Goal: Task Accomplishment & Management: Complete application form

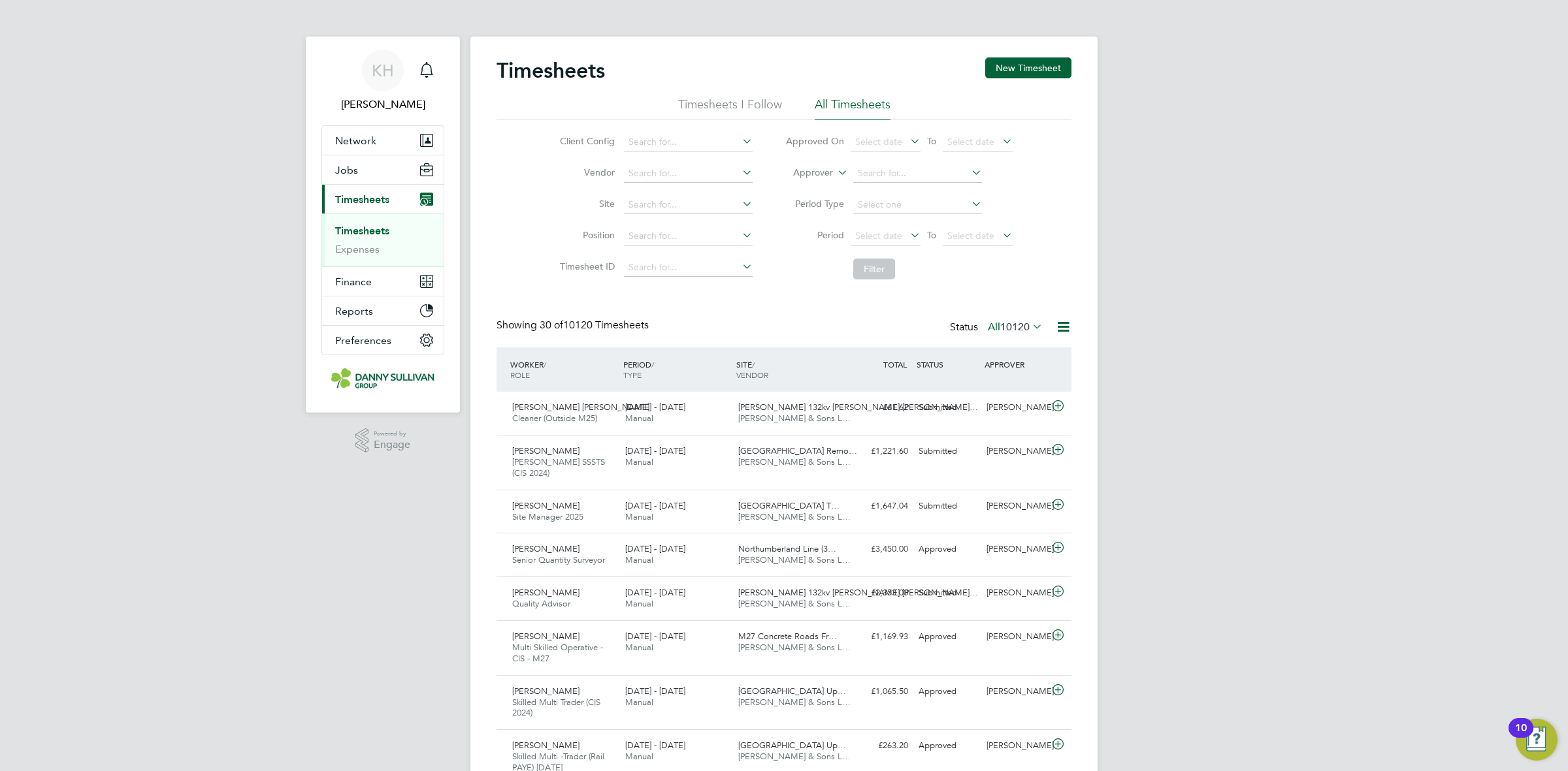
click at [380, 232] on link "Timesheets" at bounding box center [362, 231] width 54 height 13
click at [1039, 74] on button "New Timesheet" at bounding box center [1028, 68] width 86 height 21
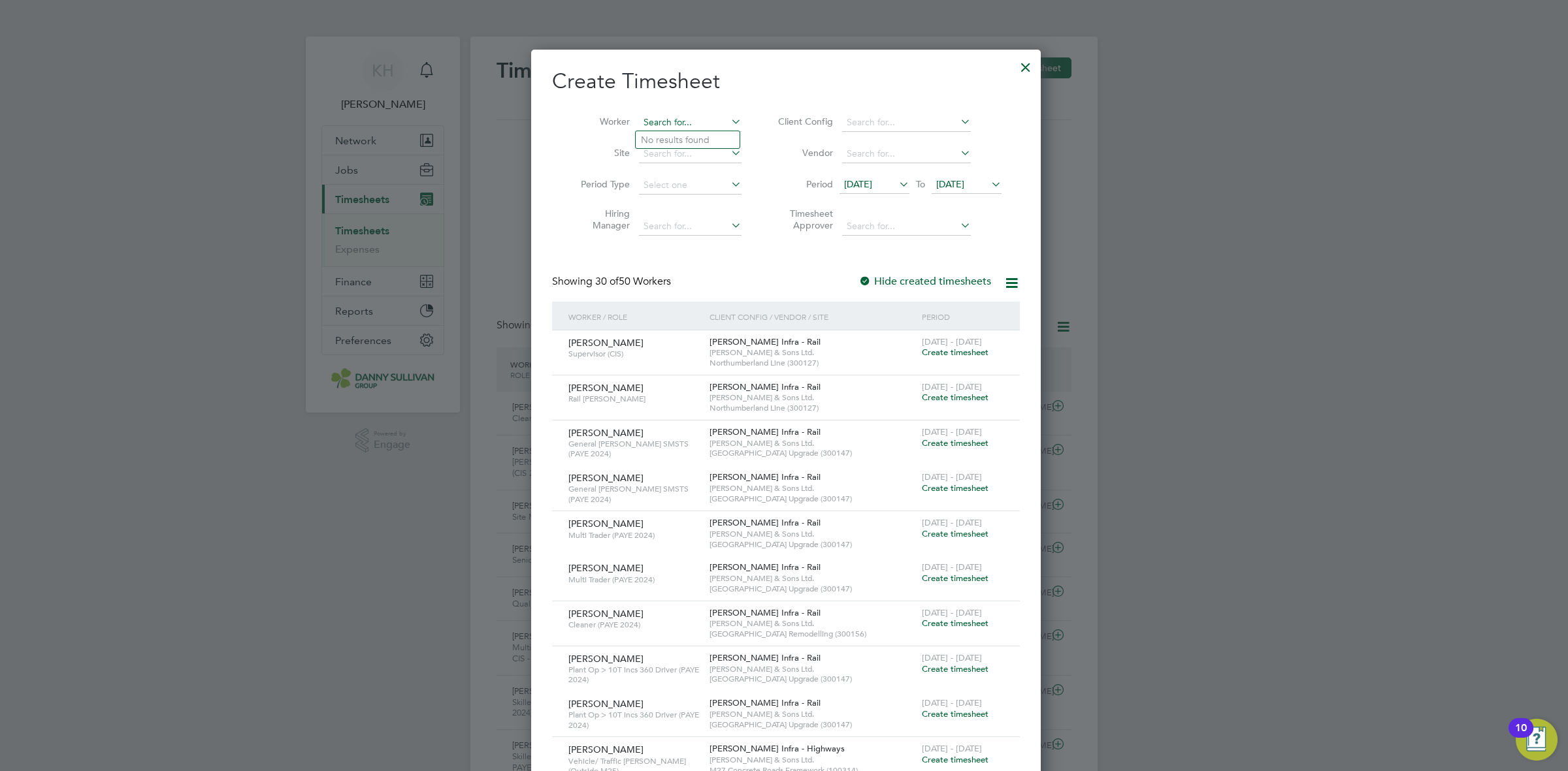
click at [672, 122] on input at bounding box center [690, 122] width 103 height 18
type input "[PERSON_NAME]"
click at [670, 118] on input at bounding box center [690, 122] width 103 height 18
click at [684, 161] on li "[PERSON_NAME]" at bounding box center [720, 157] width 169 height 17
type input "[PERSON_NAME]"
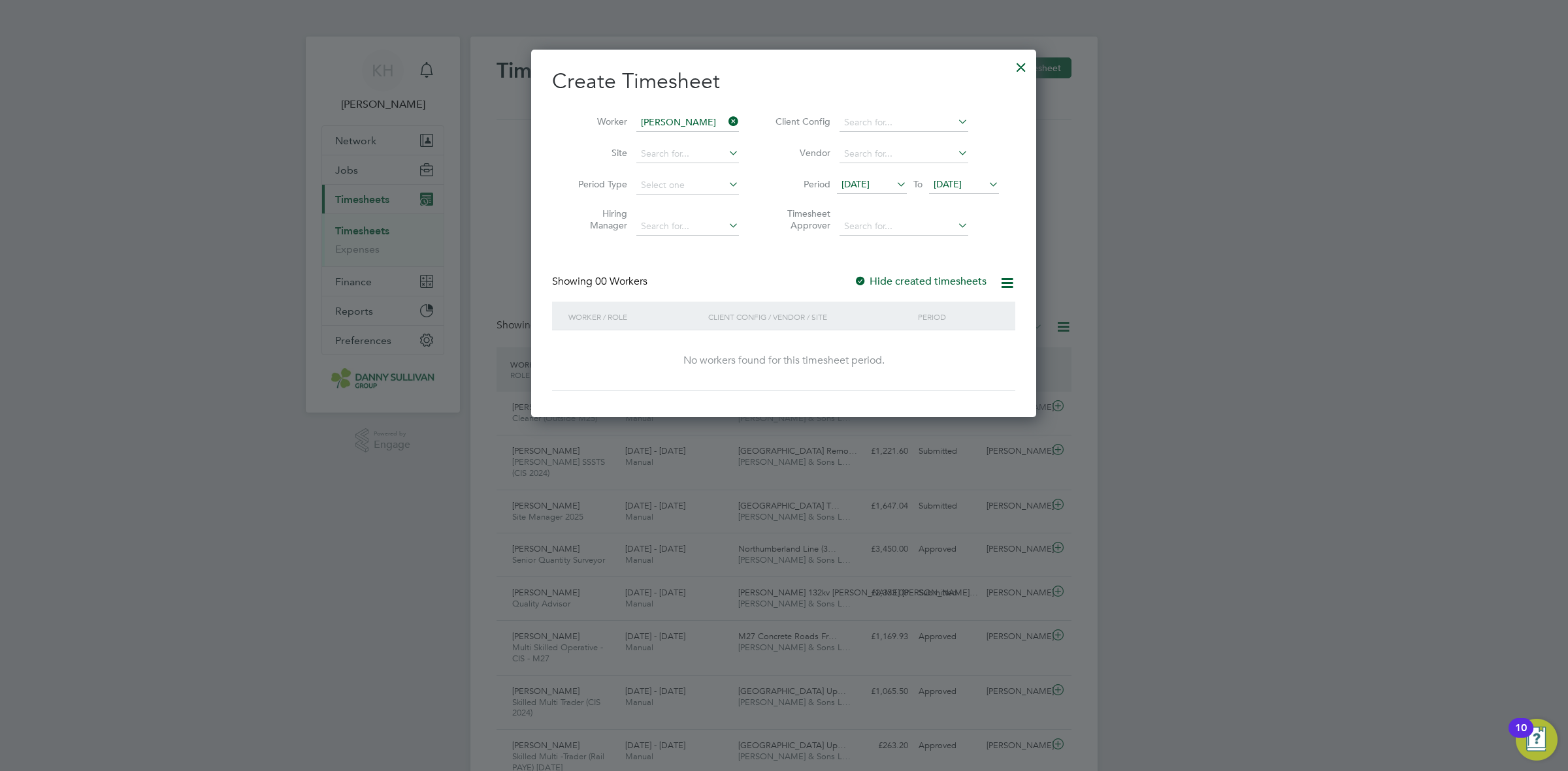
click at [973, 177] on span "[DATE]" at bounding box center [964, 185] width 70 height 17
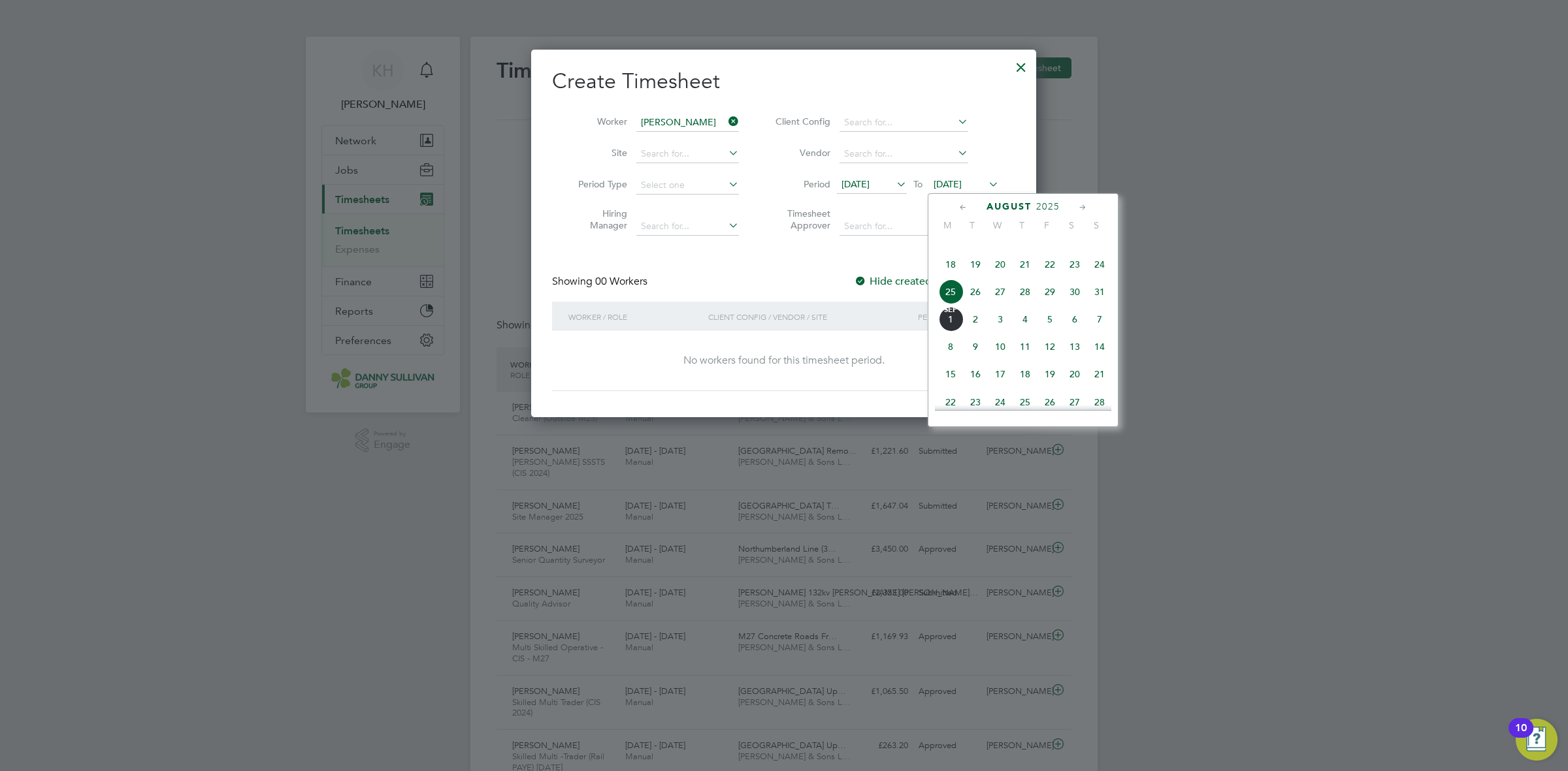
click at [1072, 305] on span "30" at bounding box center [1075, 292] width 25 height 25
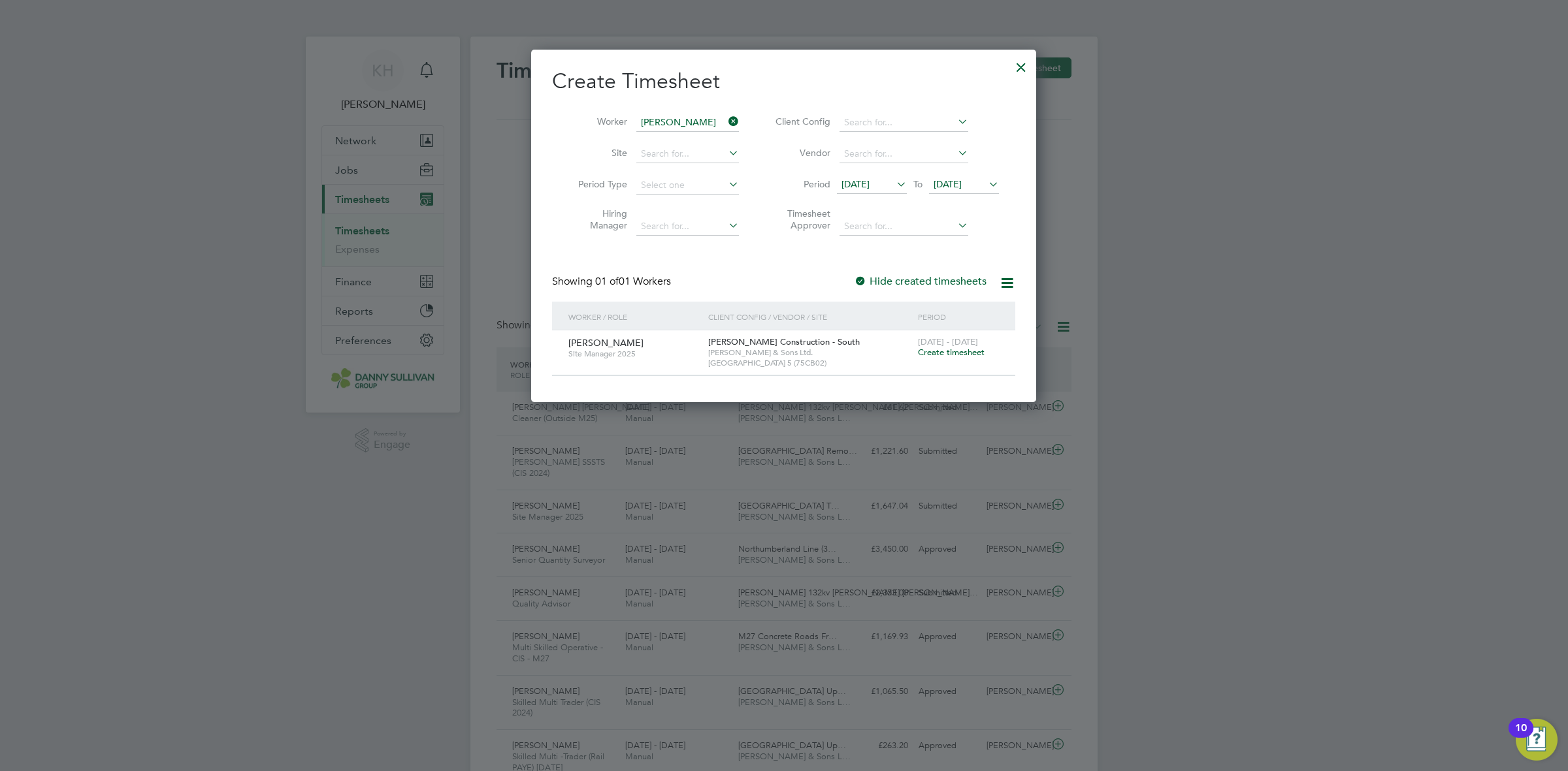
click at [869, 184] on span "[DATE]" at bounding box center [855, 184] width 28 height 12
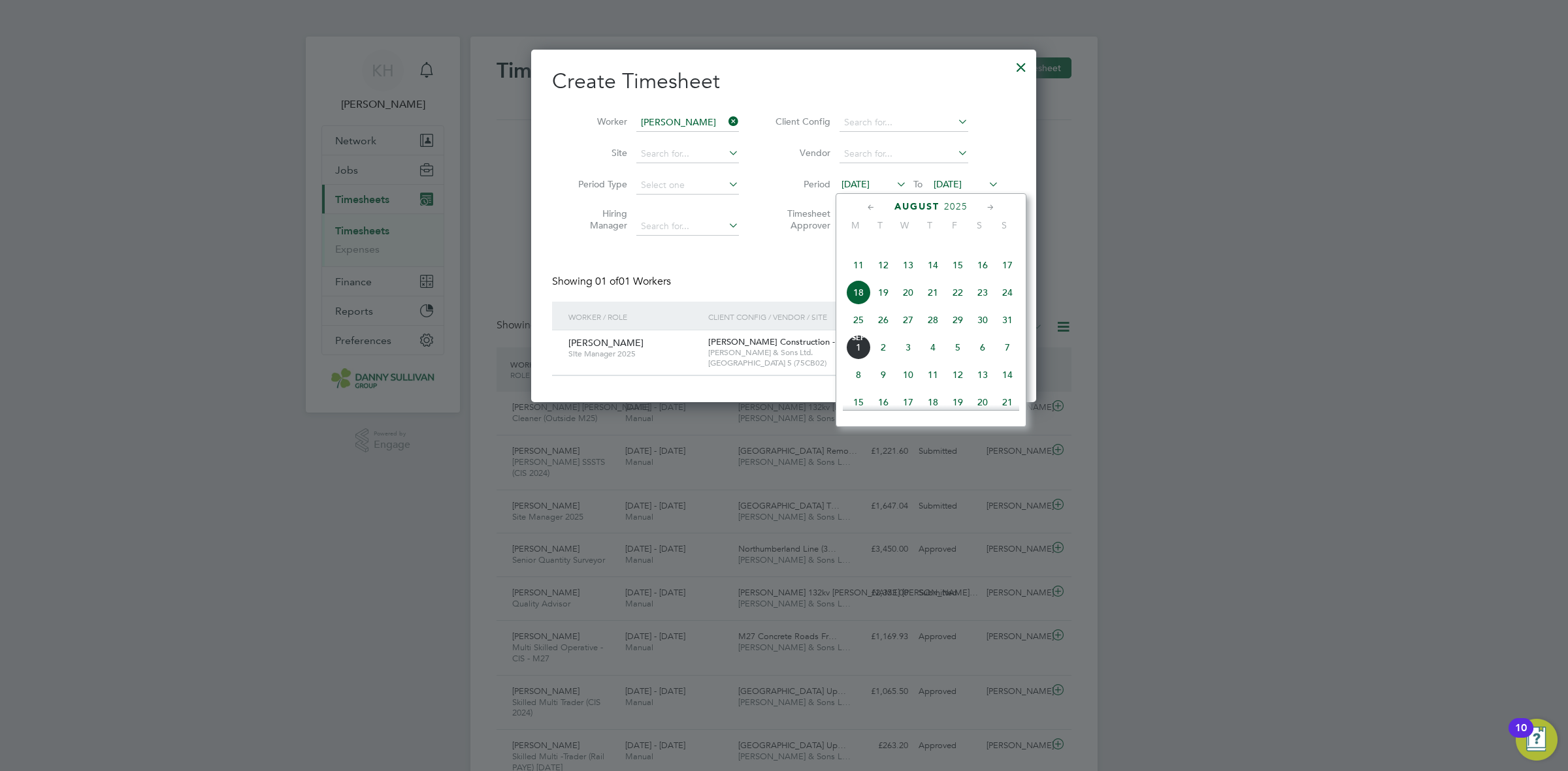
click at [860, 277] on span "11" at bounding box center [859, 266] width 25 height 25
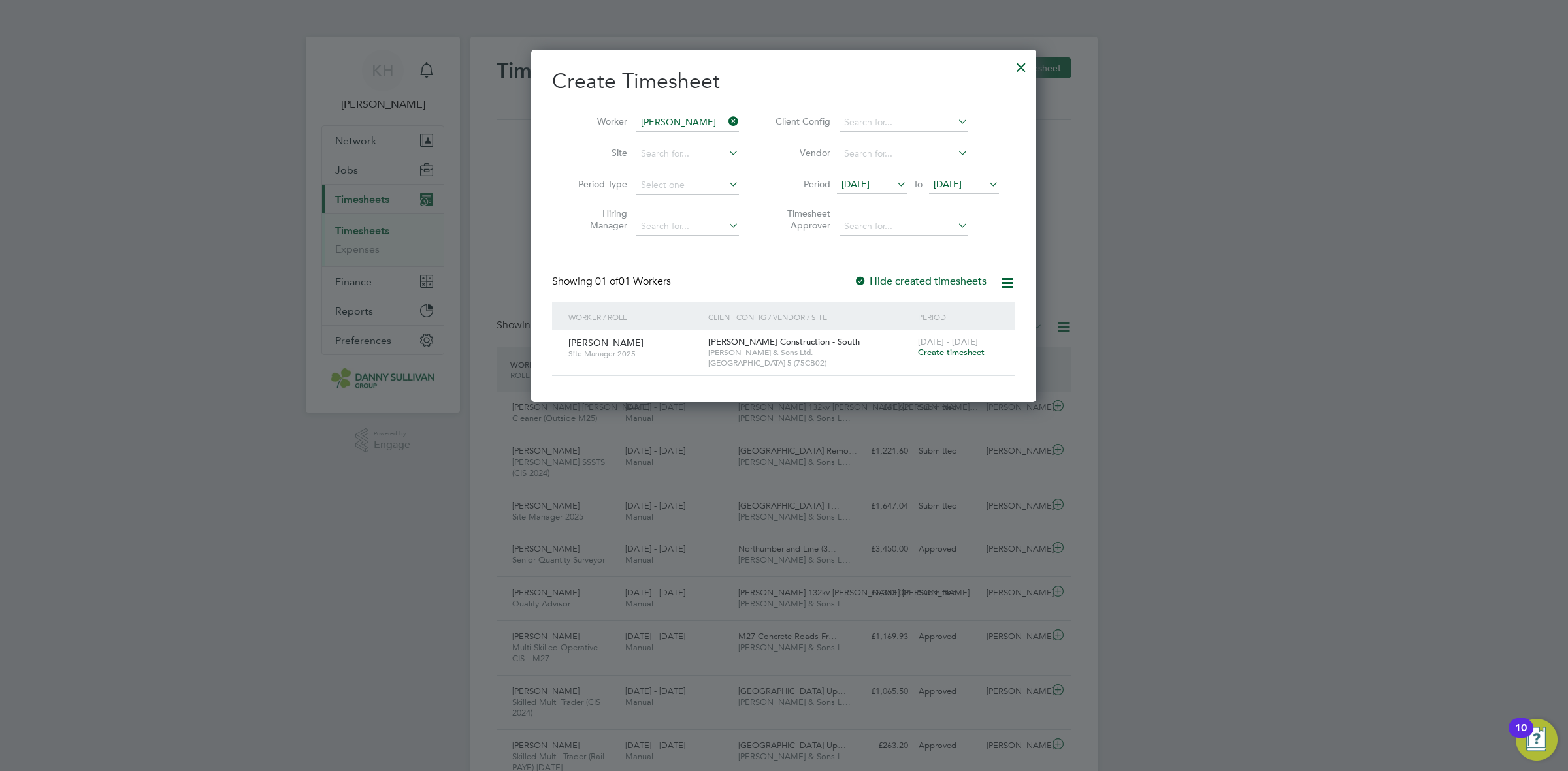
click at [1024, 69] on div at bounding box center [1021, 64] width 23 height 23
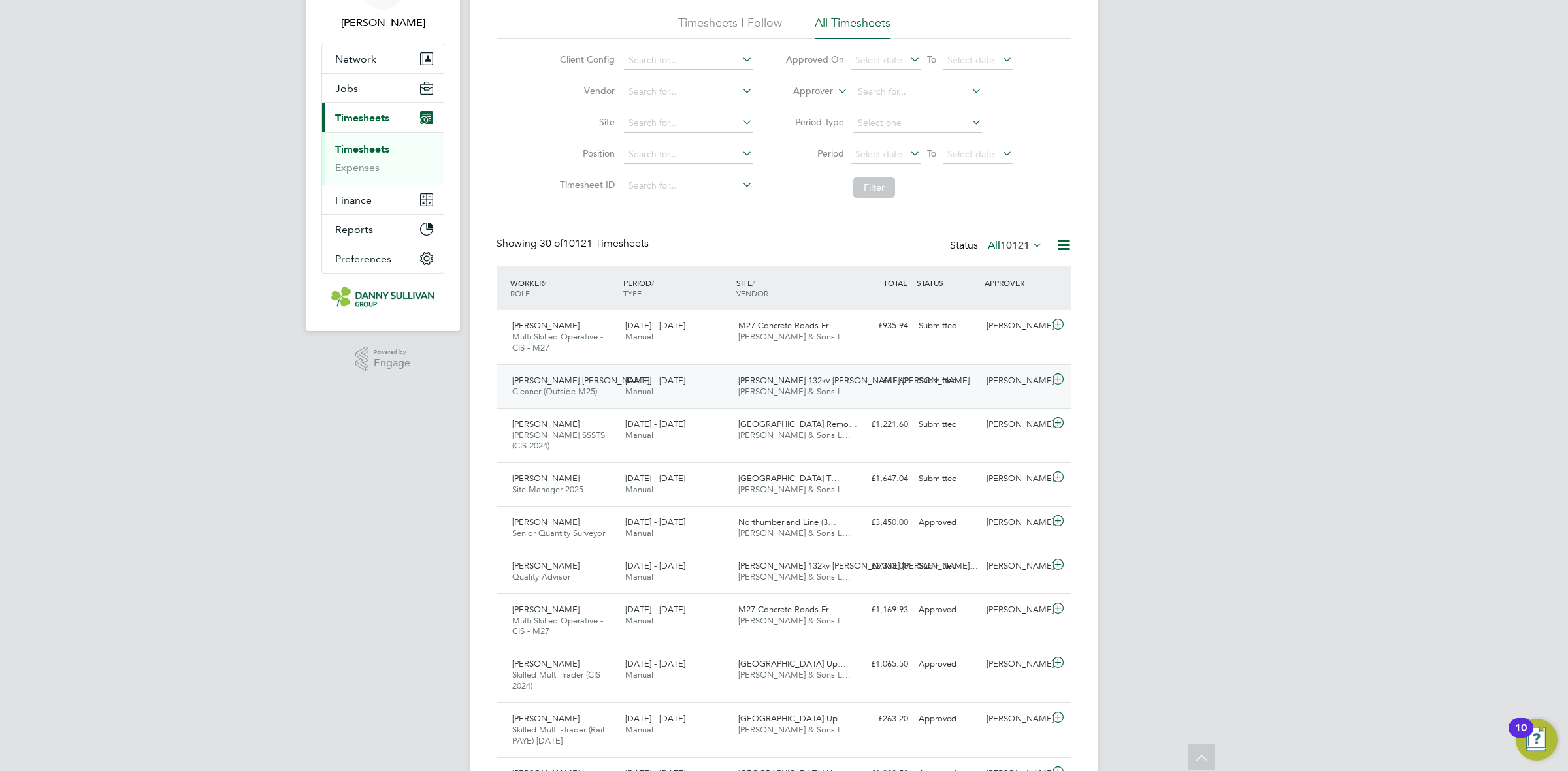
click at [726, 488] on div "[DATE] - [DATE] Manual" at bounding box center [676, 485] width 113 height 33
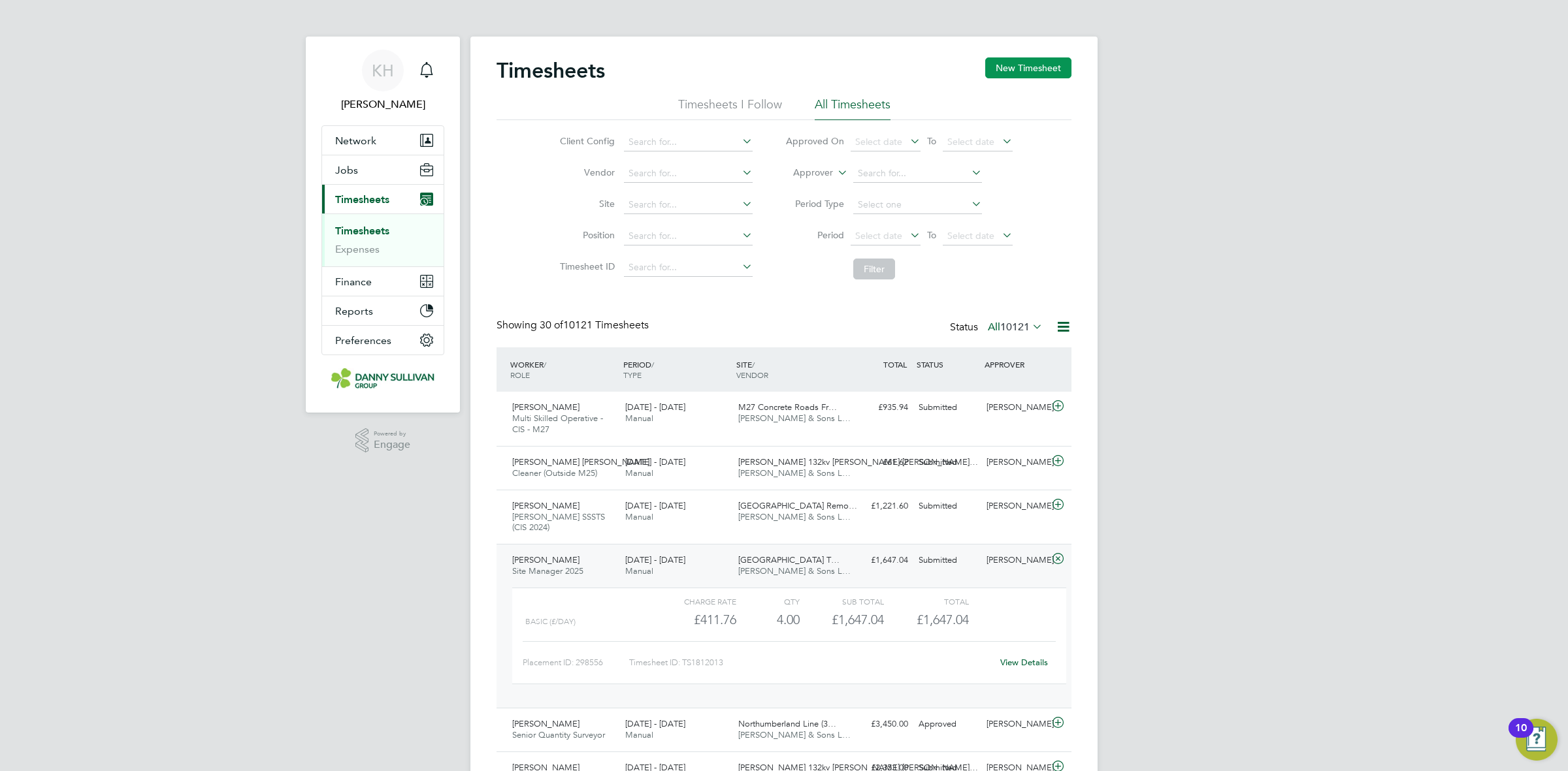
click at [1038, 72] on button "New Timesheet" at bounding box center [1028, 68] width 86 height 21
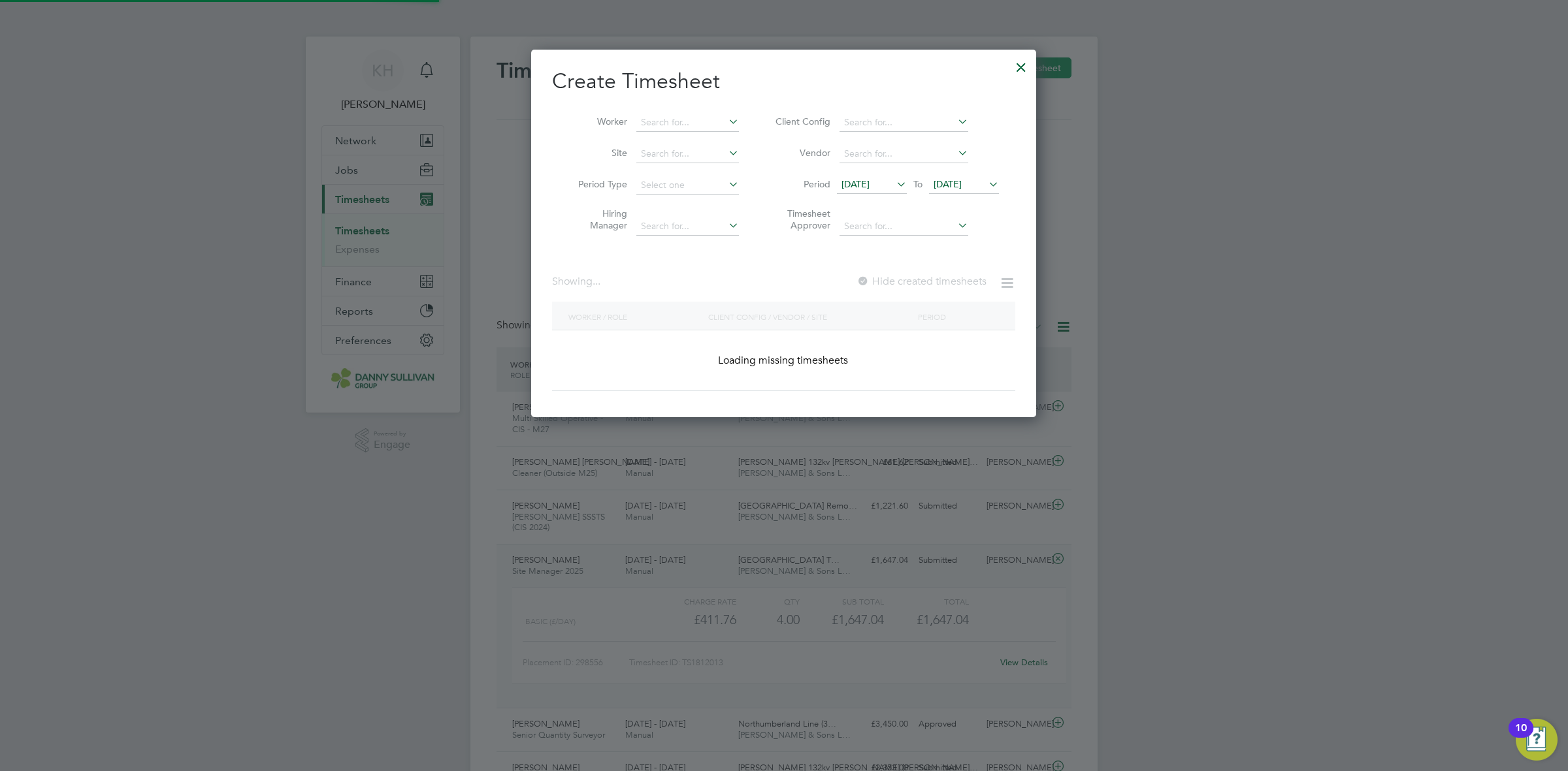
scroll to position [2276, 505]
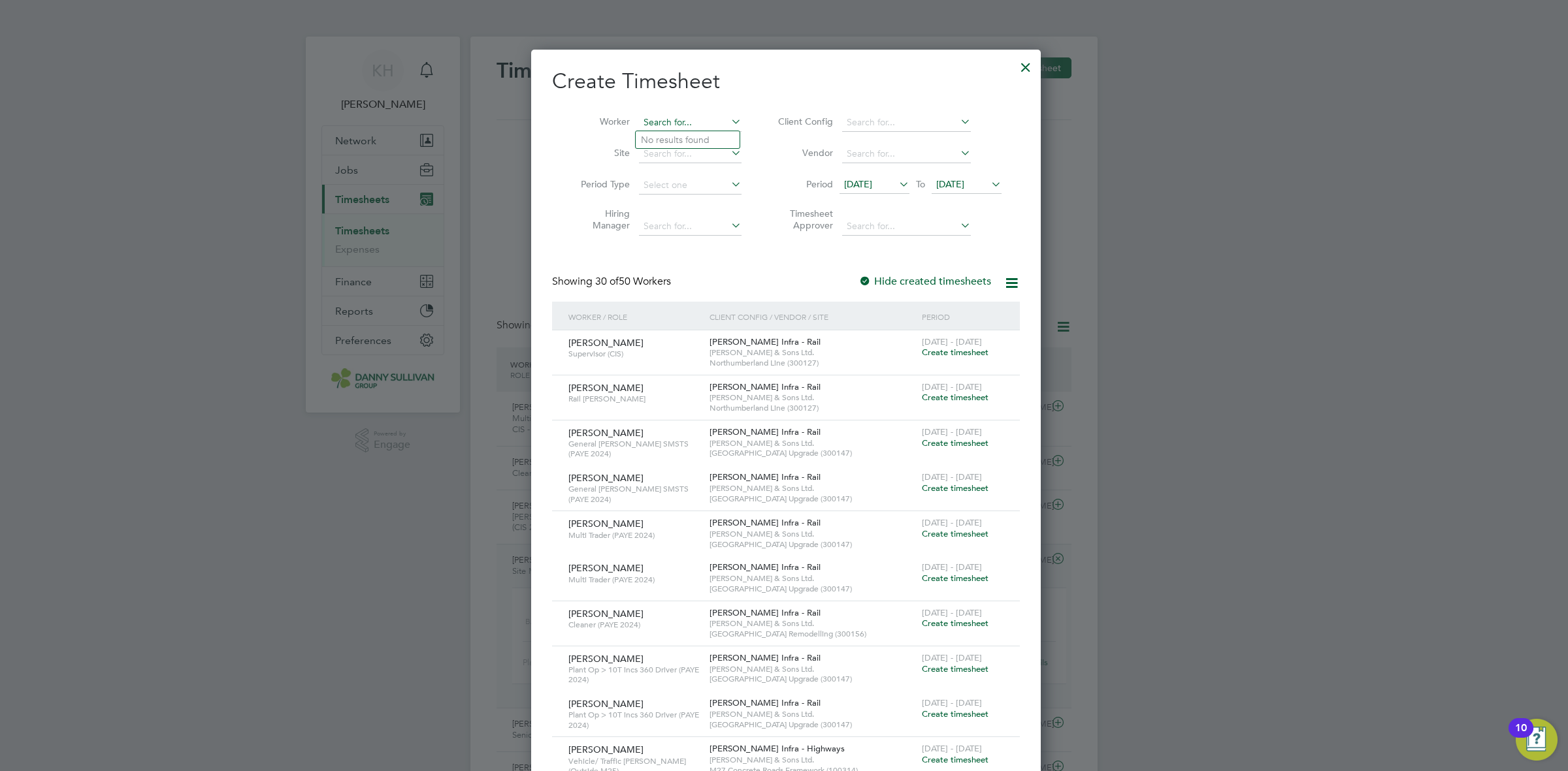
click at [699, 124] on input at bounding box center [690, 122] width 103 height 18
click at [696, 143] on li "Prz [PERSON_NAME] Krac" at bounding box center [699, 140] width 127 height 17
type input "[PERSON_NAME]"
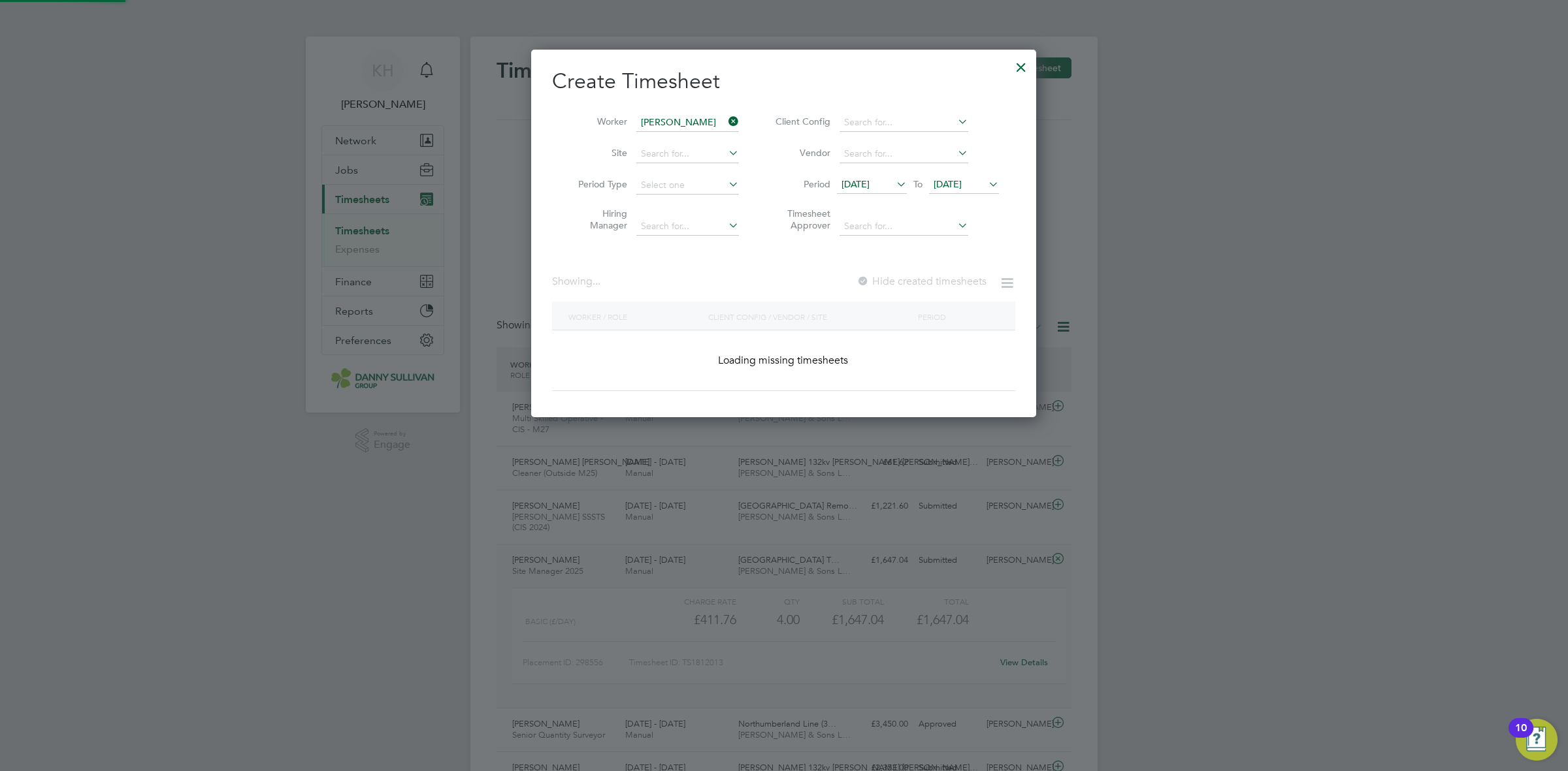
scroll to position [367, 505]
click at [962, 187] on span "[DATE]" at bounding box center [947, 184] width 28 height 12
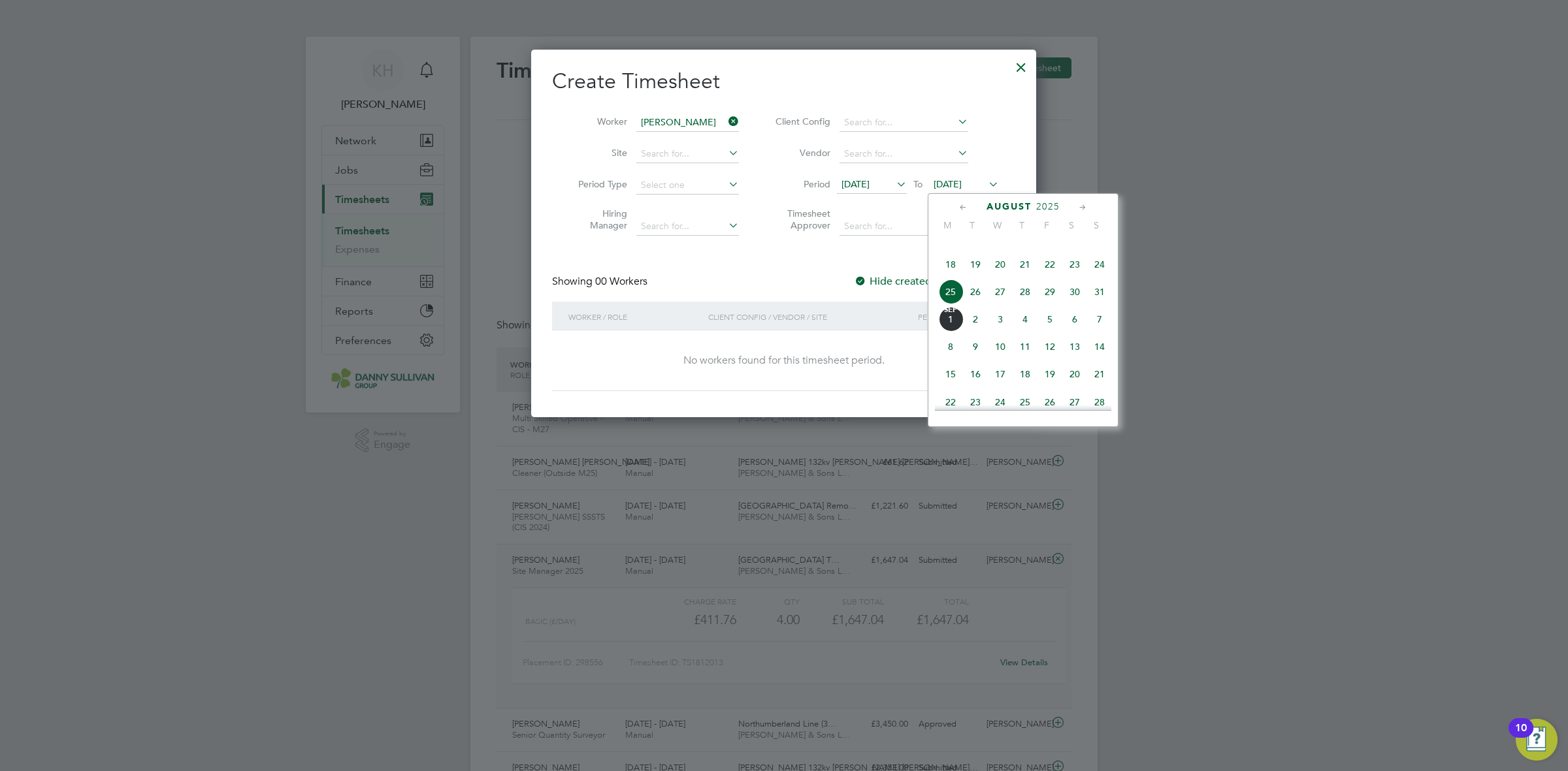
click at [1047, 305] on span "29" at bounding box center [1050, 292] width 25 height 25
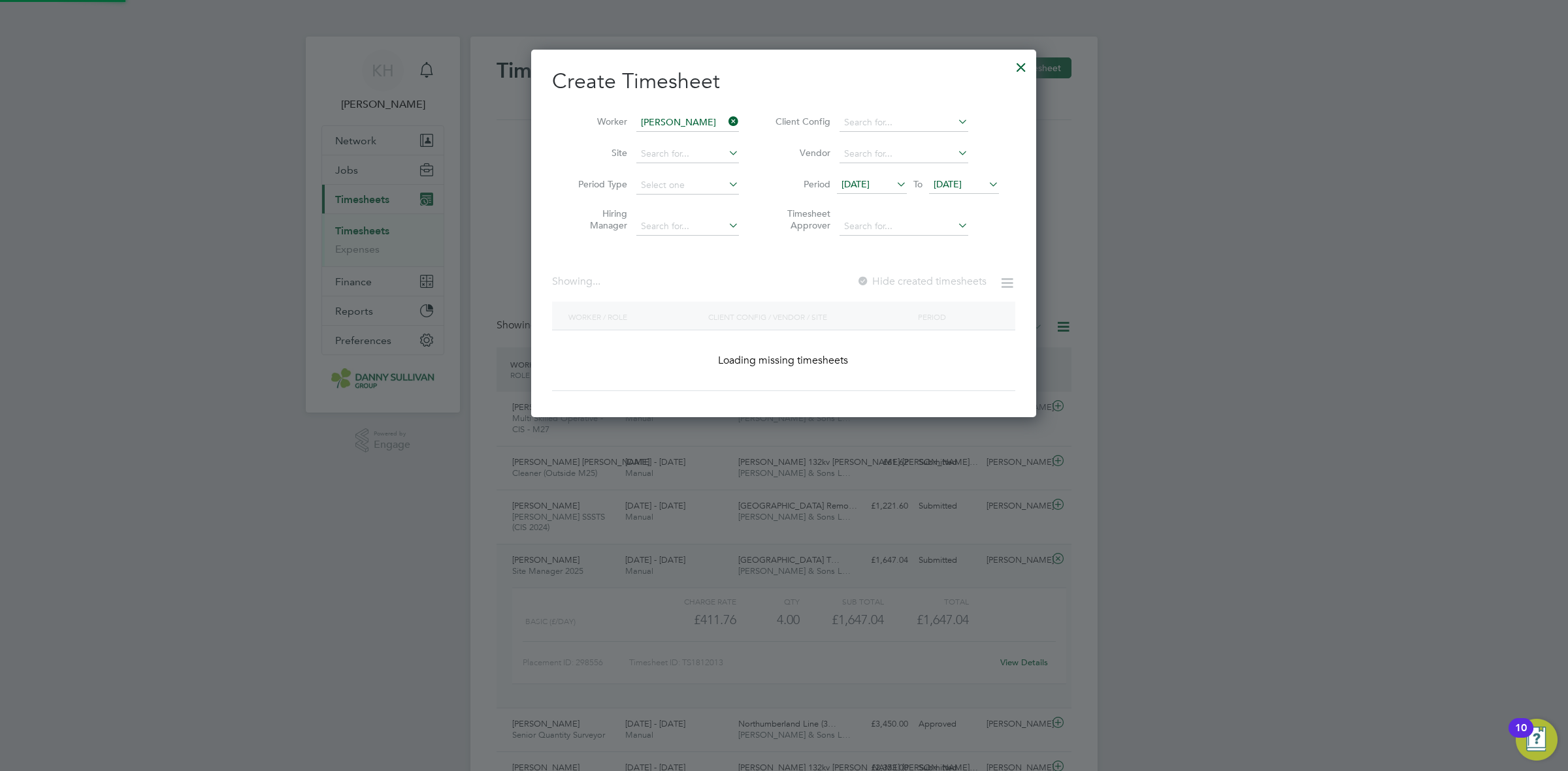
scroll to position [367, 505]
click at [929, 274] on label "Hide created timesheets" at bounding box center [920, 280] width 133 height 13
click at [869, 184] on span "[DATE]" at bounding box center [855, 184] width 28 height 12
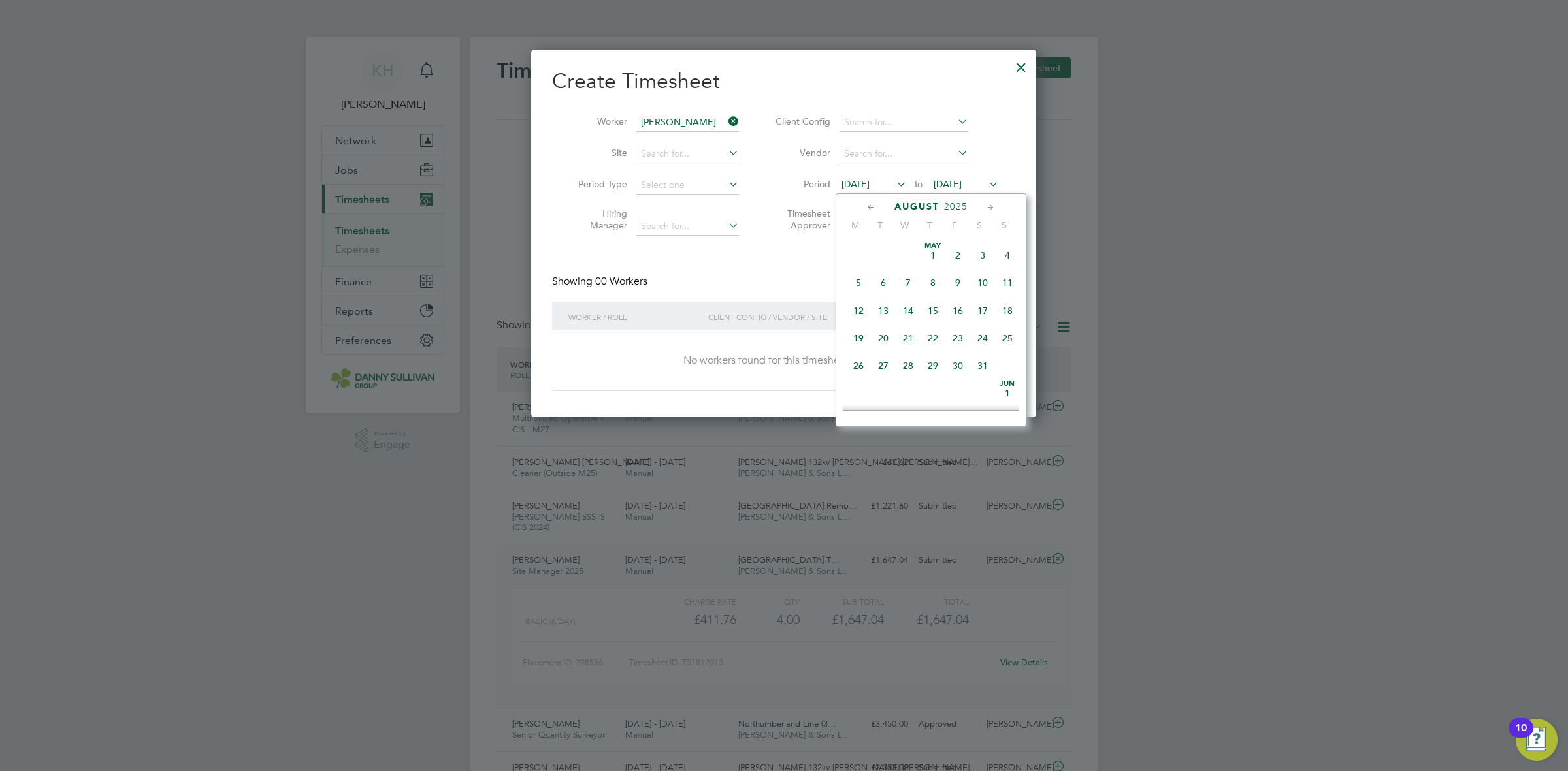
scroll to position [486, 0]
click at [863, 277] on span "11" at bounding box center [859, 266] width 25 height 25
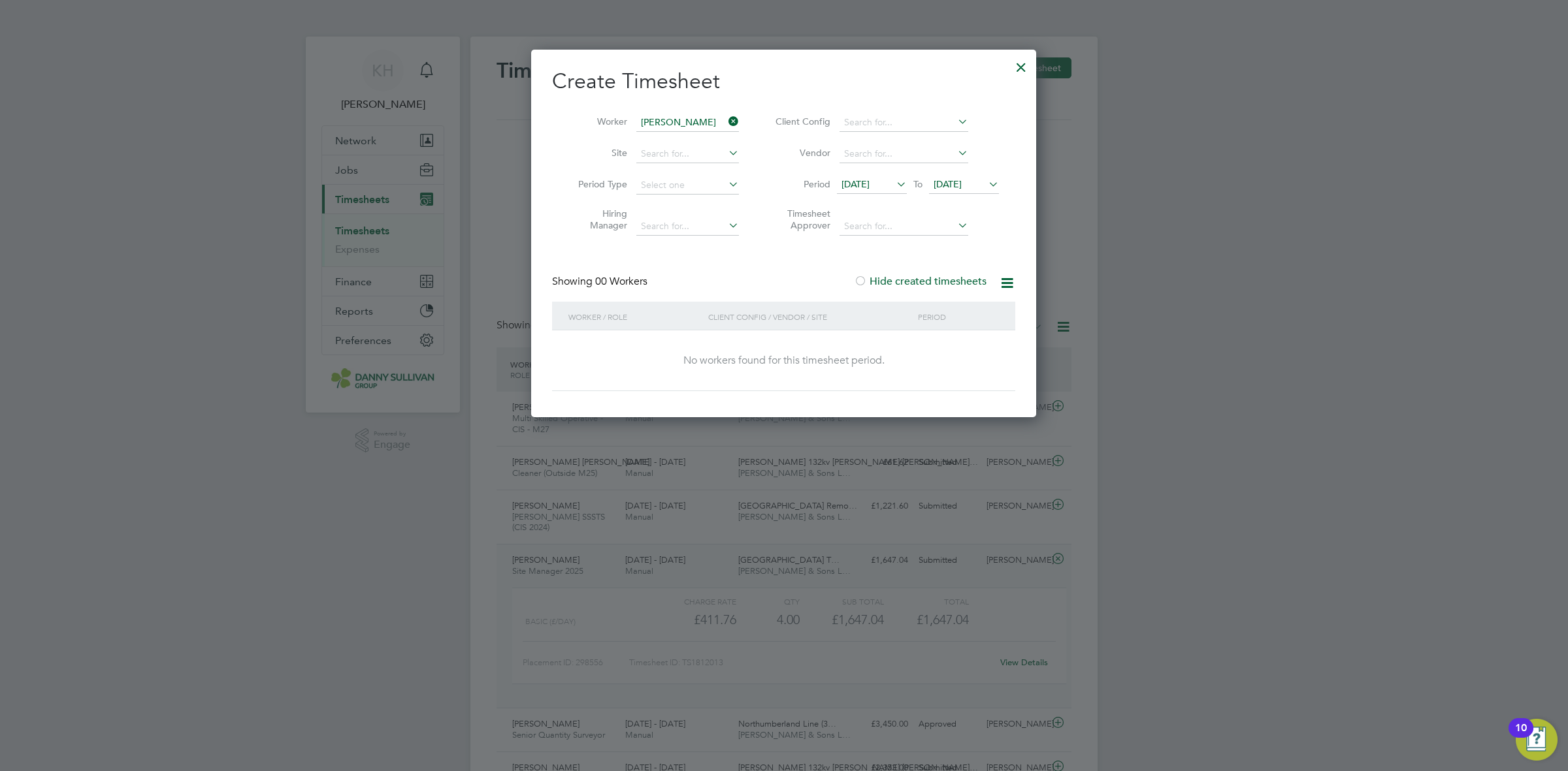
click at [1026, 67] on div at bounding box center [1021, 64] width 23 height 23
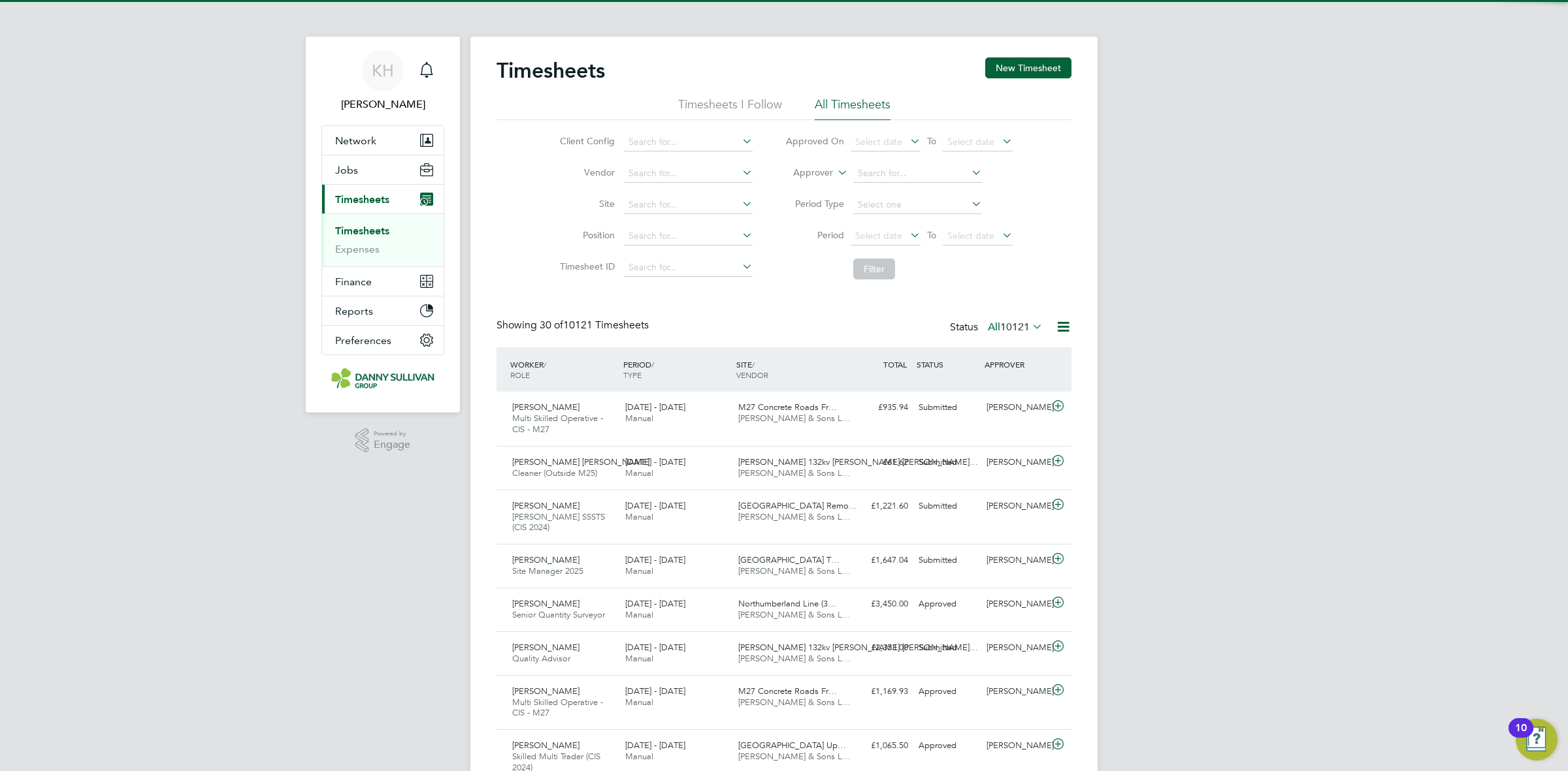
scroll to position [33, 113]
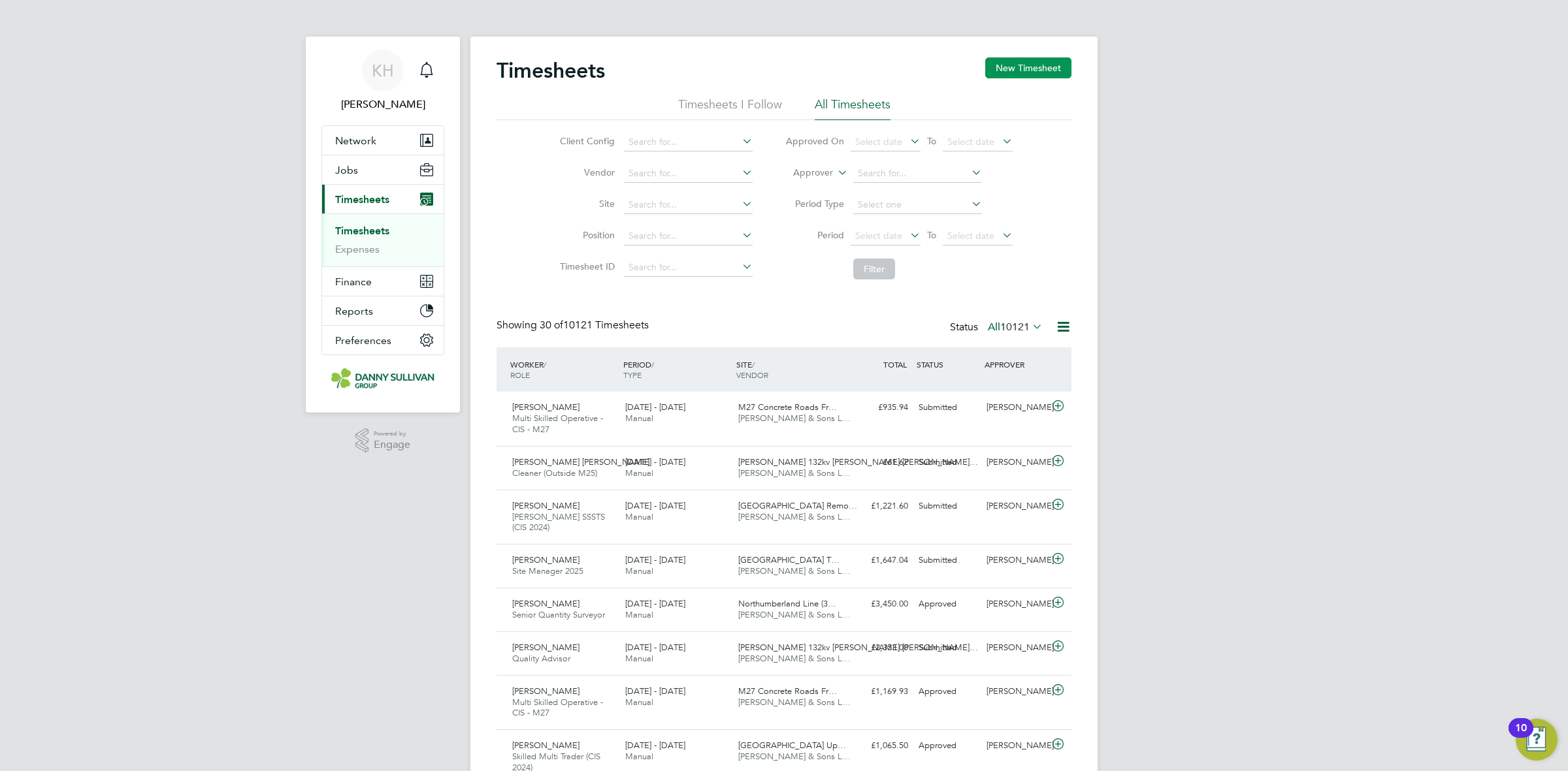
click at [1021, 69] on button "New Timesheet" at bounding box center [1028, 68] width 86 height 21
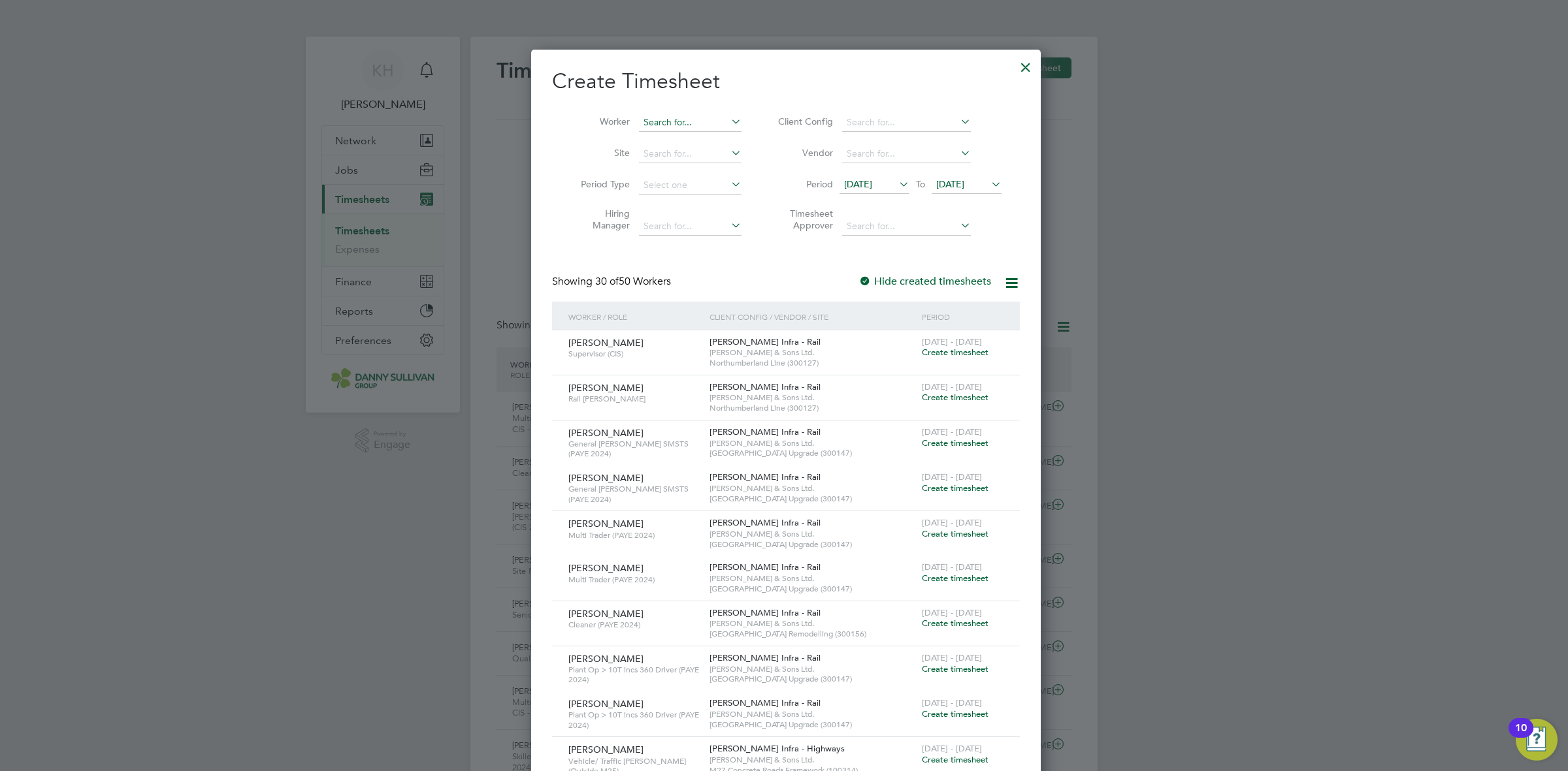
click at [658, 115] on input at bounding box center [690, 122] width 103 height 18
click at [690, 157] on li "[PERSON_NAME]" at bounding box center [716, 157] width 161 height 17
type input "[PERSON_NAME]"
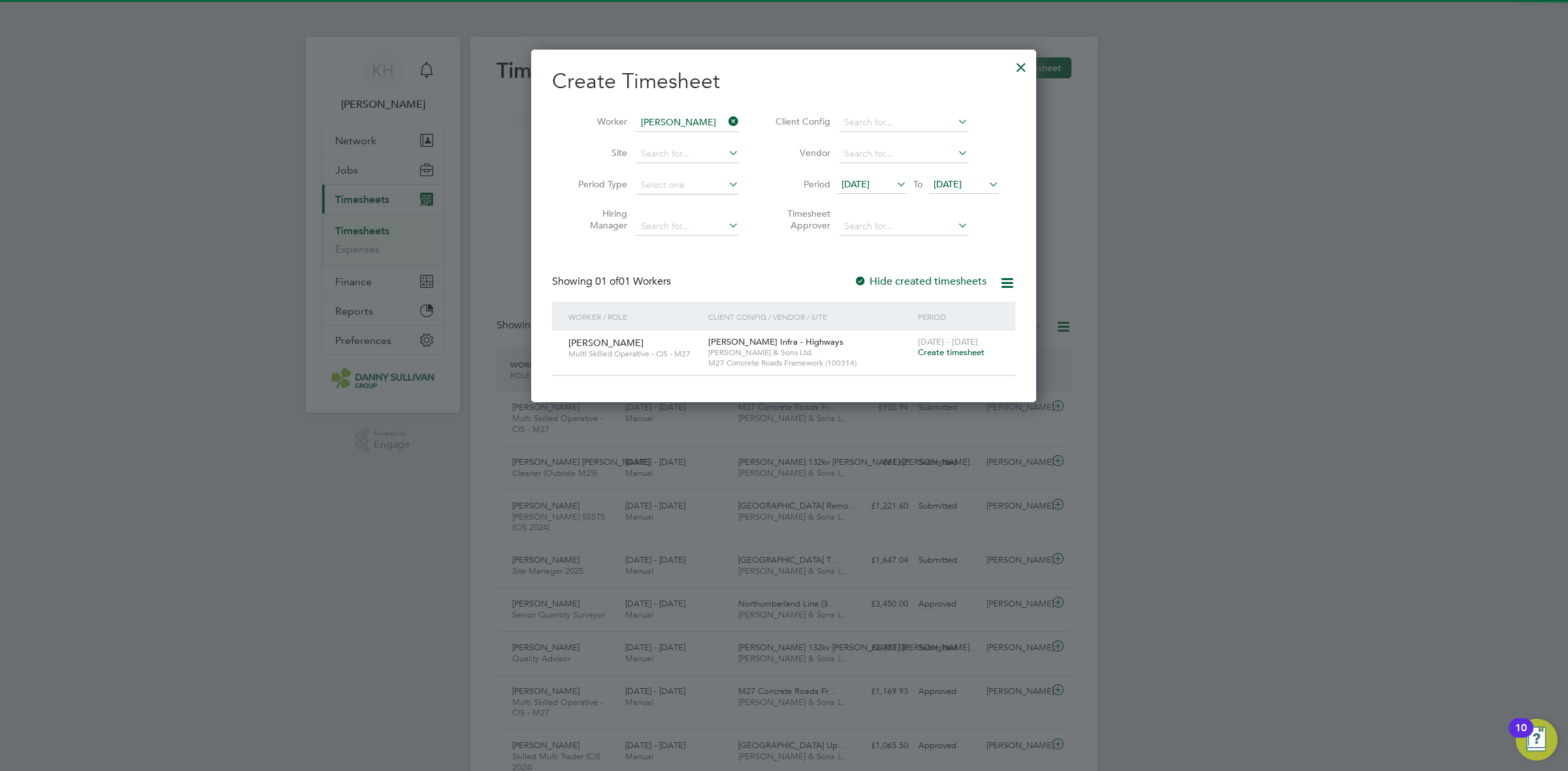
click at [952, 353] on span "Create timesheet" at bounding box center [951, 351] width 67 height 11
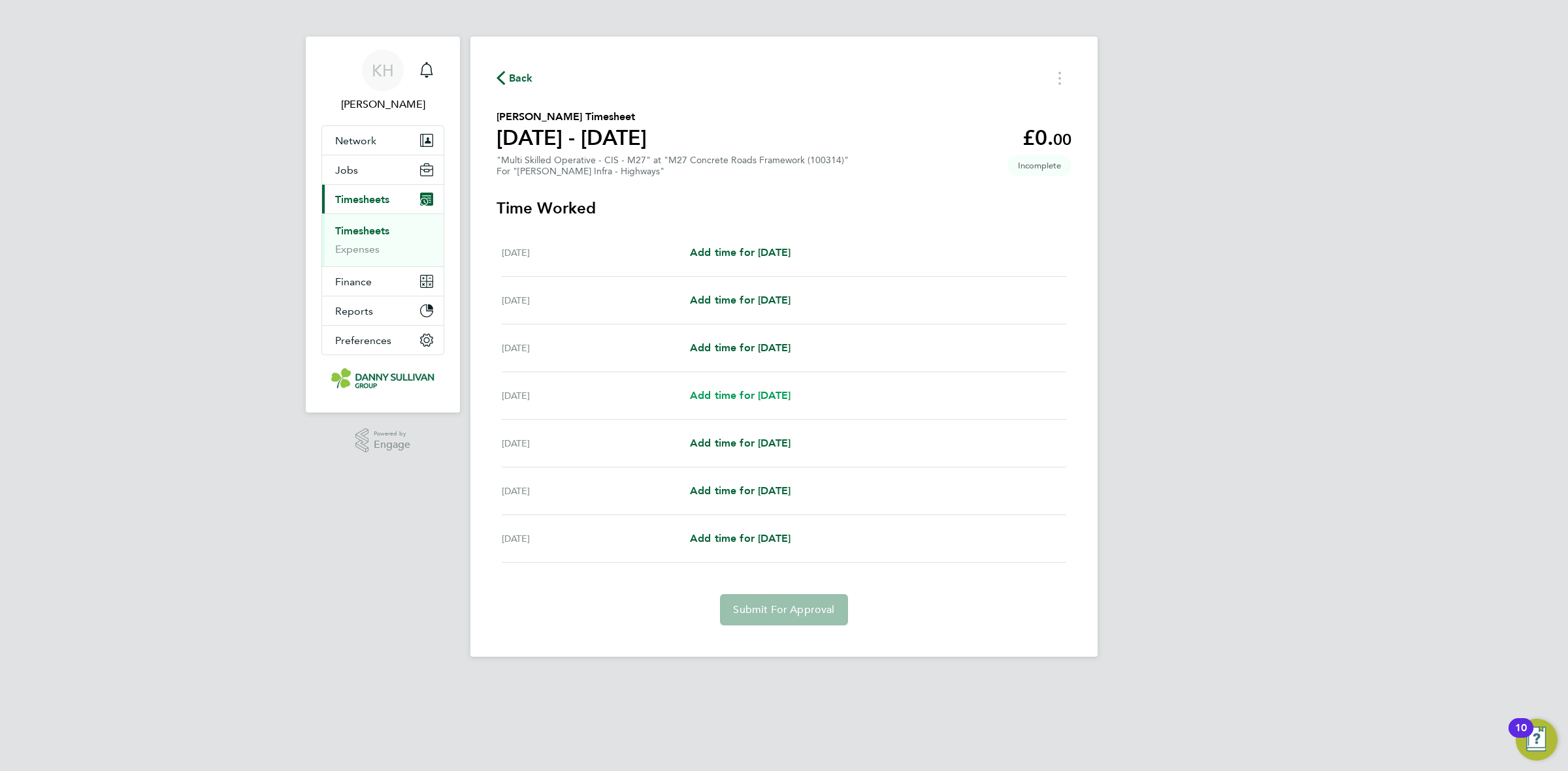
click at [743, 393] on span "Add time for [DATE]" at bounding box center [740, 395] width 101 height 13
select select "30"
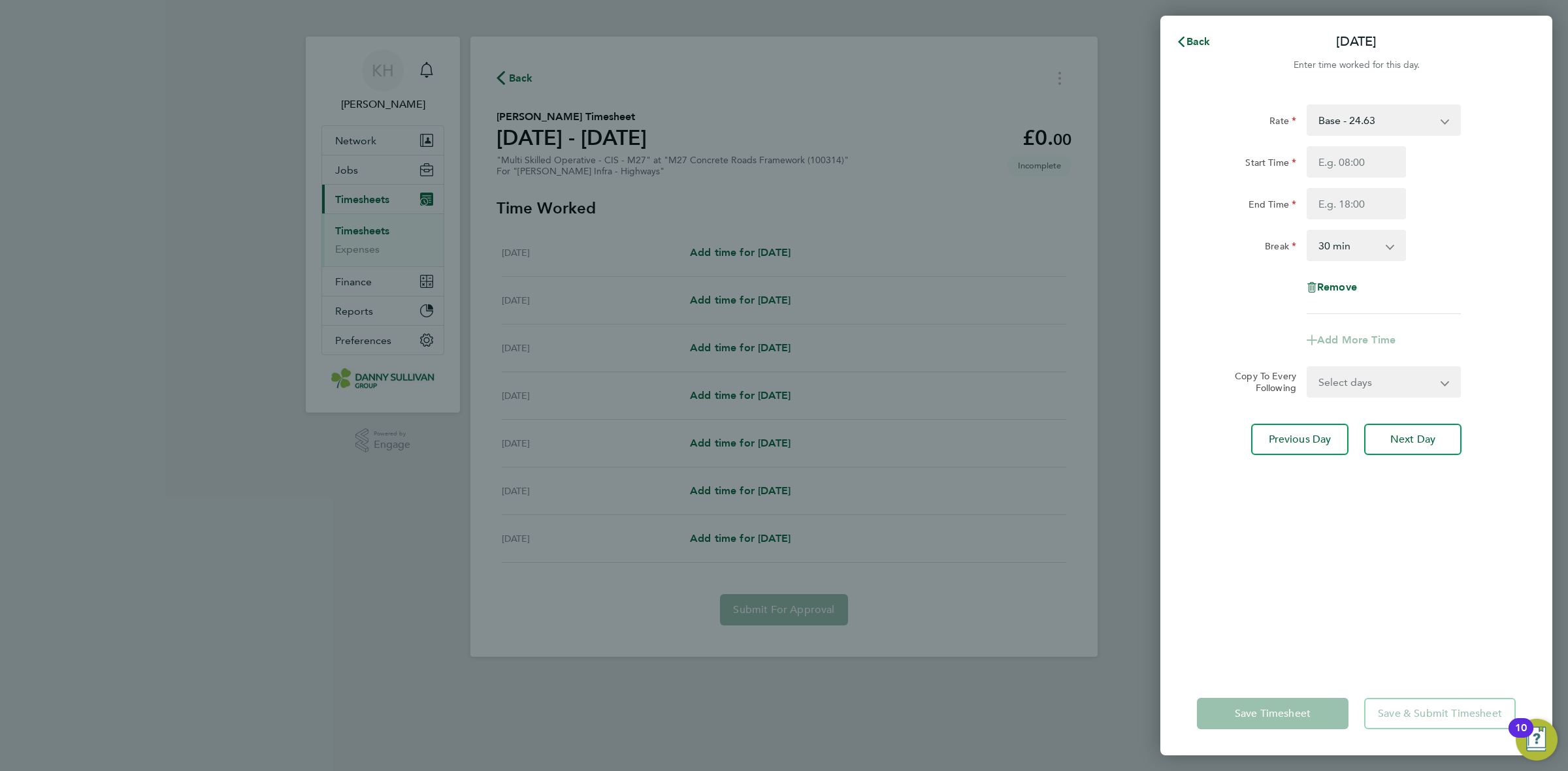
click at [1391, 134] on select "Base - 24.63 Night - 30.80 Weekend - 36.95 Bank Holiday - 43.11" at bounding box center [1376, 120] width 136 height 29
select select "30"
click at [1372, 155] on input "Start Time" at bounding box center [1356, 162] width 99 height 31
type input "19:00"
click at [1350, 205] on input "End Time" at bounding box center [1356, 204] width 99 height 31
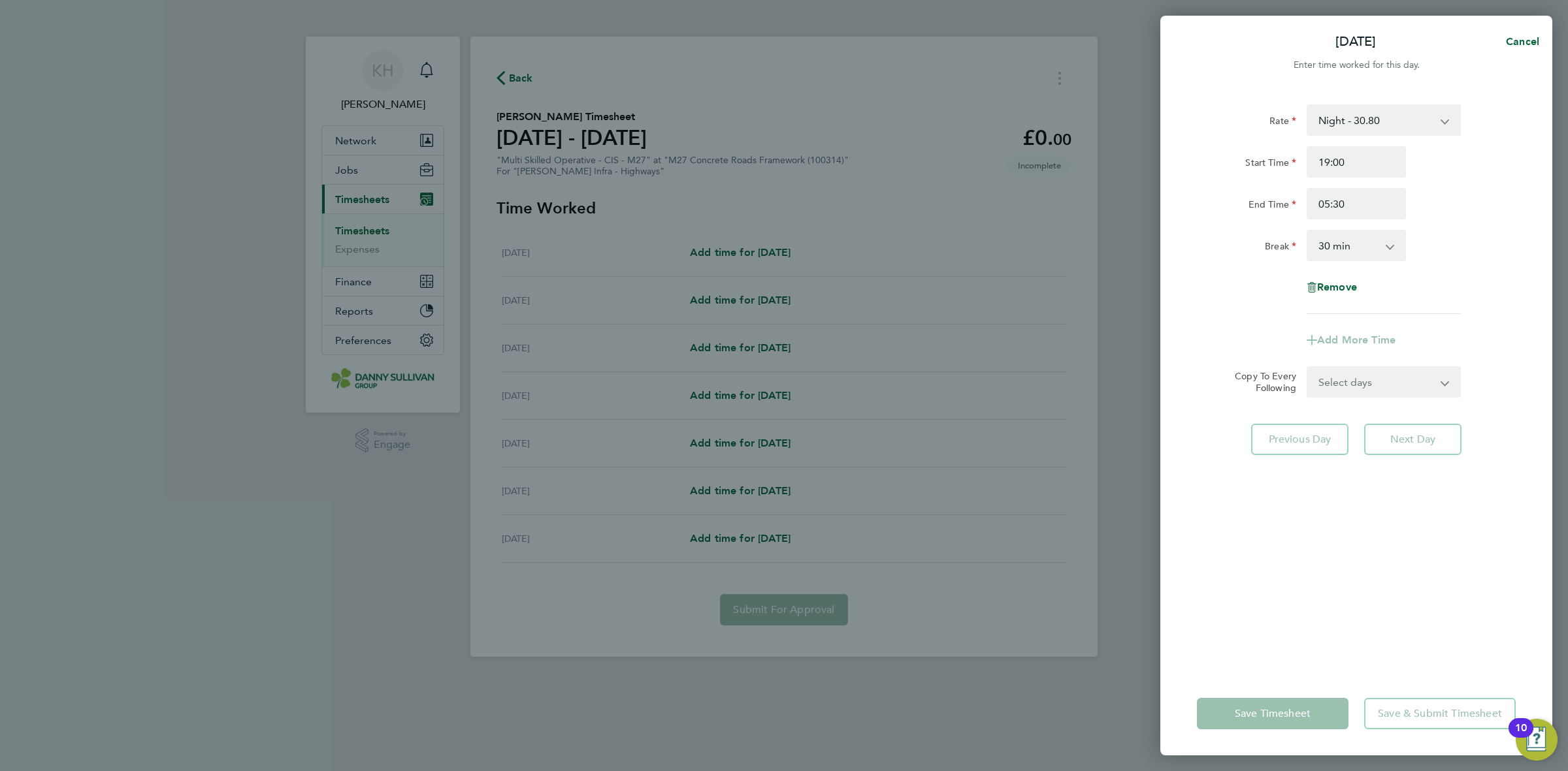
click at [1445, 243] on div "Break 0 min 15 min 30 min 45 min 60 min 75 min 90 min" at bounding box center [1356, 245] width 329 height 31
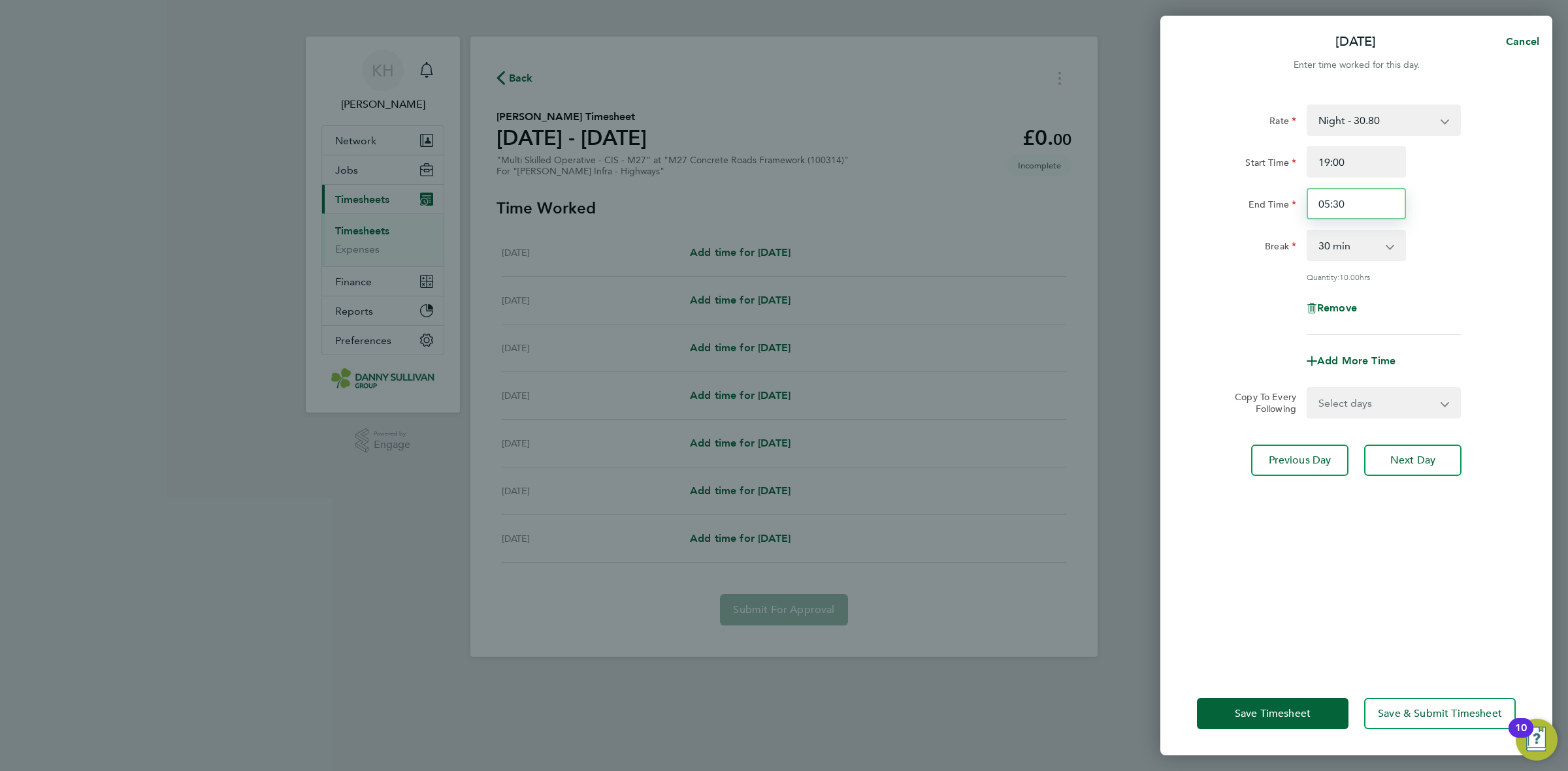
click at [1346, 188] on input "05:30" at bounding box center [1356, 204] width 99 height 31
click at [1346, 200] on input "05:30" at bounding box center [1356, 204] width 99 height 31
type input "05:00"
click at [1444, 219] on div "Rate Night - 30.80 Base - 24.63 Weekend - 36.95 Bank Holiday - 43.11 Start Time…" at bounding box center [1356, 220] width 318 height 231
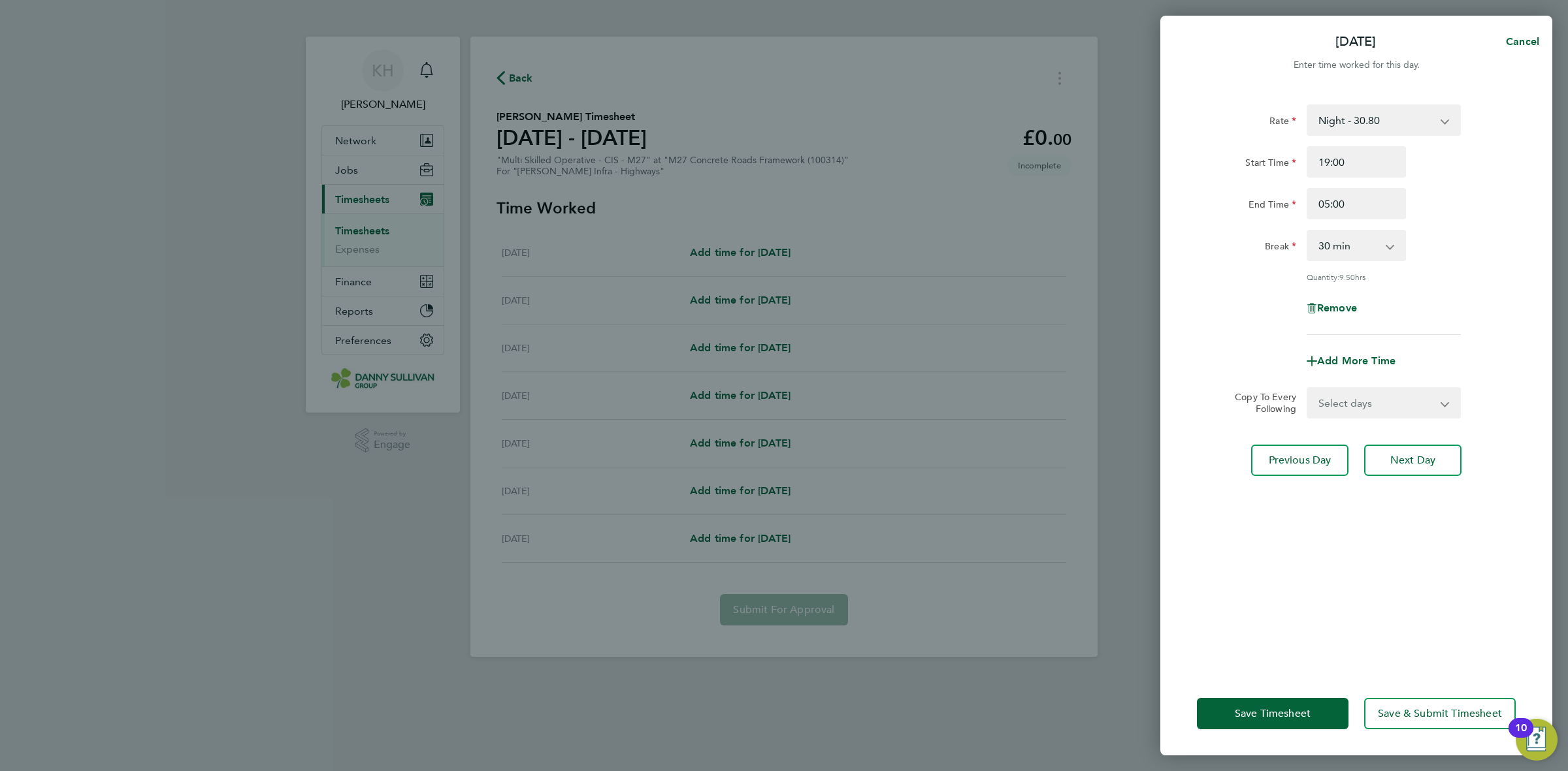
click at [1403, 400] on select "Select days Day [DATE] [DATE] [DATE]" at bounding box center [1376, 403] width 137 height 29
select select "DAY"
click at [1308, 389] on select "Select days Day [DATE] [DATE] [DATE]" at bounding box center [1376, 403] width 137 height 29
select select "[DATE]"
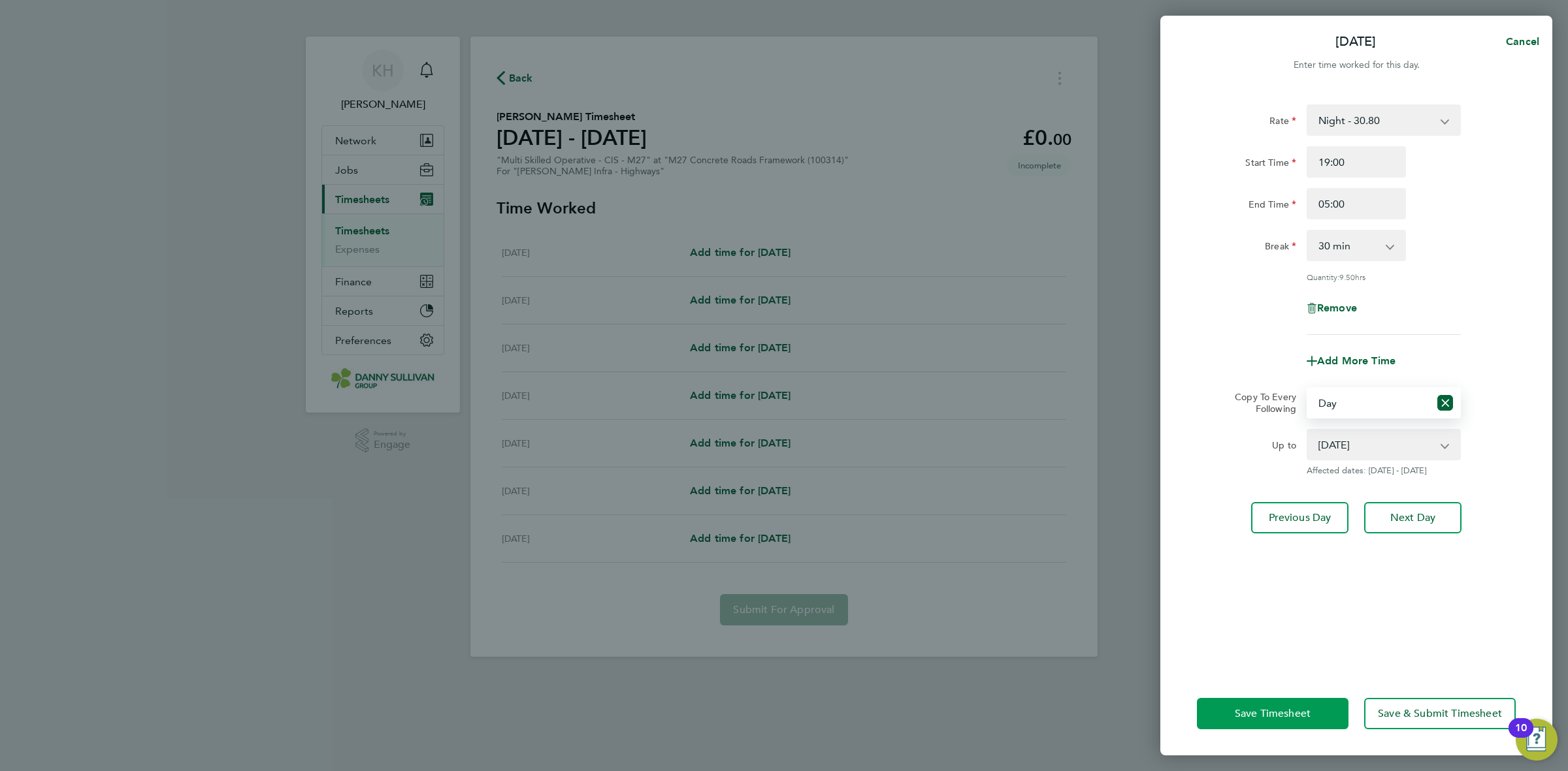
click at [1295, 709] on span "Save Timesheet" at bounding box center [1272, 713] width 76 height 13
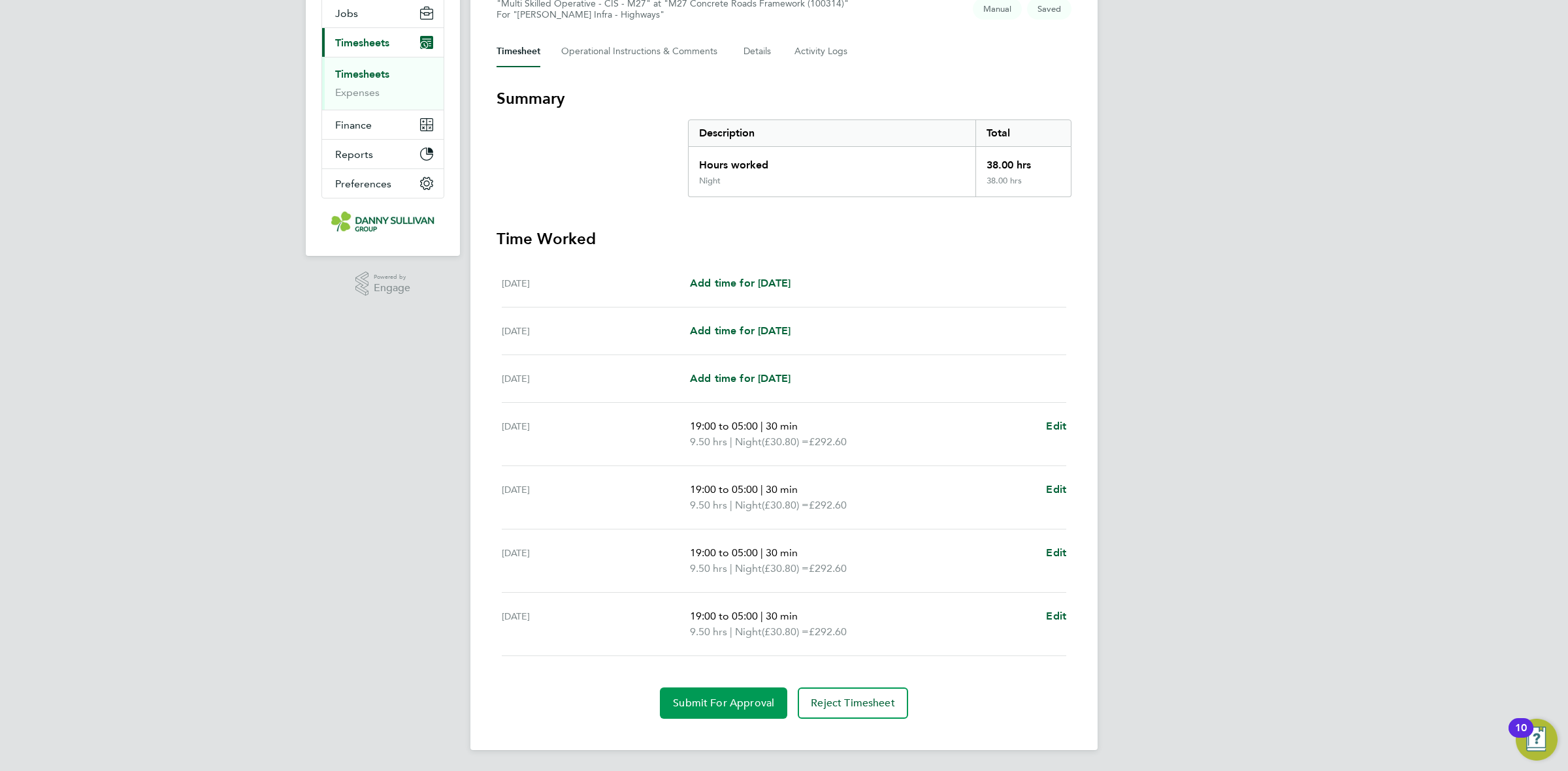
click at [681, 690] on button "Submit For Approval" at bounding box center [723, 703] width 127 height 31
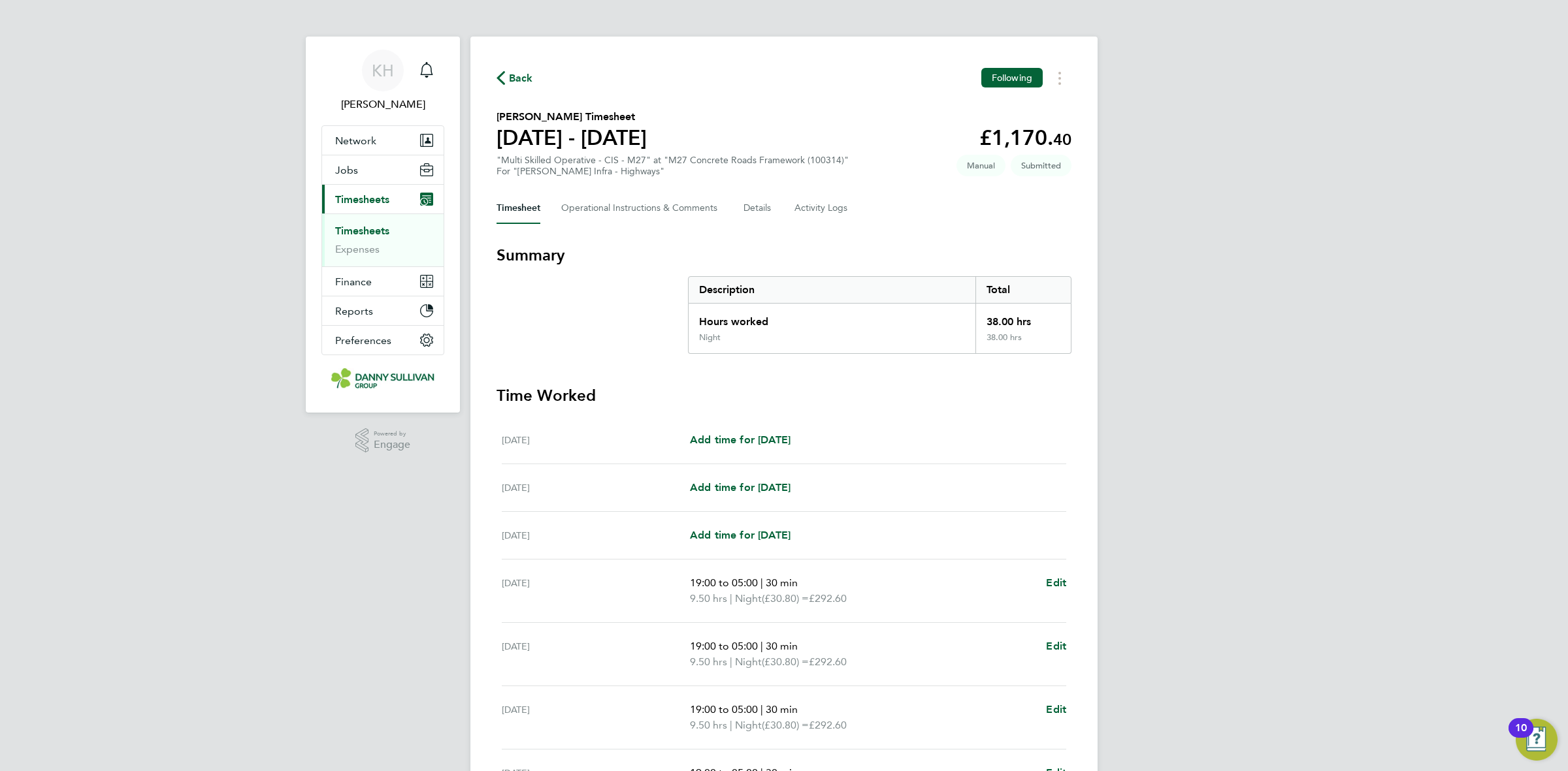
drag, startPoint x: 384, startPoint y: 231, endPoint x: 444, endPoint y: 239, distance: 60.5
click at [384, 231] on link "Timesheets" at bounding box center [362, 231] width 54 height 13
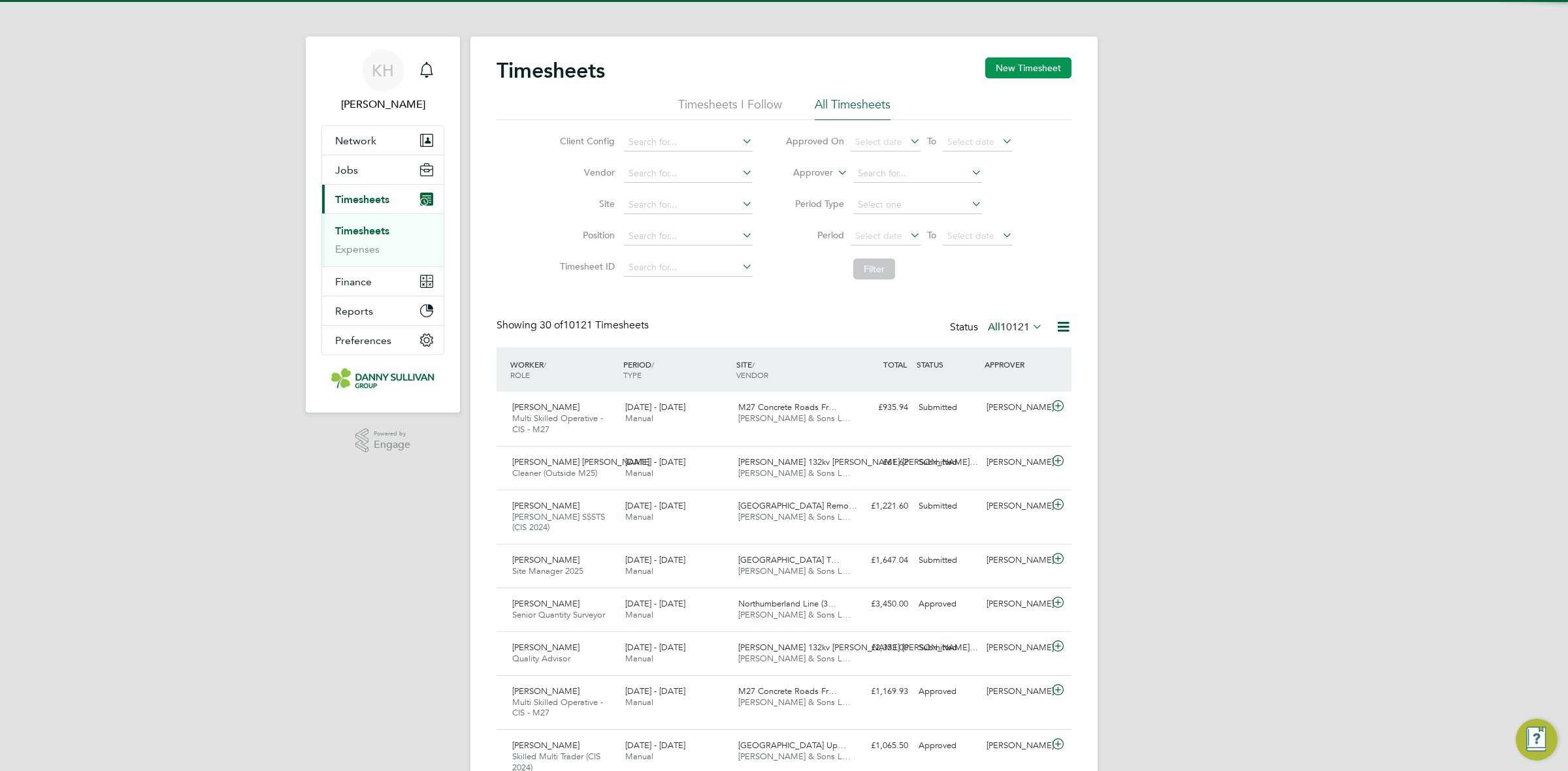
click at [1035, 72] on button "New Timesheet" at bounding box center [1028, 68] width 86 height 21
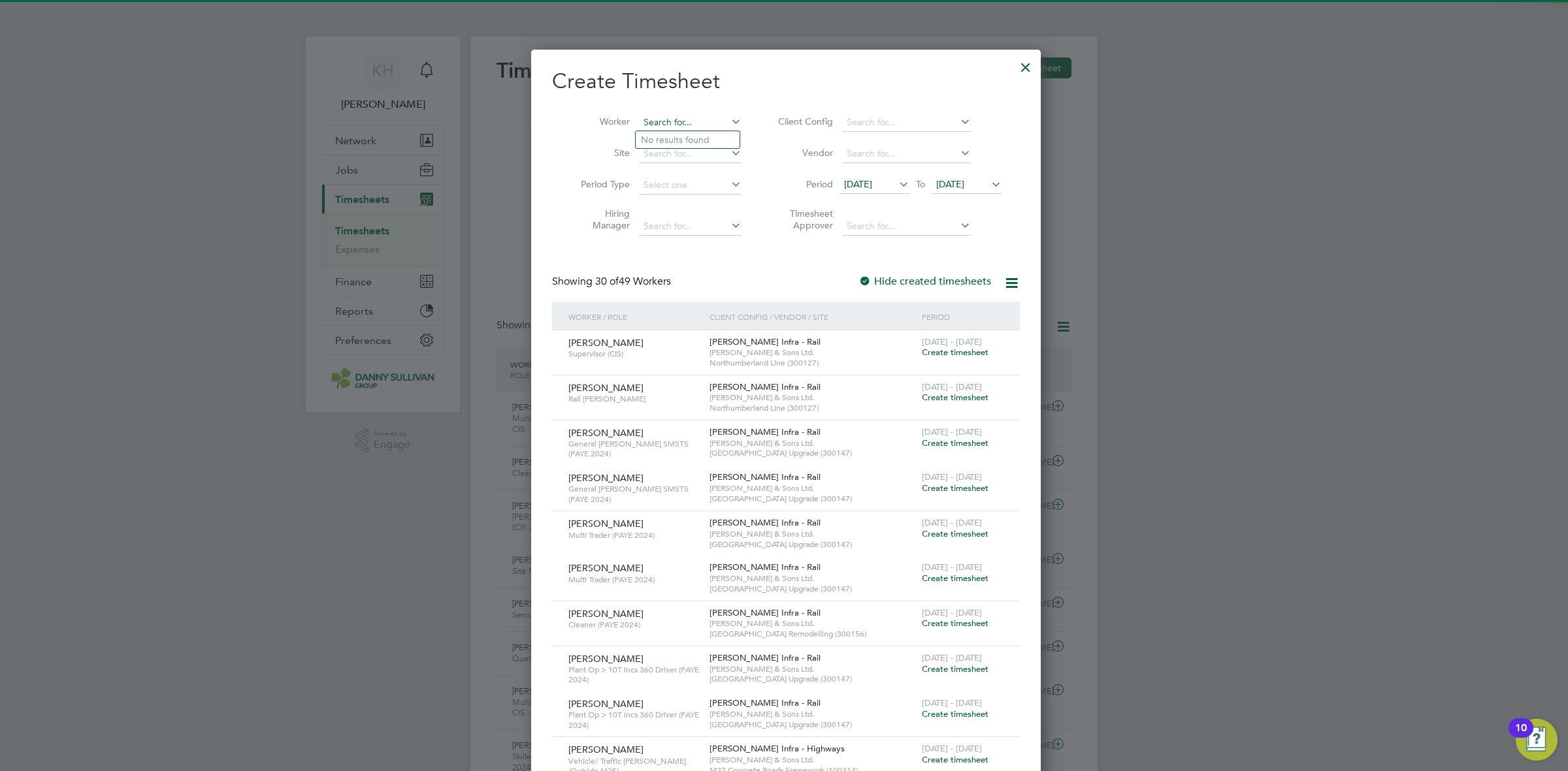
click at [665, 122] on input at bounding box center [690, 122] width 103 height 18
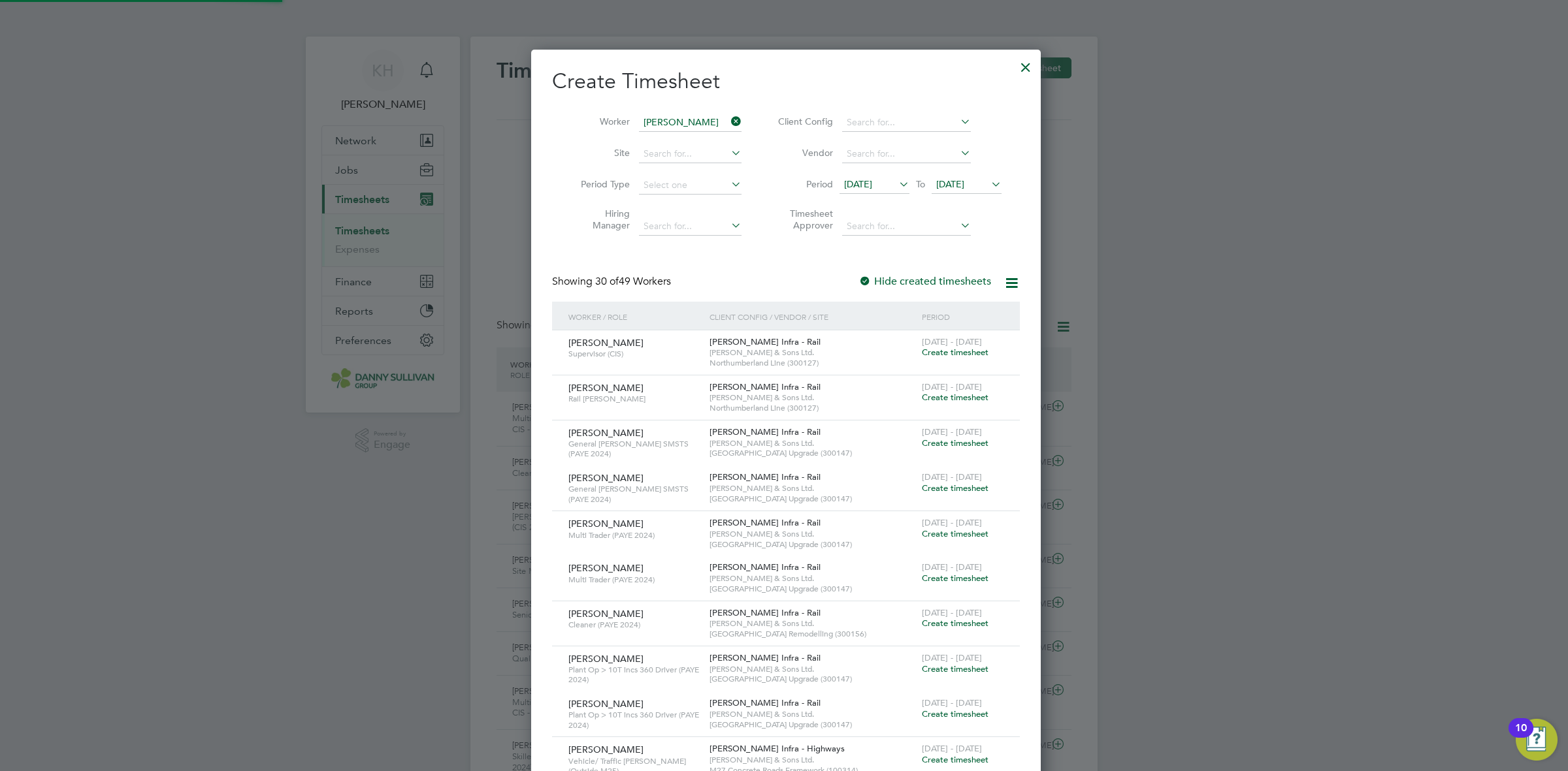
click at [719, 144] on b "Ell" at bounding box center [724, 140] width 11 height 11
type input "[PERSON_NAME]"
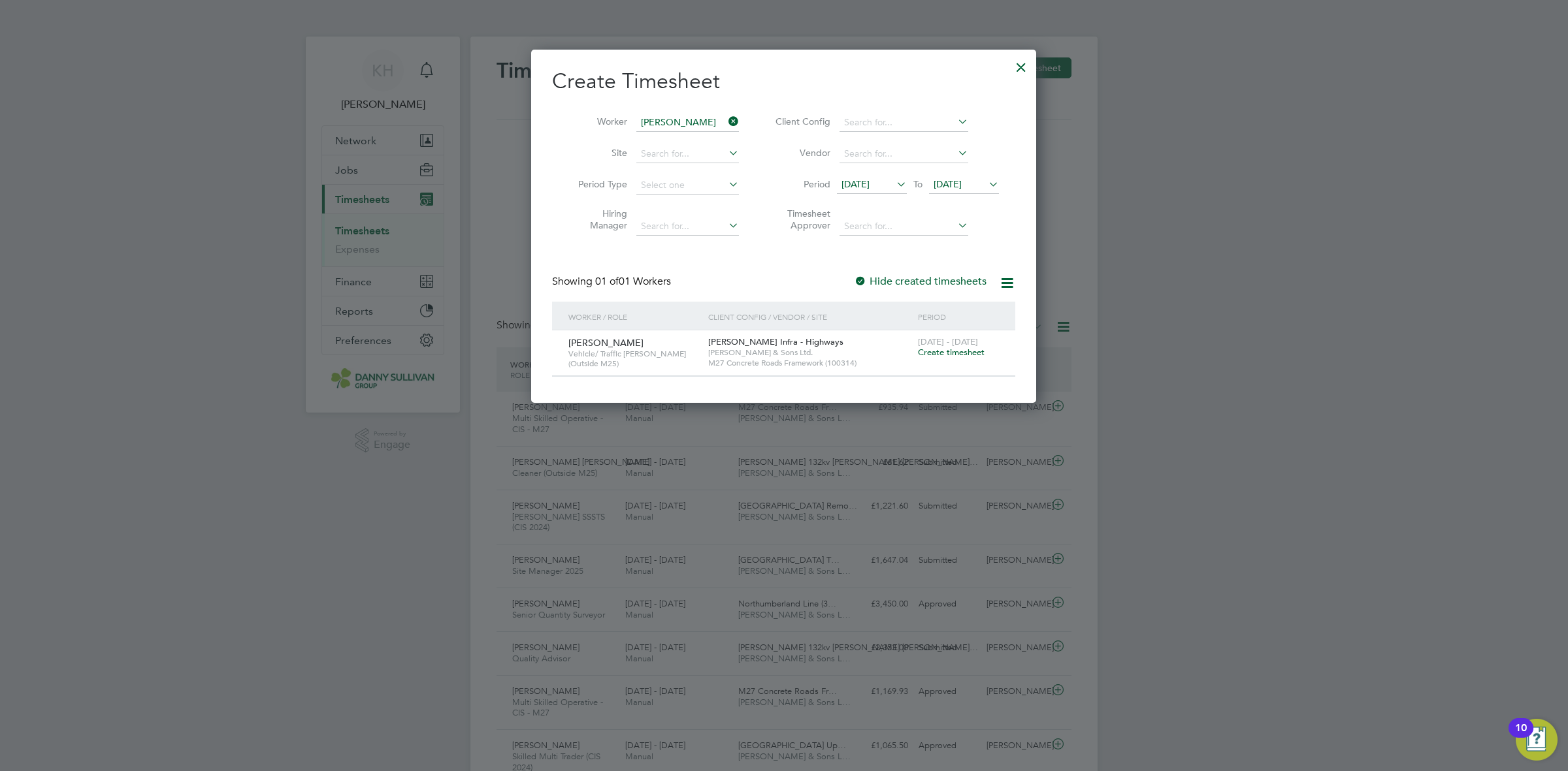
click at [950, 352] on span "Create timesheet" at bounding box center [951, 351] width 67 height 11
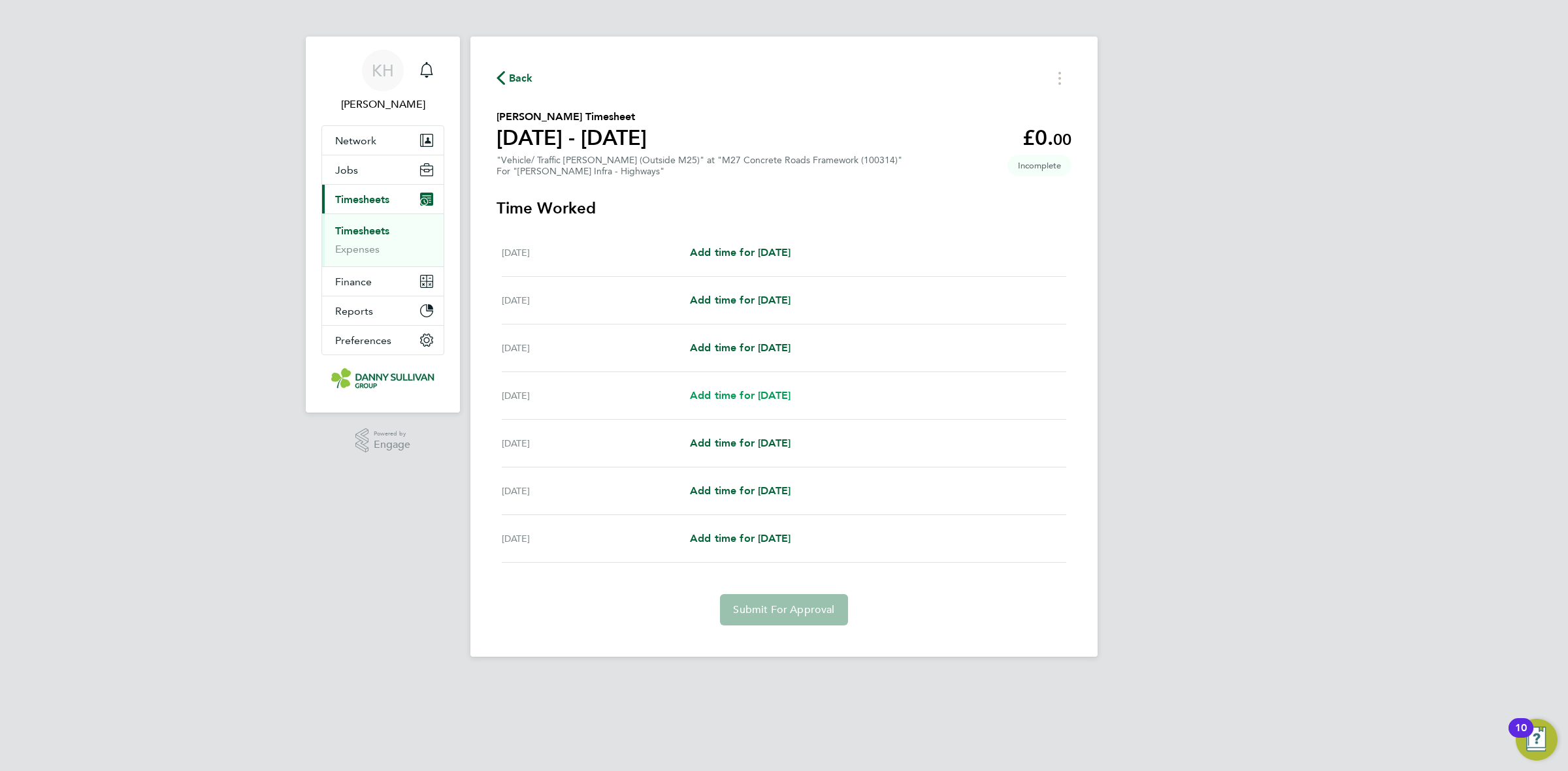
click at [742, 396] on span "Add time for [DATE]" at bounding box center [740, 395] width 101 height 13
select select "30"
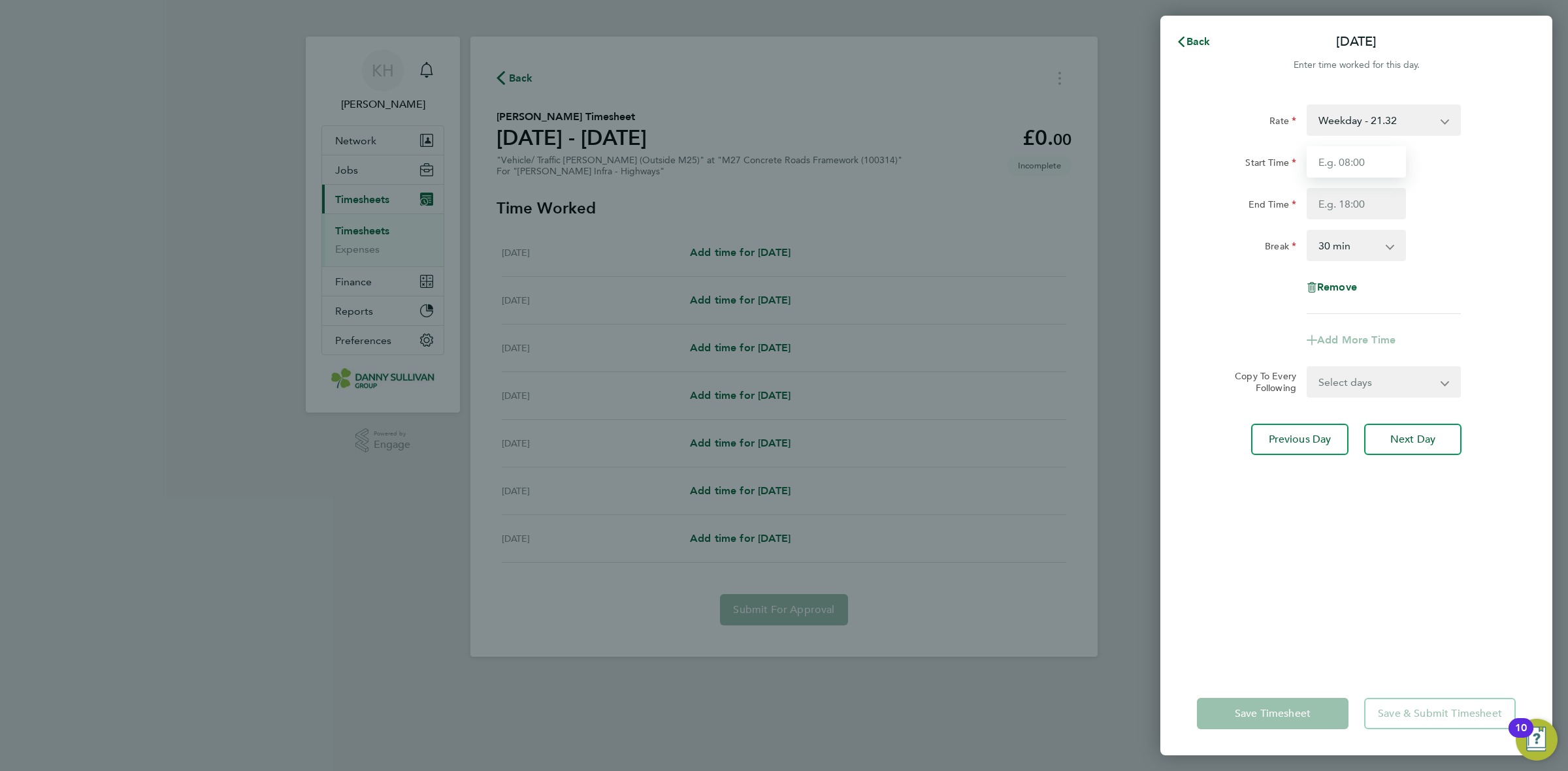
click at [1346, 165] on input "Start Time" at bounding box center [1356, 162] width 99 height 31
type input "07:00"
click at [1344, 206] on input "End Time" at bounding box center [1356, 204] width 99 height 31
click at [1461, 263] on div "Rate Weekday - 21.32 Weekends - 31.98 Weekday Nights - 26.65 Bank Holiday (exc …" at bounding box center [1356, 209] width 318 height 209
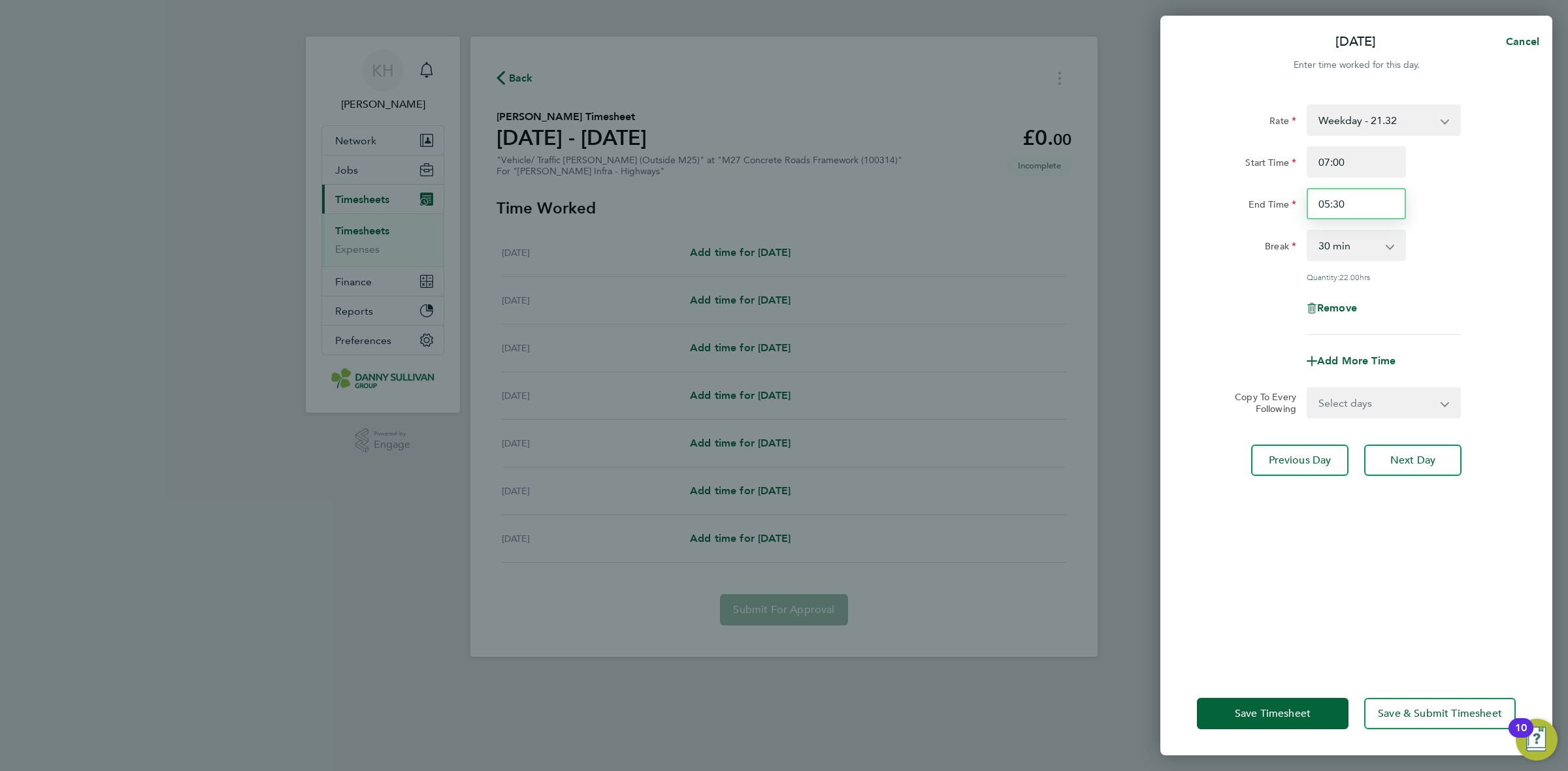
click at [1369, 207] on input "05:30" at bounding box center [1356, 204] width 99 height 31
type input "17:30"
click at [1439, 245] on div "Break 0 min 15 min 30 min 45 min 60 min 75 min 90 min" at bounding box center [1356, 245] width 329 height 31
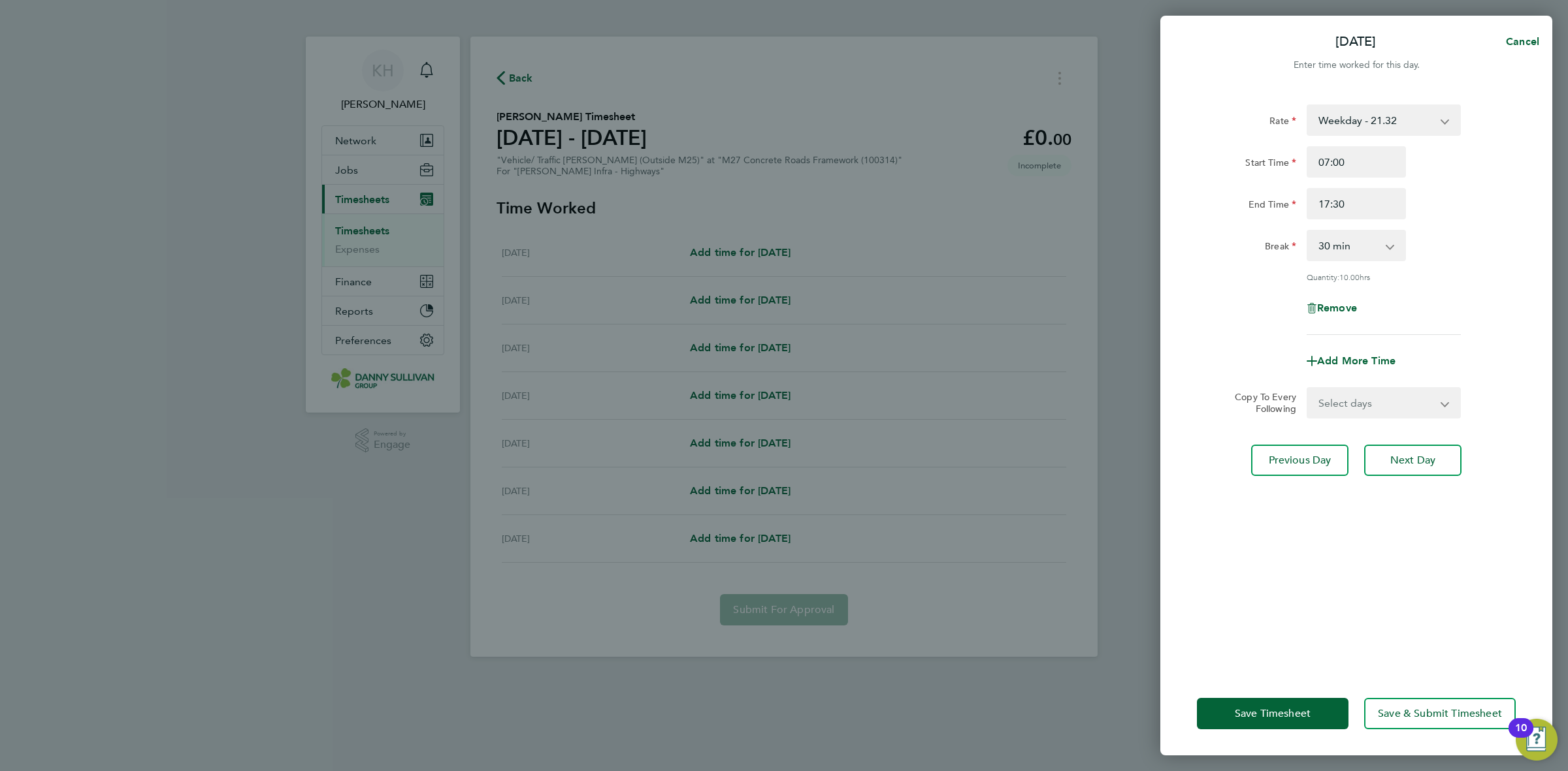
click at [1411, 412] on select "Select days Day [DATE] [DATE] [DATE]" at bounding box center [1376, 403] width 137 height 29
select select "DAY"
click at [1308, 389] on select "Select days Day [DATE] [DATE] [DATE]" at bounding box center [1376, 403] width 137 height 29
select select "[DATE]"
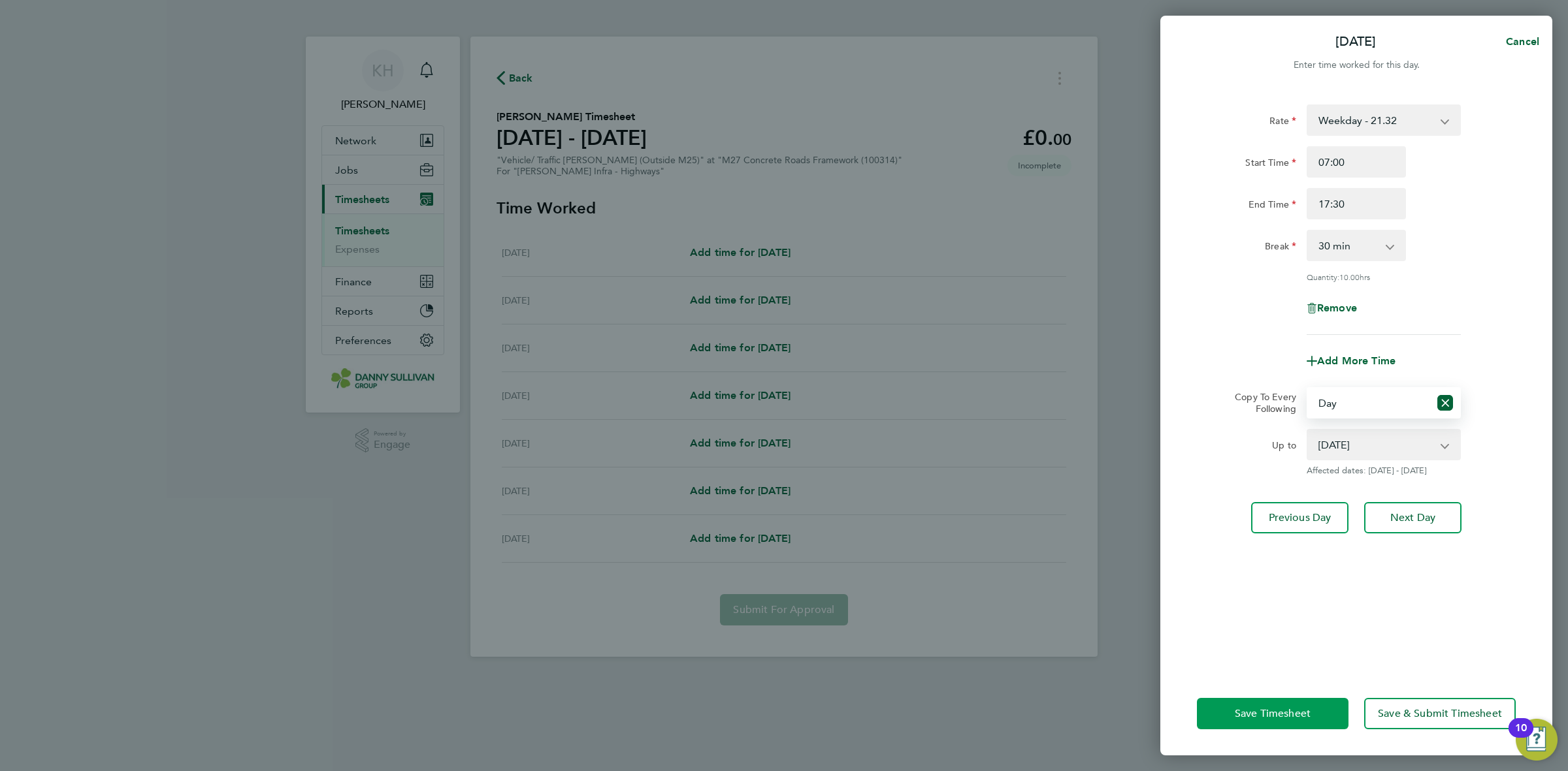
click at [1286, 720] on button "Save Timesheet" at bounding box center [1272, 714] width 151 height 31
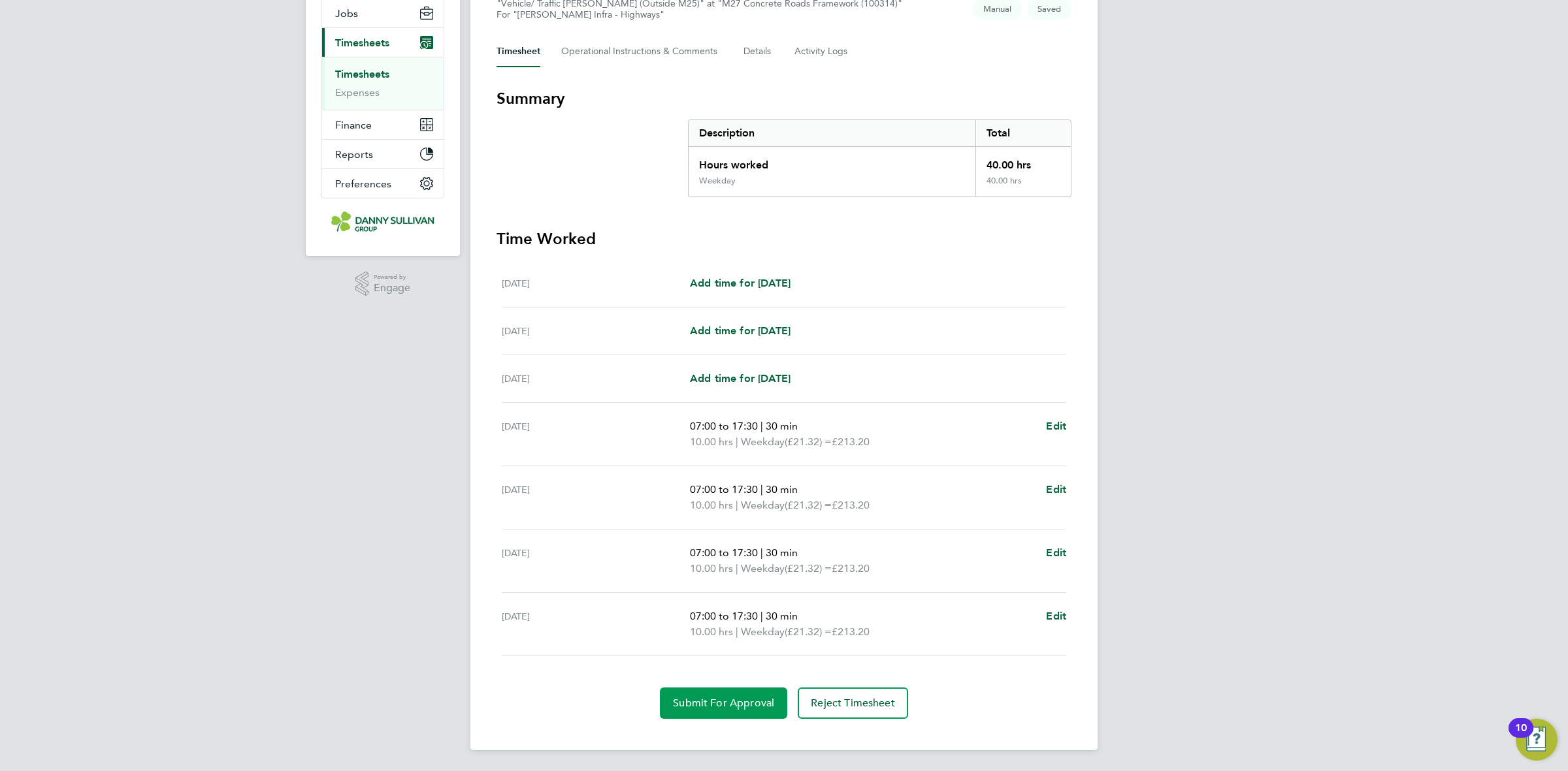
click at [750, 691] on button "Submit For Approval" at bounding box center [723, 703] width 127 height 31
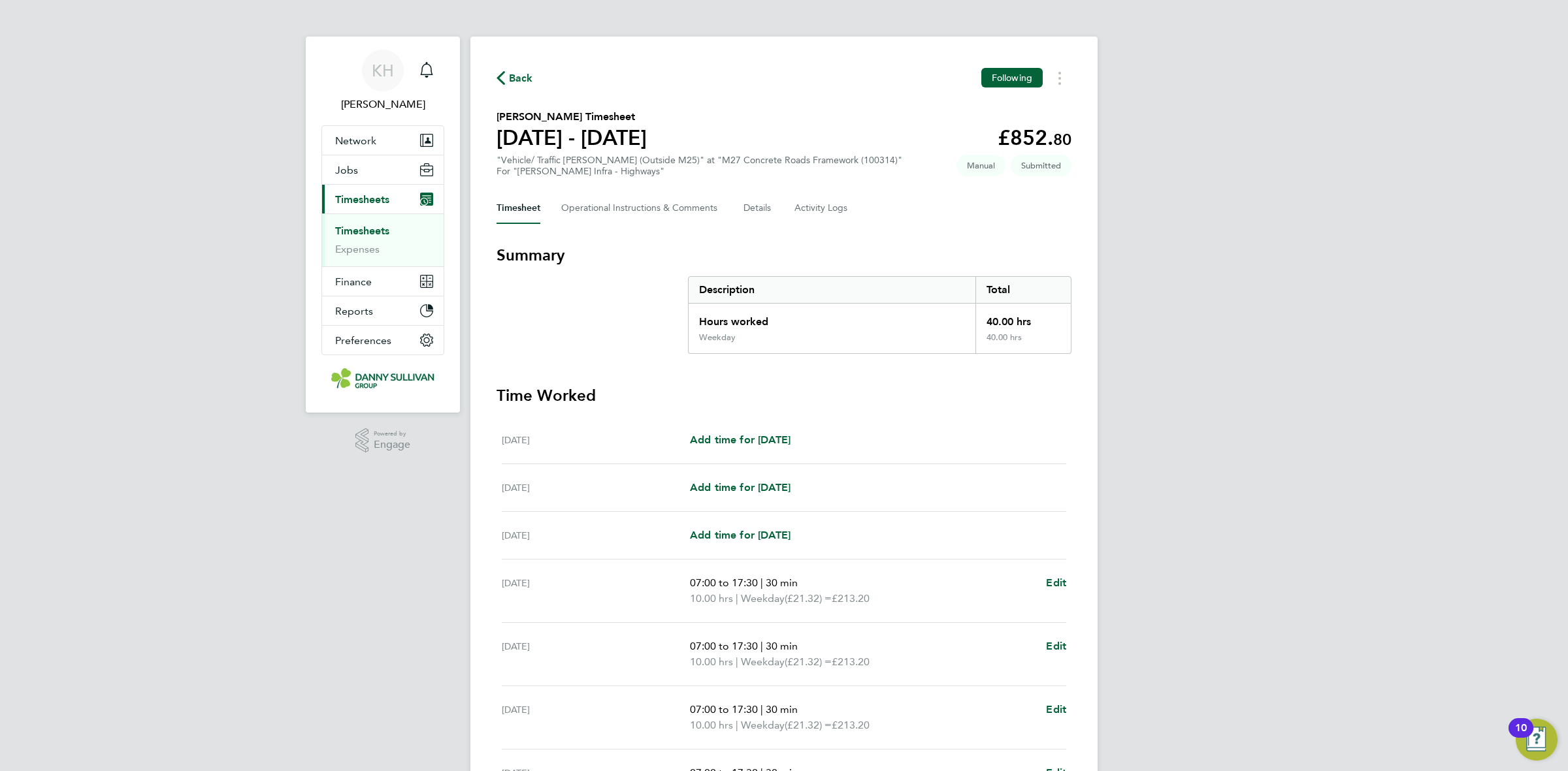
click at [516, 82] on span "Back" at bounding box center [520, 79] width 24 height 16
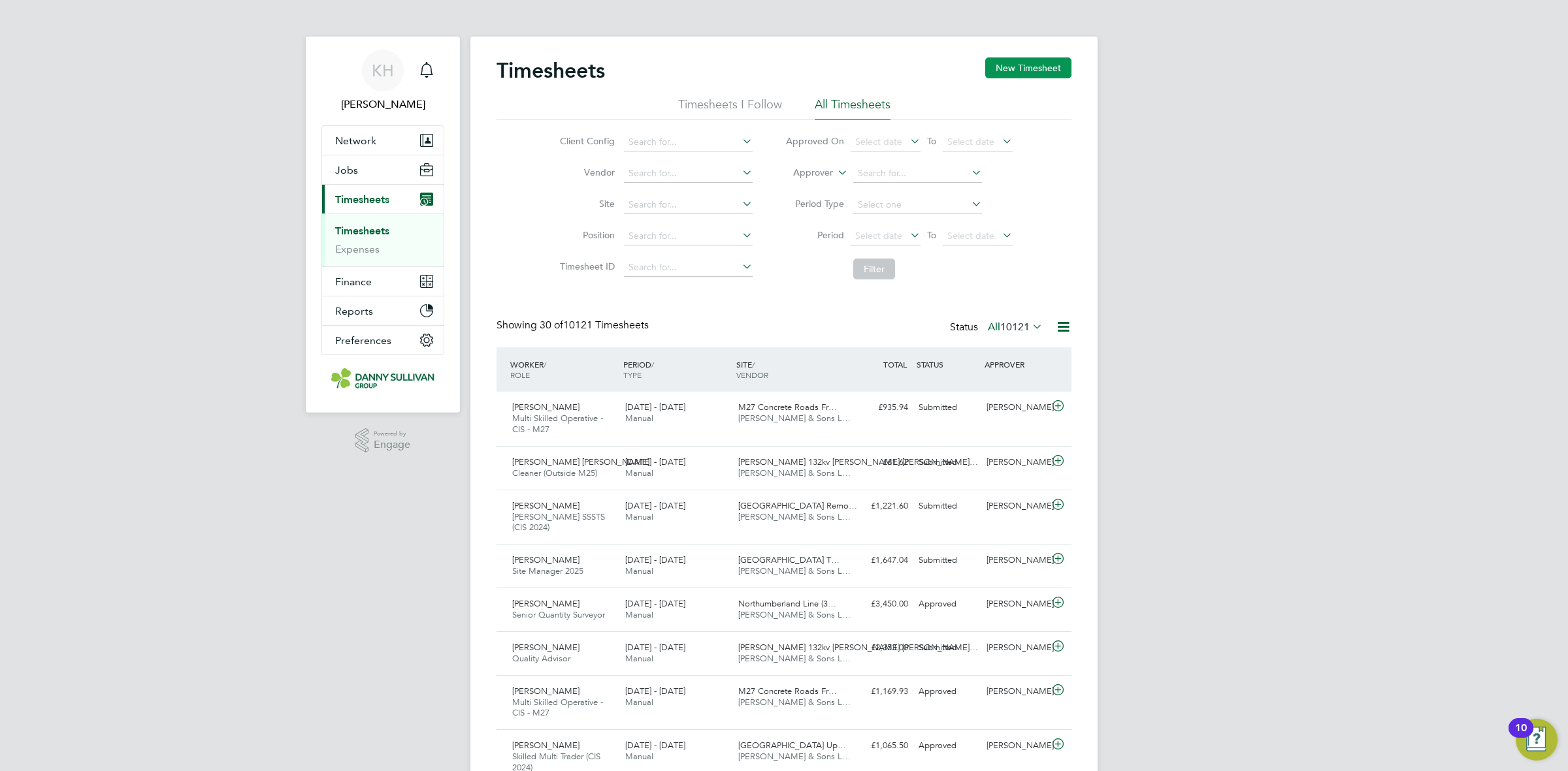
click at [1039, 65] on button "New Timesheet" at bounding box center [1028, 68] width 86 height 21
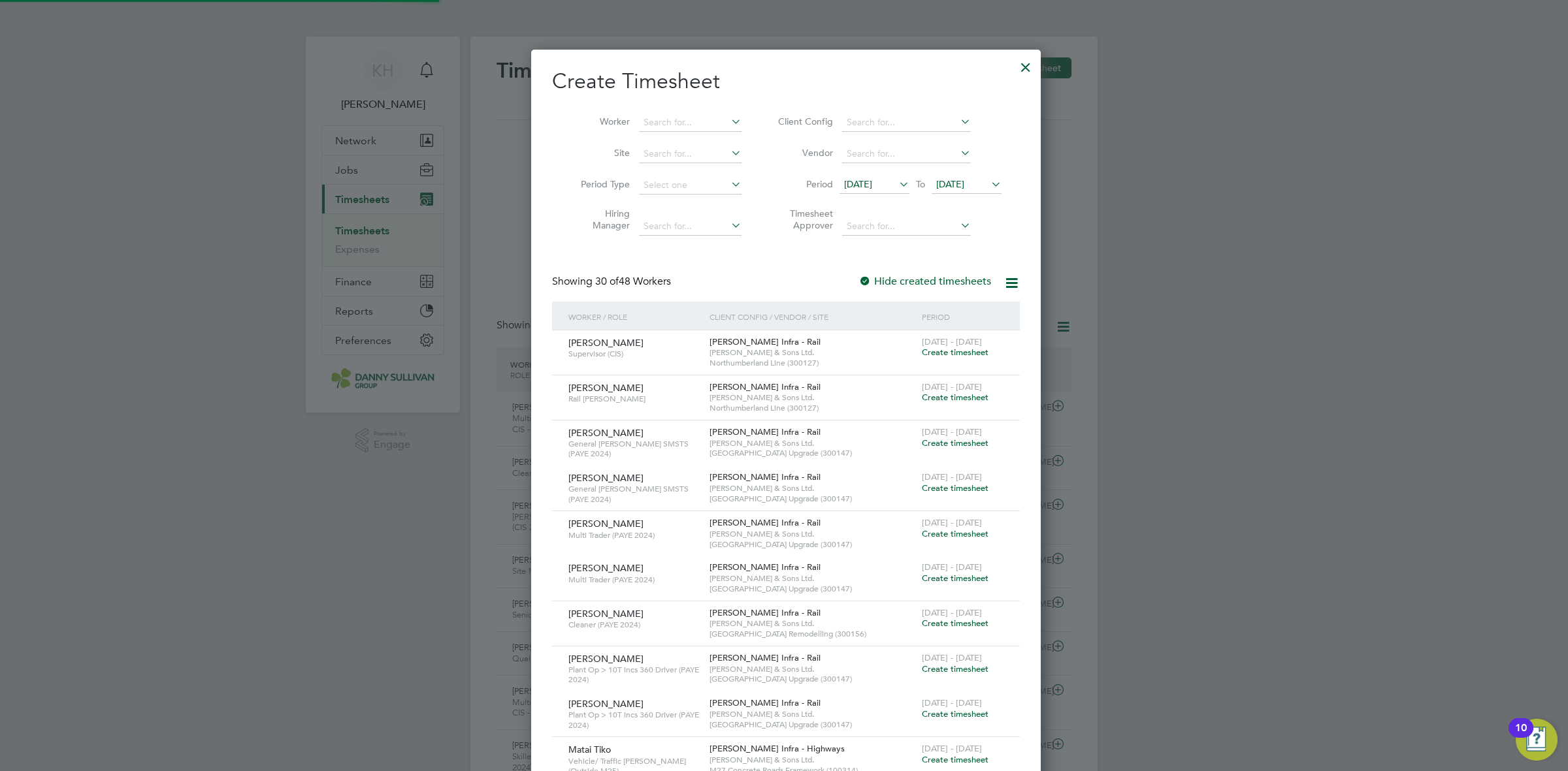
scroll to position [2367, 505]
click at [684, 121] on input at bounding box center [690, 122] width 103 height 18
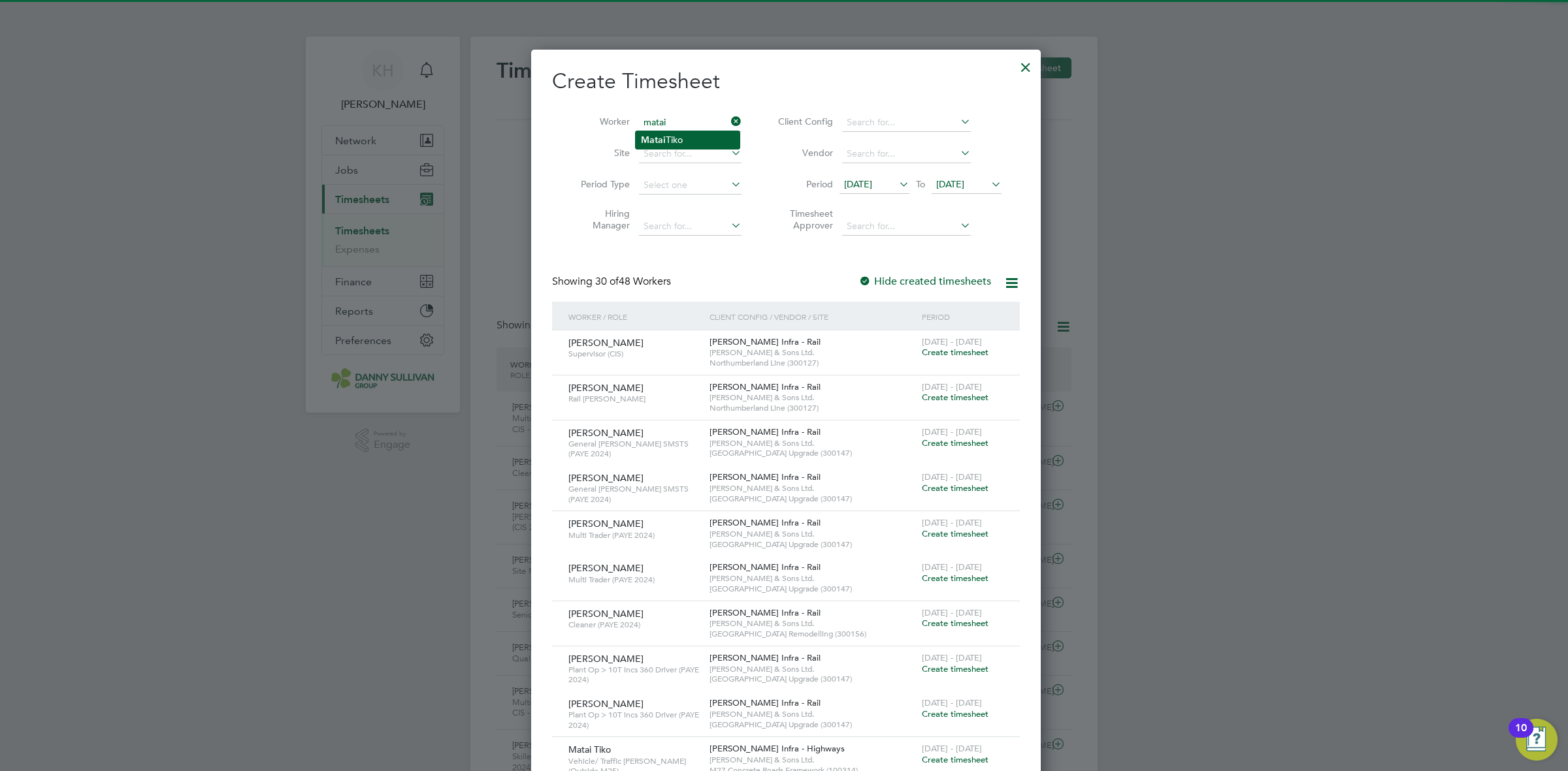
click at [684, 142] on li "Matai Tiko" at bounding box center [687, 140] width 104 height 17
type input "Matai Tiko"
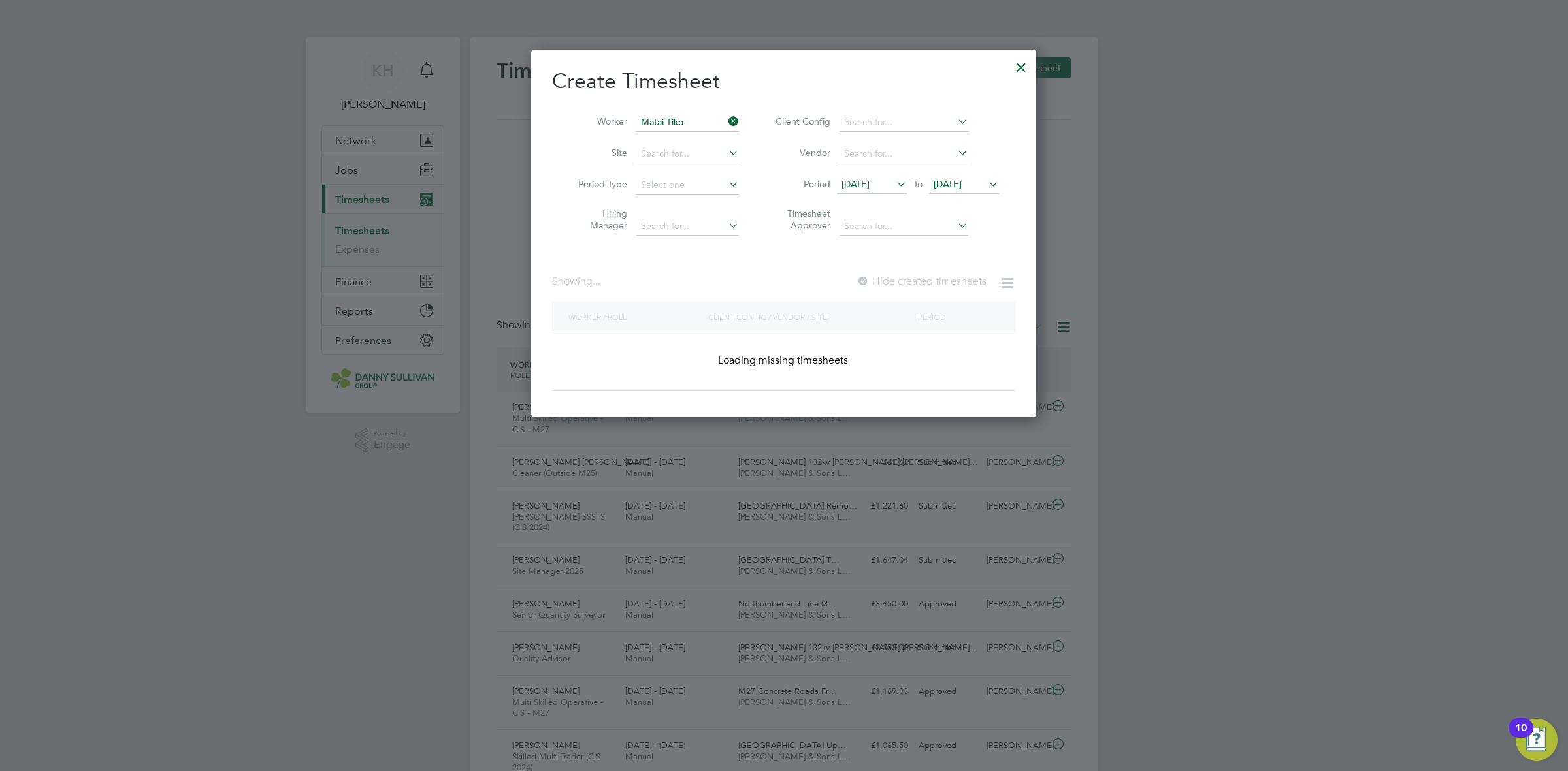
scroll to position [353, 505]
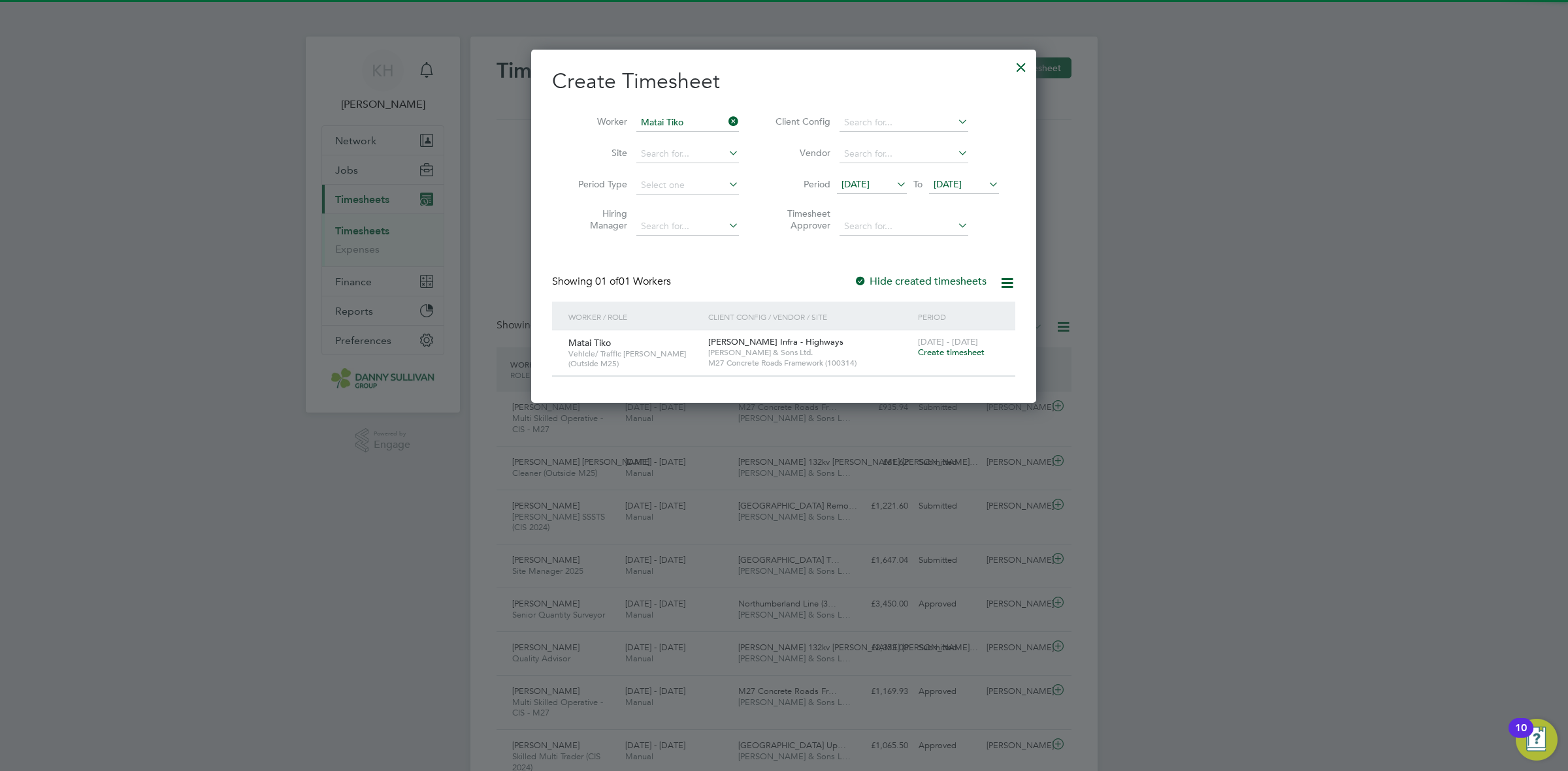
click at [944, 347] on span "Create timesheet" at bounding box center [951, 351] width 67 height 11
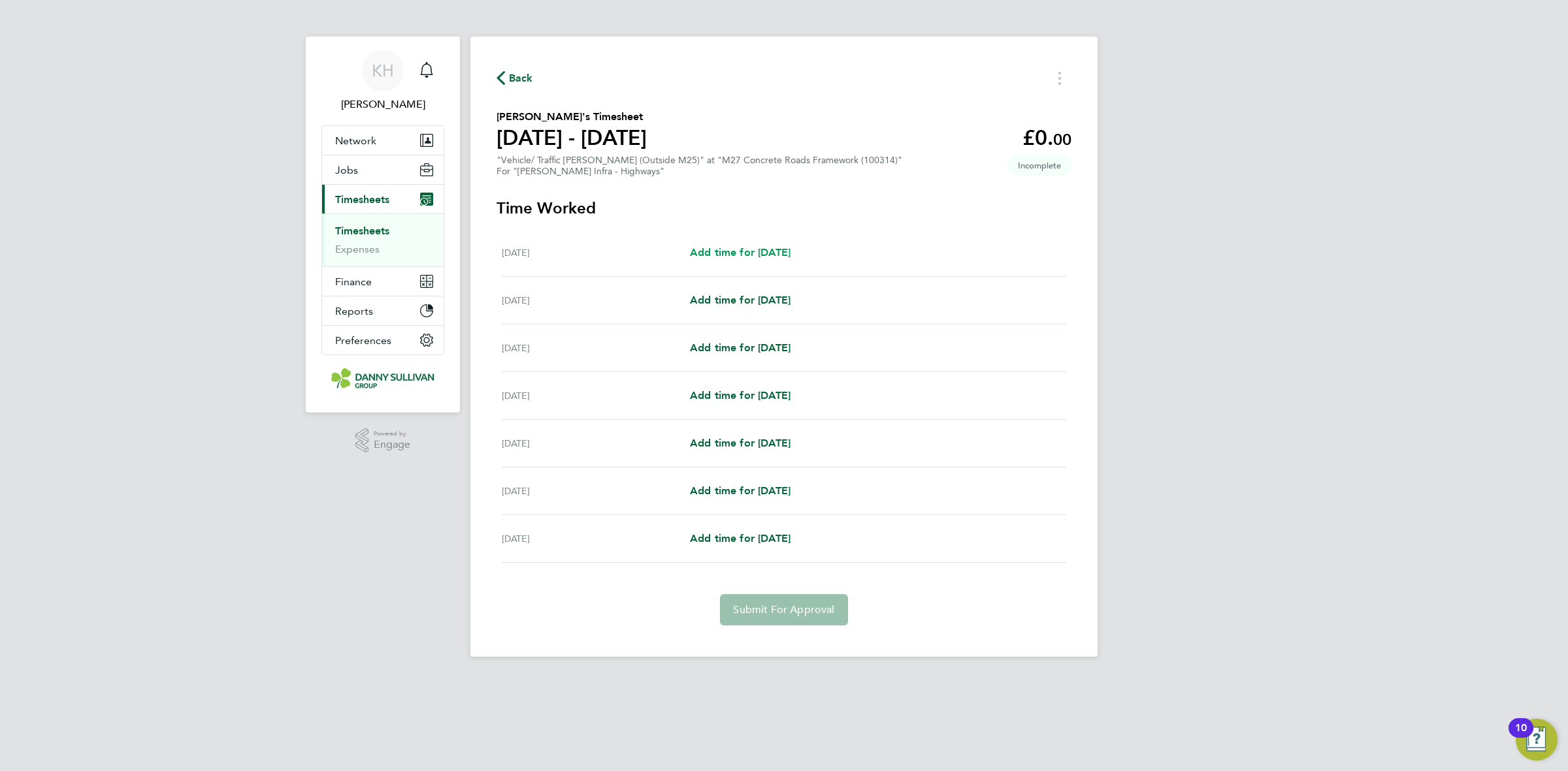
click at [782, 255] on span "Add time for [DATE]" at bounding box center [740, 252] width 101 height 13
select select "30"
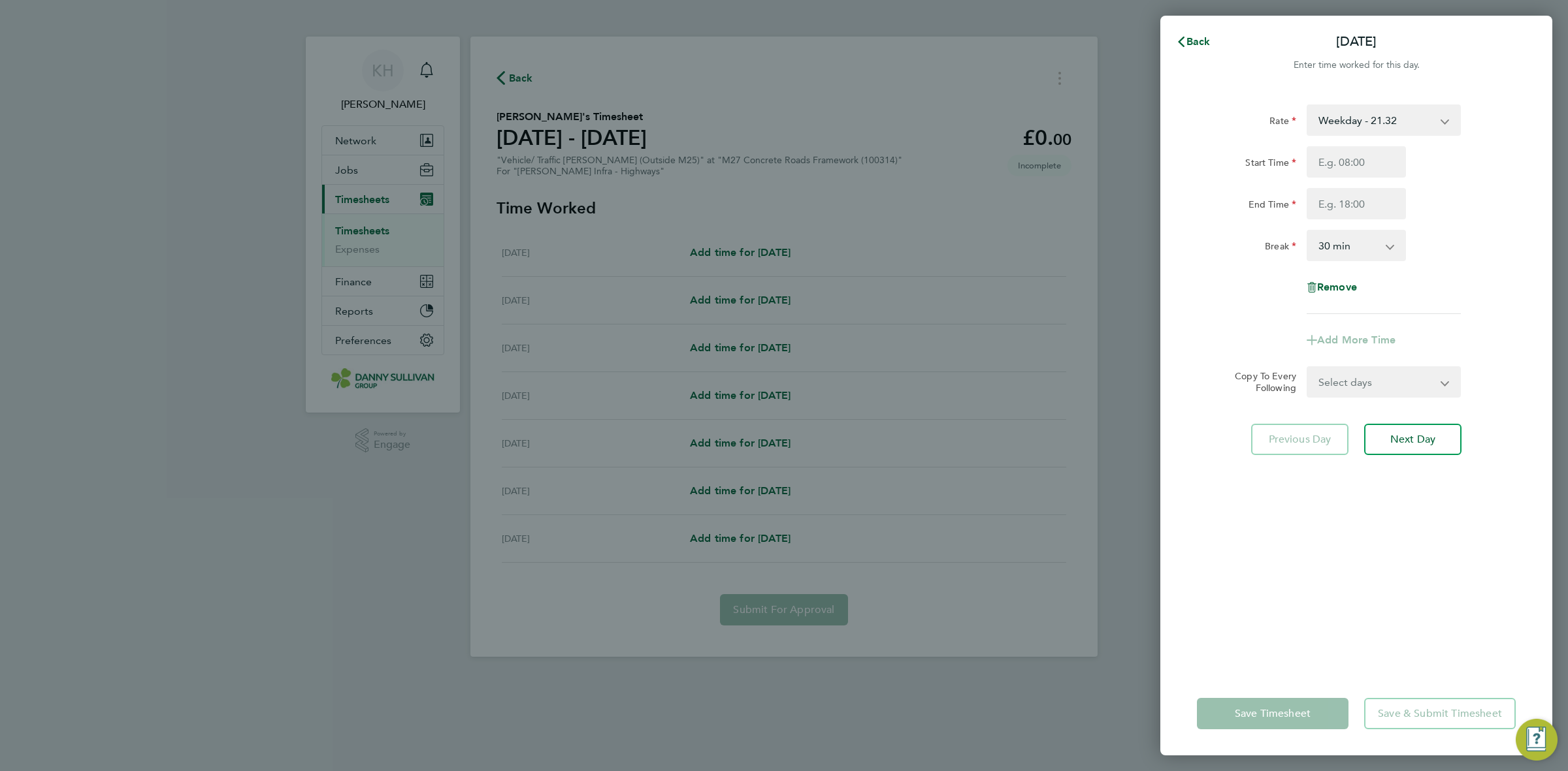
click at [1392, 119] on select "Weekday - 21.32 Weekday Nights - 26.65 Weekends - 31.98 Bank Holiday (exc Chris…" at bounding box center [1376, 120] width 136 height 29
select select "30"
click at [1362, 155] on input "Start Time" at bounding box center [1356, 162] width 99 height 31
type input "19:00"
click at [1357, 209] on input "End Time" at bounding box center [1356, 204] width 99 height 31
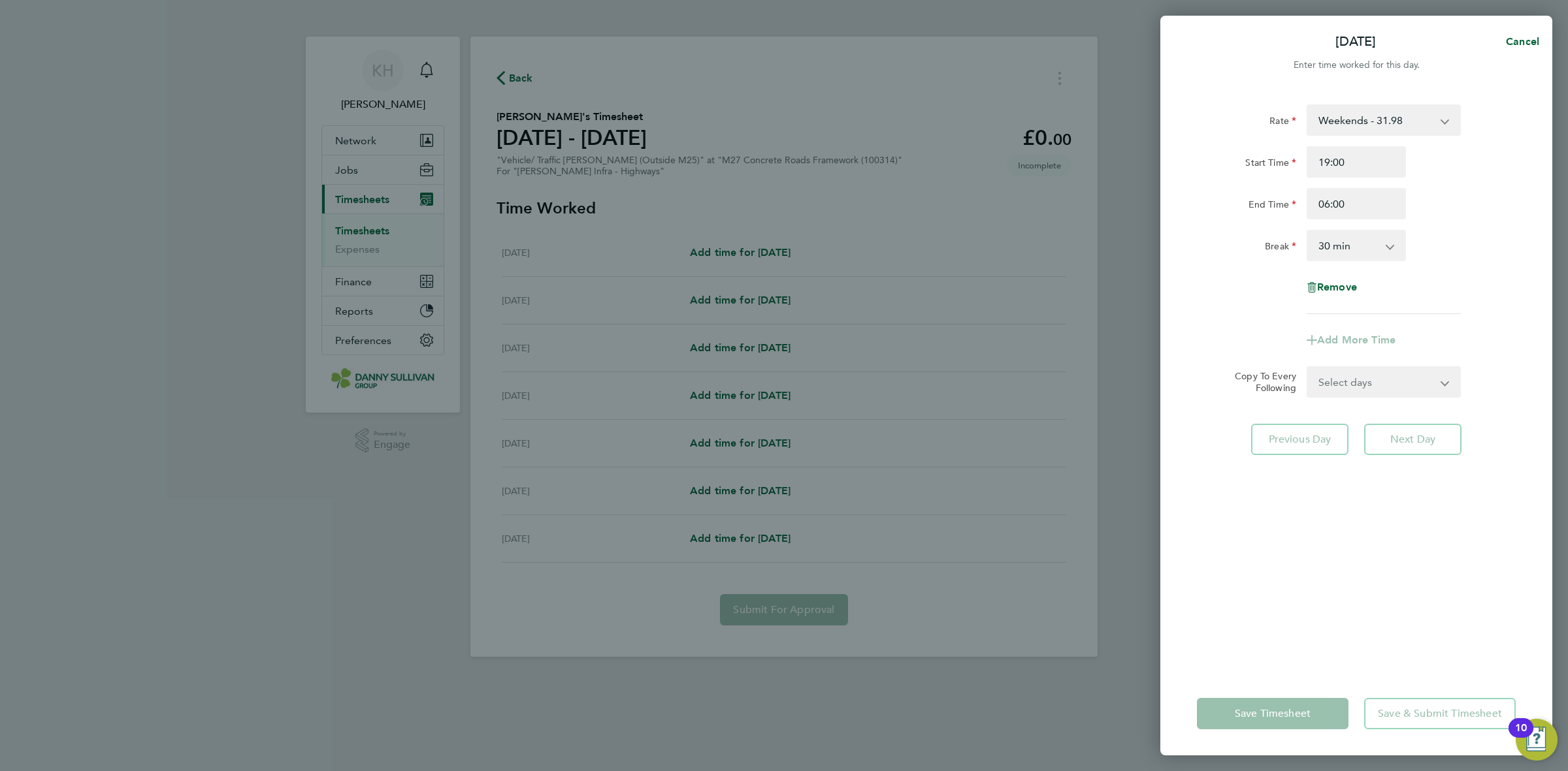
click at [1427, 191] on div "End Time 06:00" at bounding box center [1356, 204] width 329 height 31
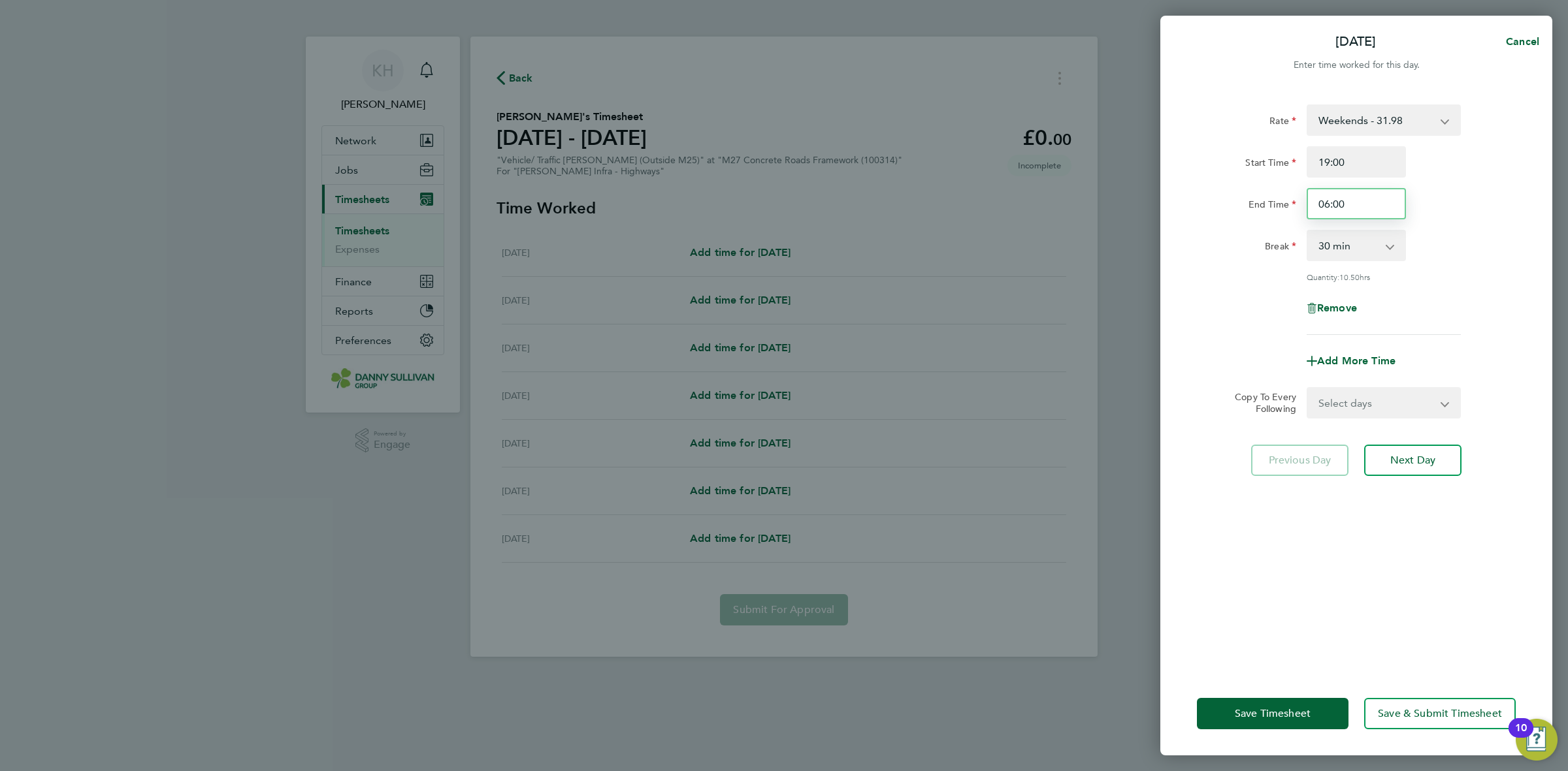
click at [1370, 198] on input "06:00" at bounding box center [1356, 204] width 99 height 31
click at [1497, 219] on div "End Time 06:30" at bounding box center [1356, 204] width 329 height 31
click at [1356, 201] on input "06:30" at bounding box center [1356, 204] width 99 height 31
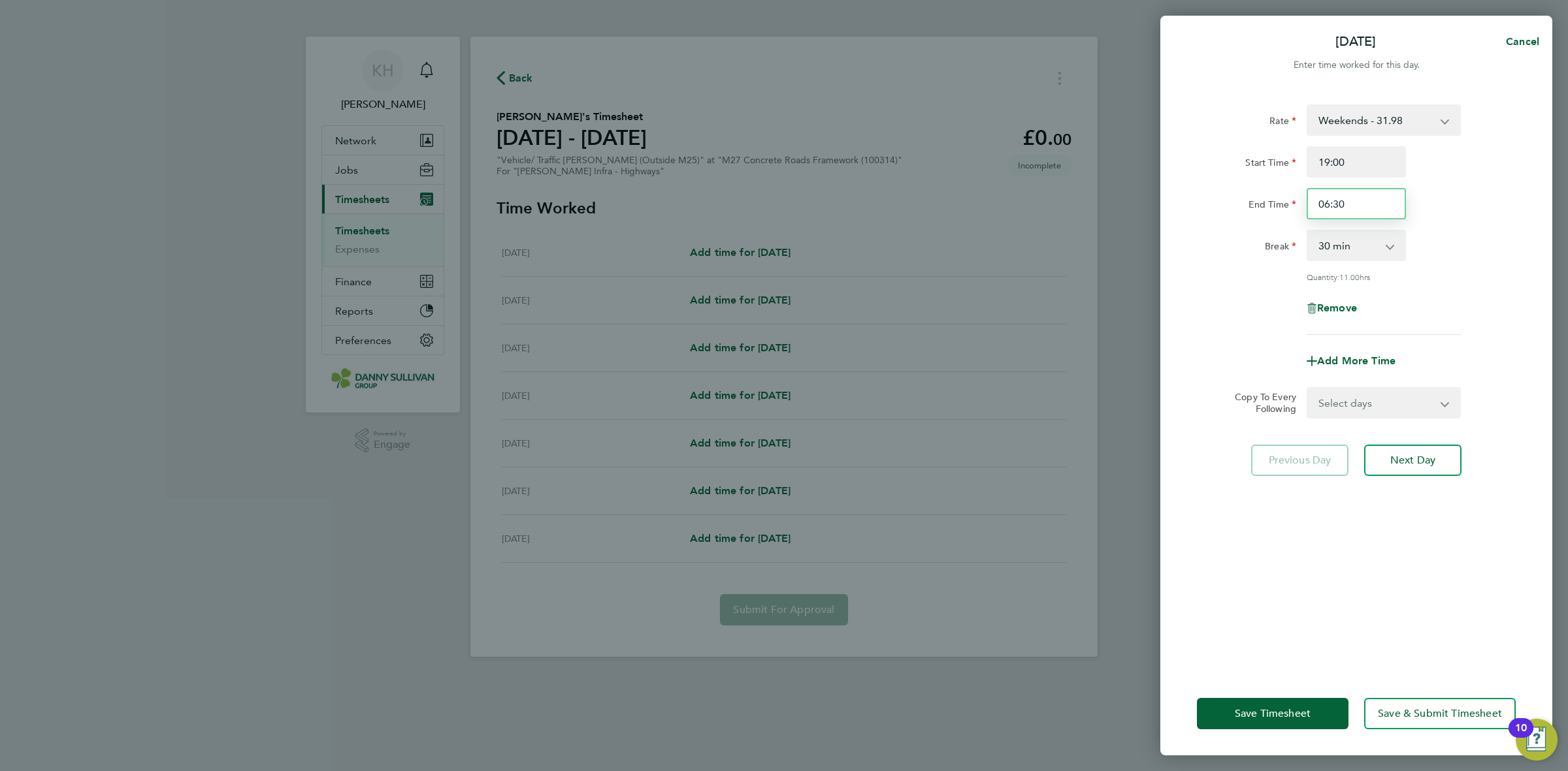
click at [1356, 201] on input "06:30" at bounding box center [1356, 204] width 99 height 31
type input "07:00"
click at [1555, 207] on div "[DATE] Cancel Enter time worked for this day. Rate Weekends - 31.98 Weekday - 2…" at bounding box center [784, 385] width 1568 height 771
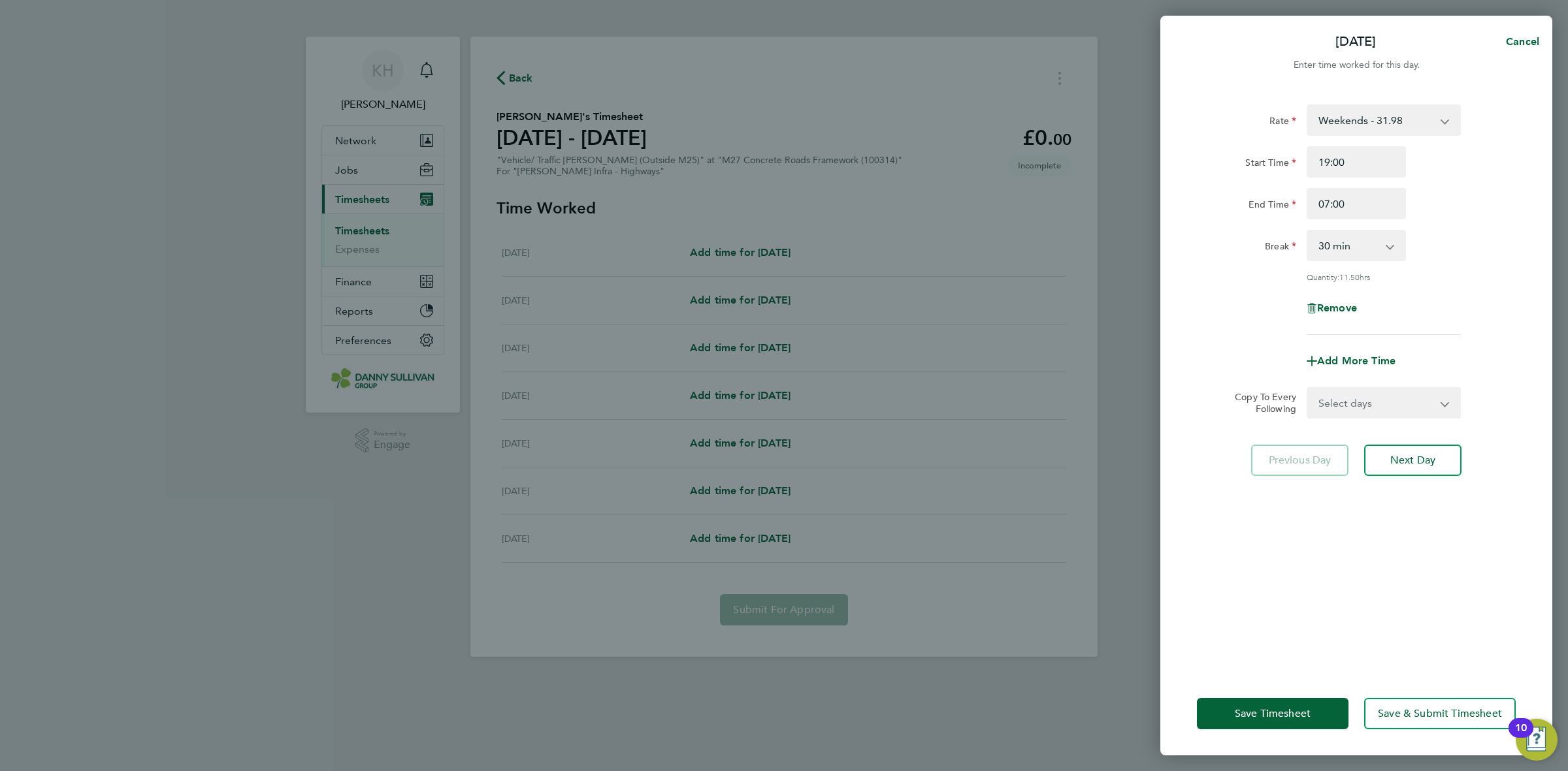
click at [1438, 408] on select "Select days Day Weekday (Mon-Fri) [DATE] [DATE] [DATE] [DATE] [DATE] [DATE]" at bounding box center [1376, 403] width 137 height 29
select select "DAY"
click at [1308, 389] on select "Select days Day Weekday (Mon-Fri) [DATE] [DATE] [DATE] [DATE] [DATE] [DATE]" at bounding box center [1376, 403] width 137 height 29
drag, startPoint x: 1431, startPoint y: 416, endPoint x: 1405, endPoint y: 446, distance: 39.7
click at [1404, 444] on select "[DATE] [DATE] [DATE] [DATE] [DATE] [DATE]" at bounding box center [1376, 445] width 136 height 29
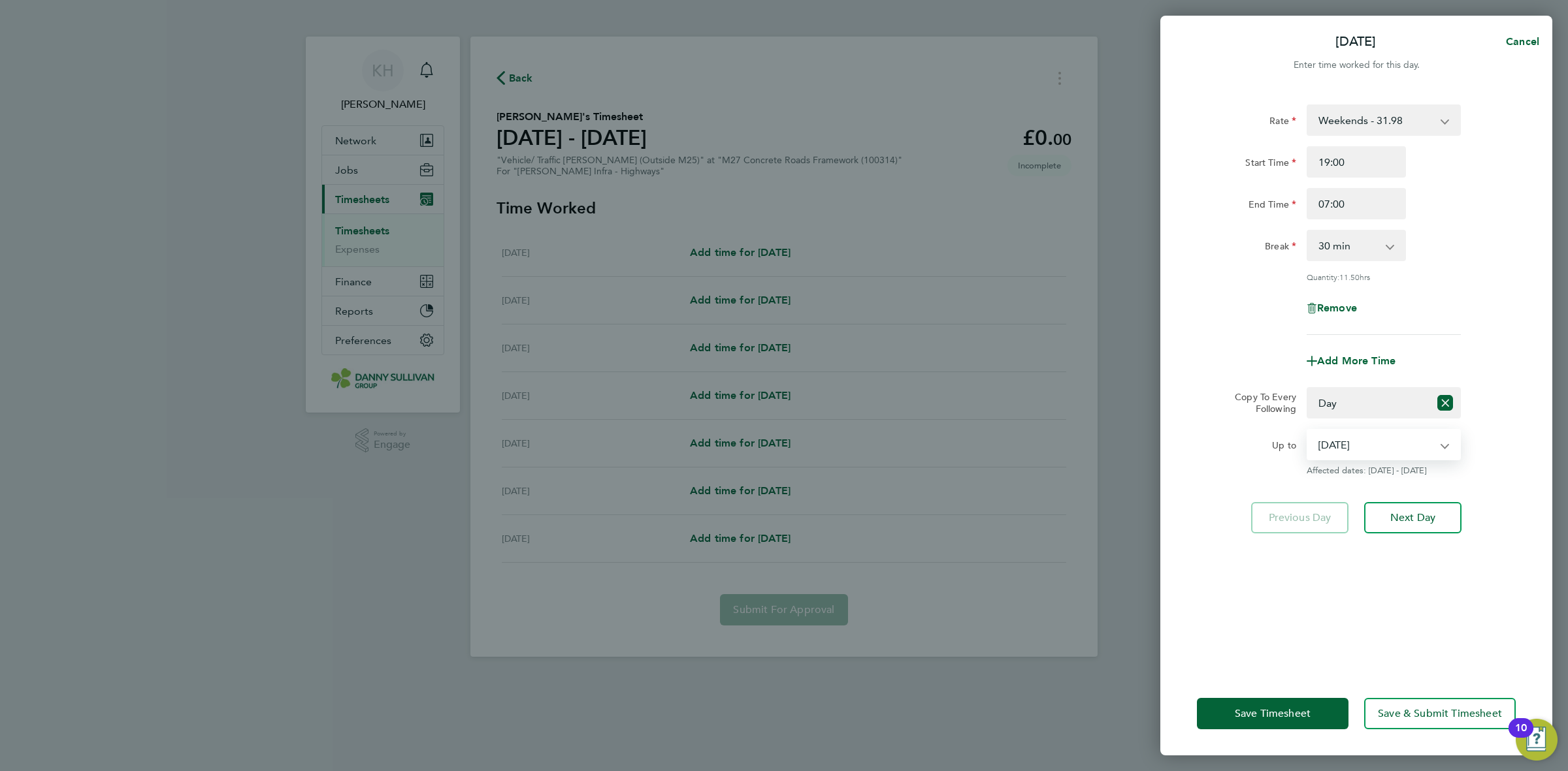
select select "[DATE]"
click at [1308, 431] on select "[DATE] [DATE] [DATE] [DATE] [DATE] [DATE]" at bounding box center [1376, 445] width 136 height 29
click at [1258, 723] on button "Save Timesheet" at bounding box center [1272, 714] width 151 height 31
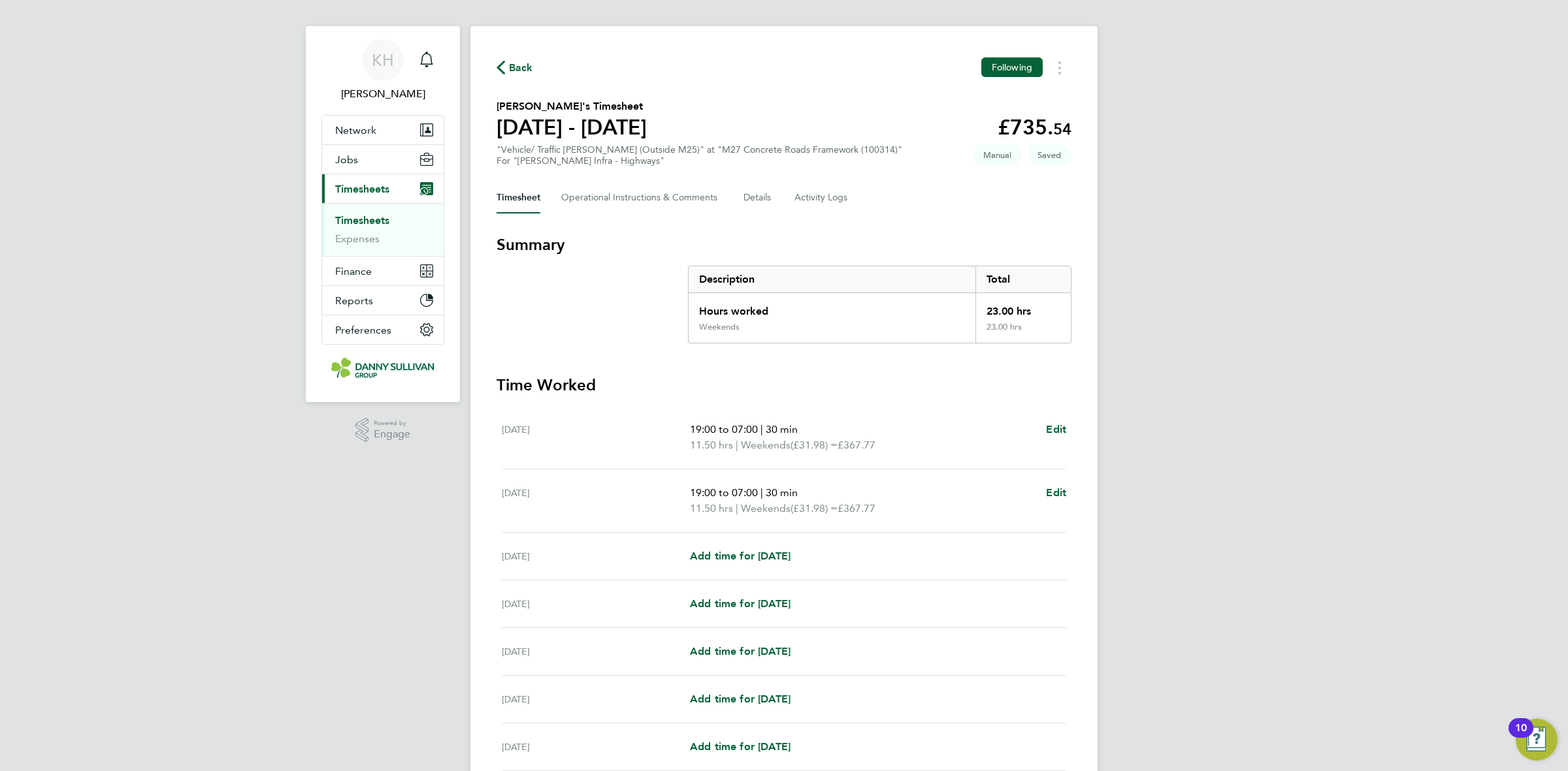
scroll to position [126, 0]
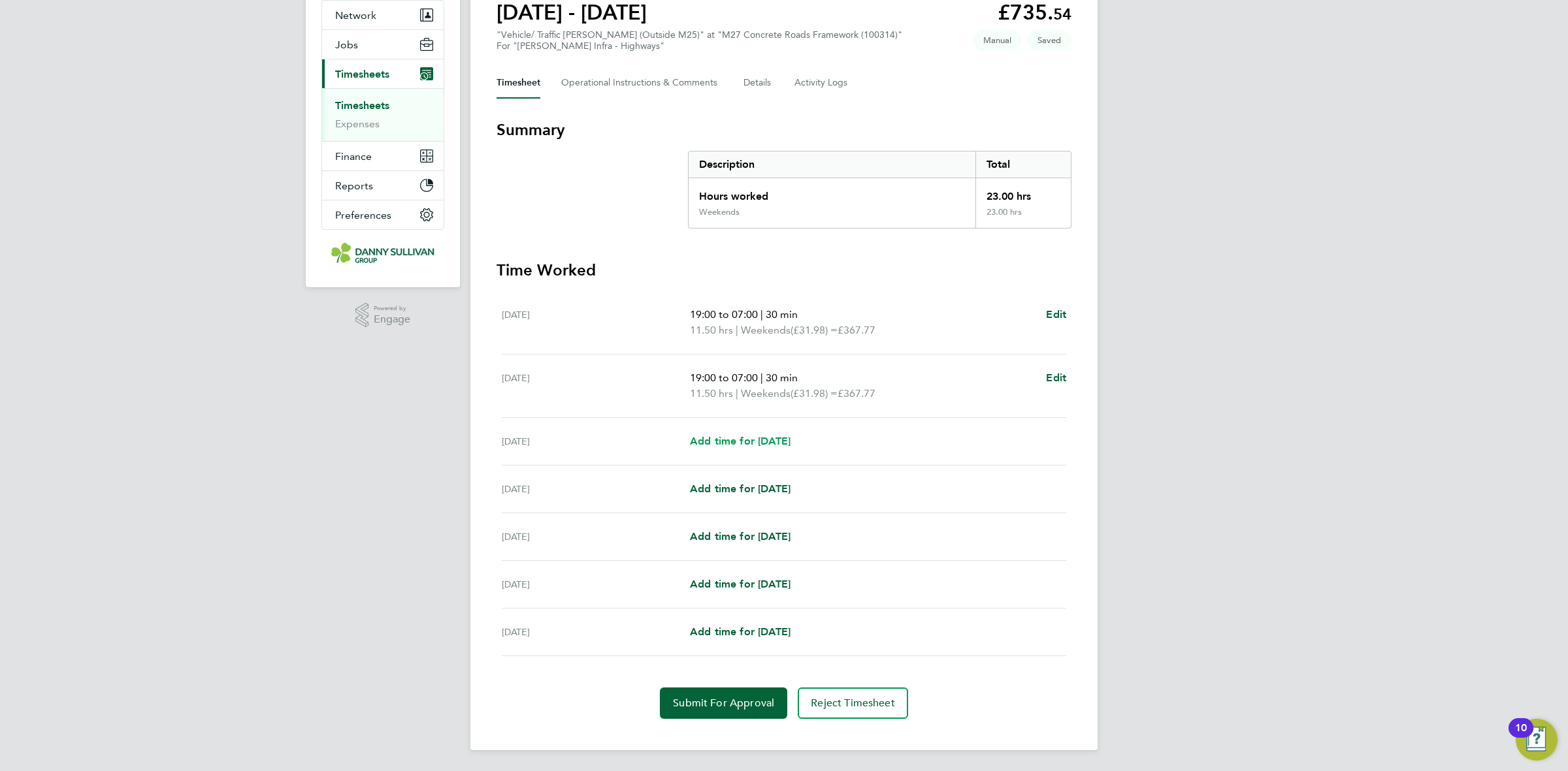
click at [769, 440] on span "Add time for [DATE]" at bounding box center [740, 440] width 101 height 13
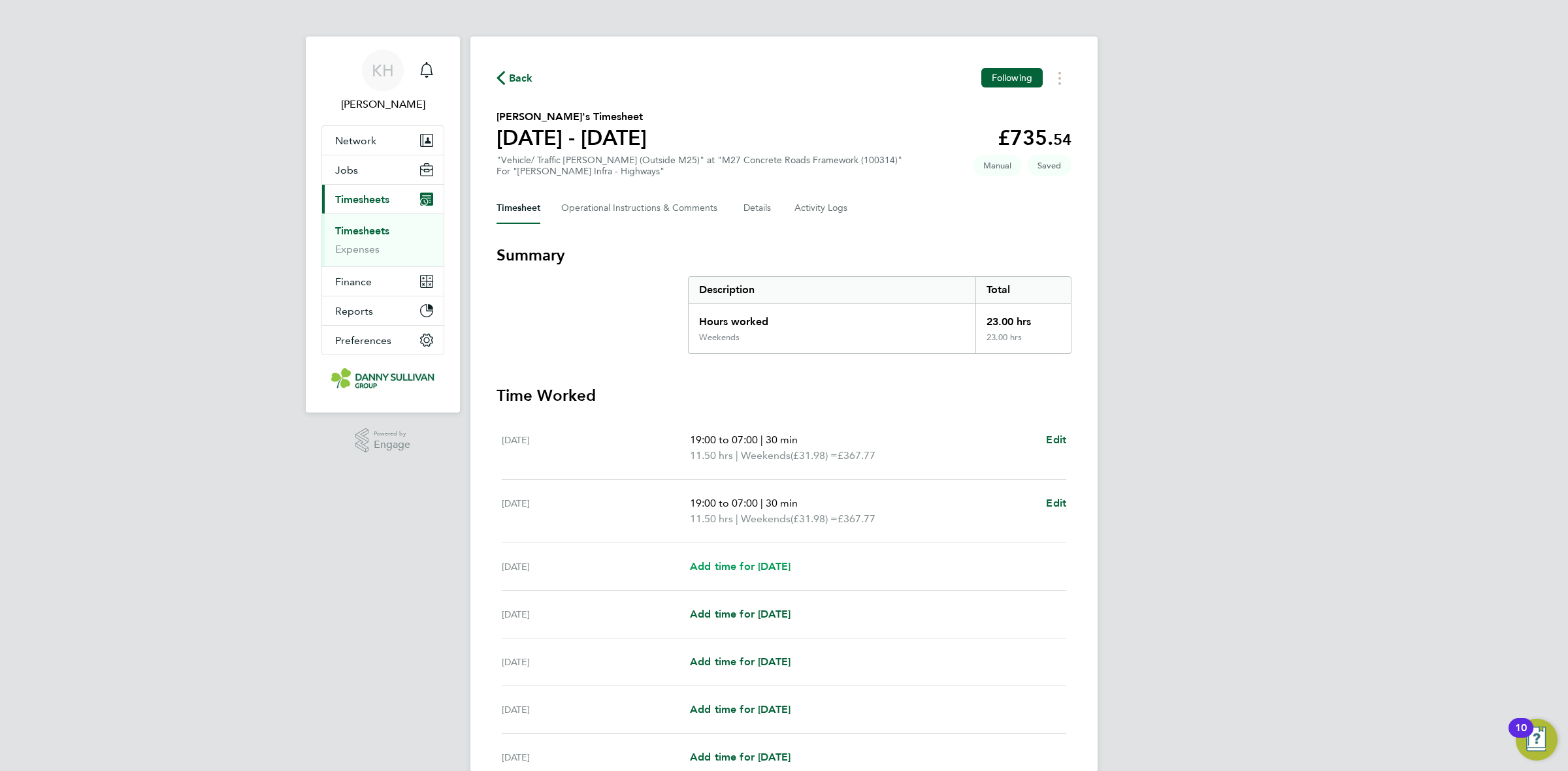
select select "30"
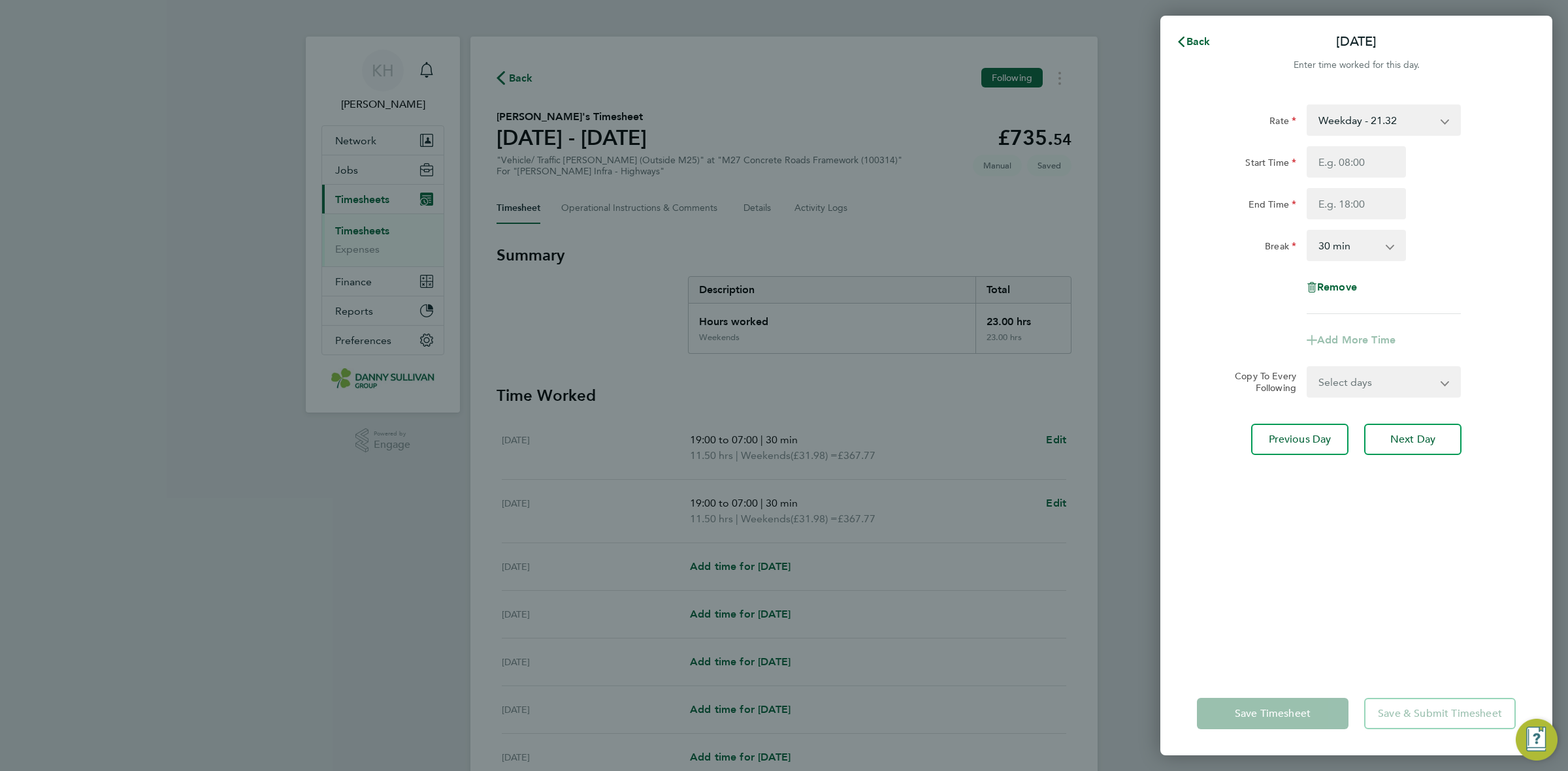
click at [1344, 124] on select "Weekday - 21.32 Weekday Nights - 26.65 Weekends - 31.98 Bank Holiday (exc Chris…" at bounding box center [1376, 120] width 136 height 29
select select "30"
click at [1344, 164] on input "Start Time" at bounding box center [1356, 162] width 99 height 31
type input "19:00"
click at [1346, 191] on input "End Time" at bounding box center [1356, 204] width 99 height 31
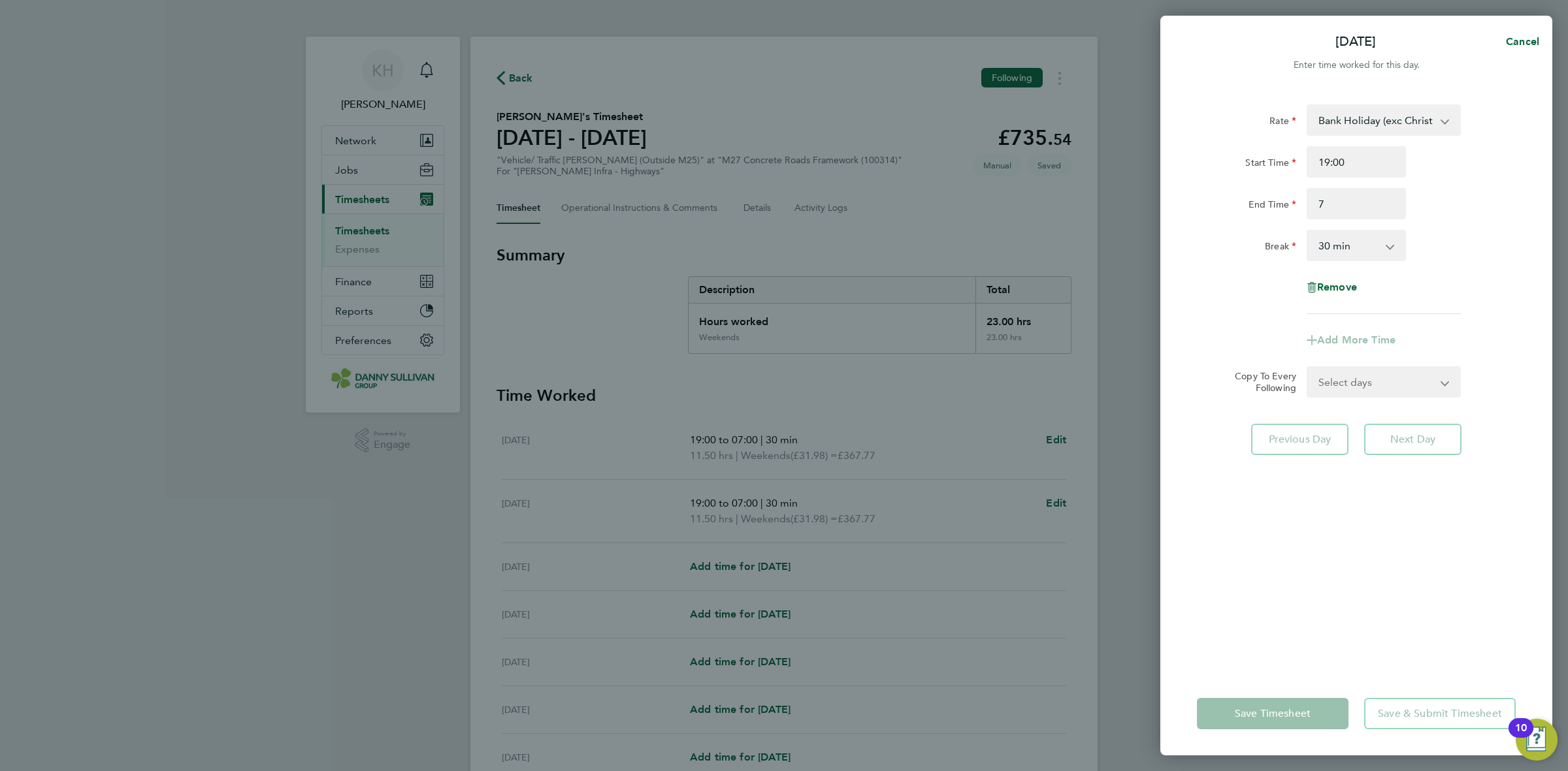
type input "07:00"
click at [1434, 219] on div "End Time 07:00" at bounding box center [1356, 204] width 329 height 31
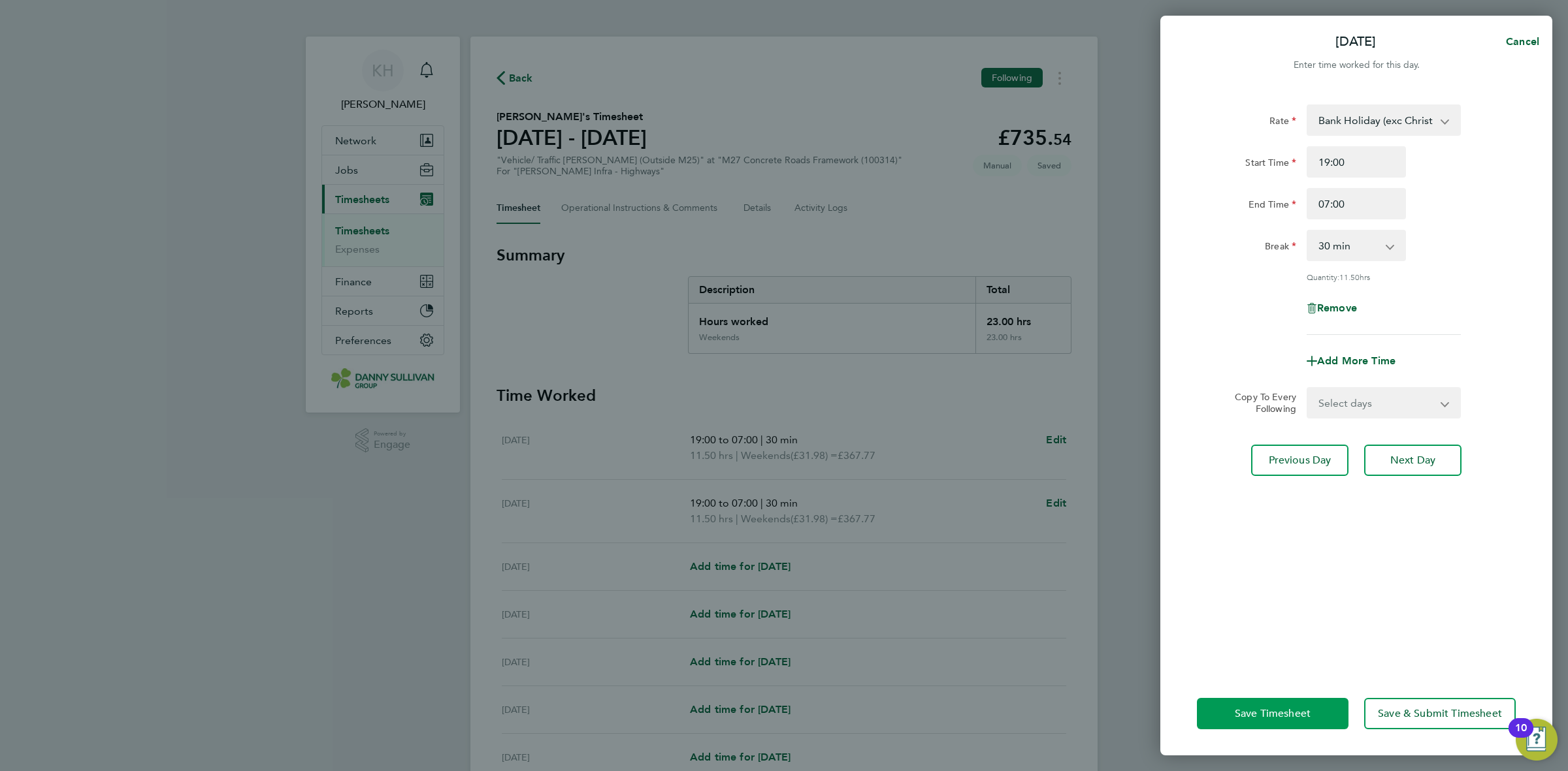
click at [1274, 708] on span "Save Timesheet" at bounding box center [1272, 713] width 76 height 13
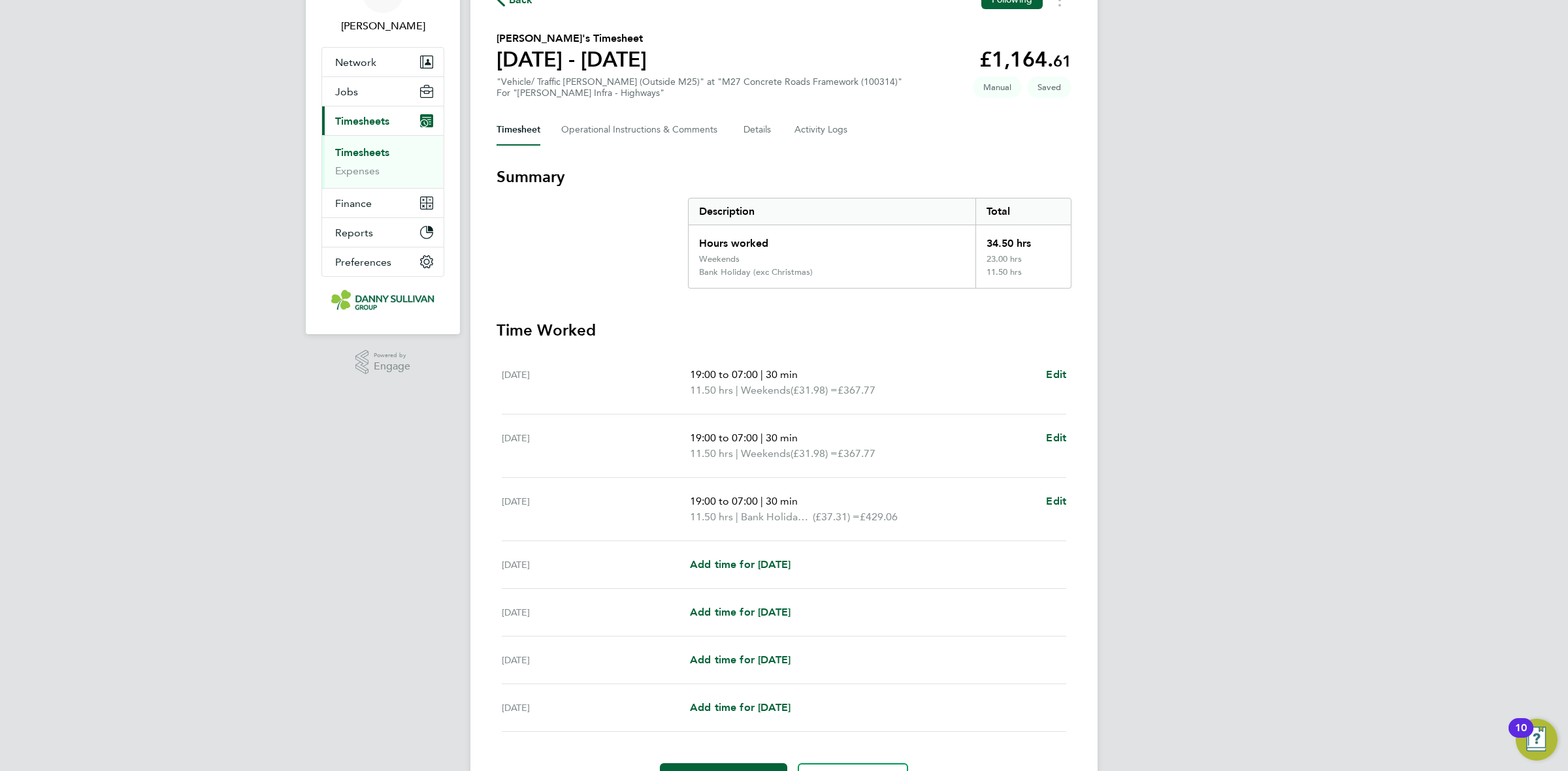
scroll to position [155, 0]
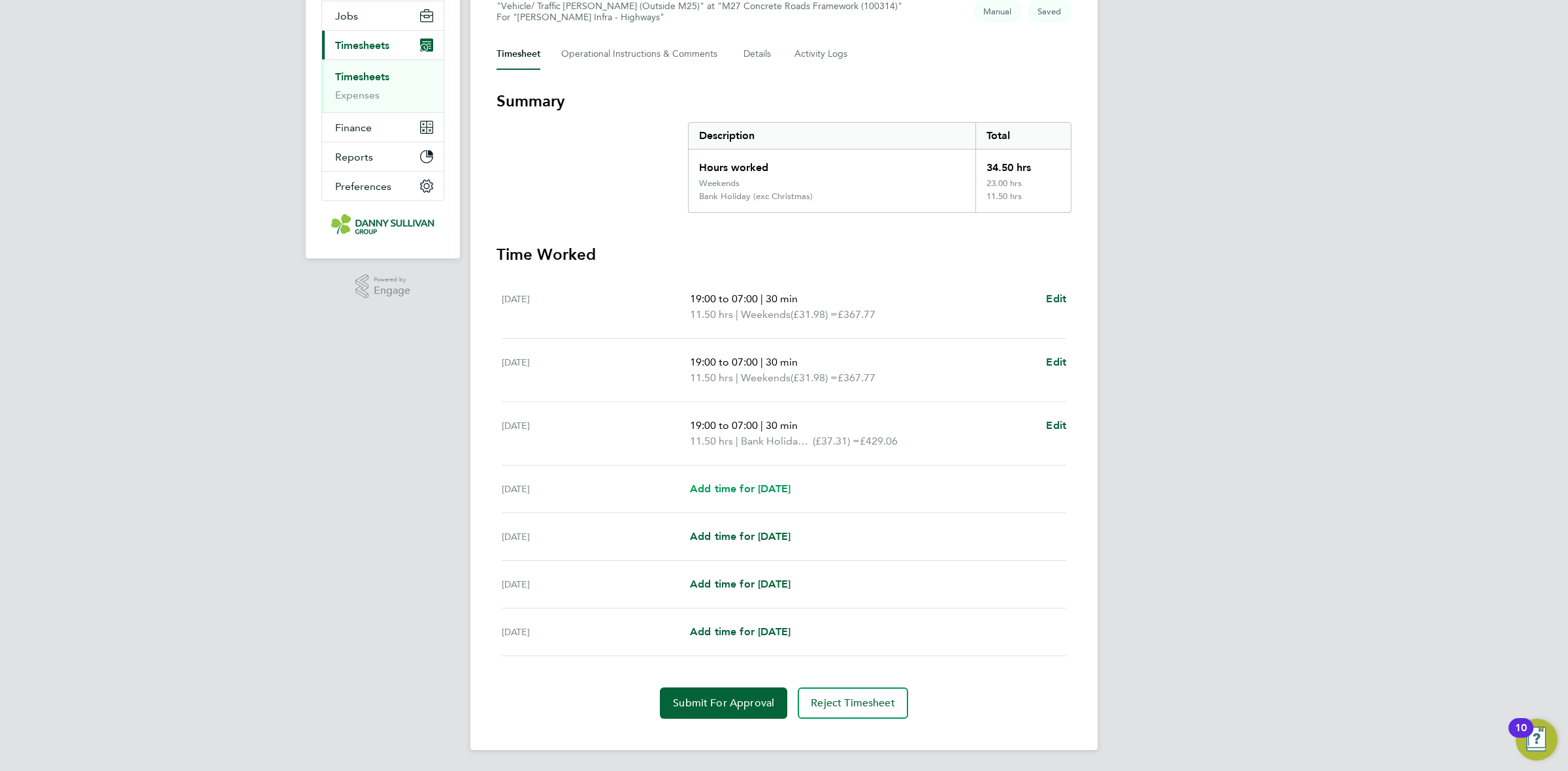
click at [768, 493] on span "Add time for [DATE]" at bounding box center [740, 488] width 101 height 13
select select "30"
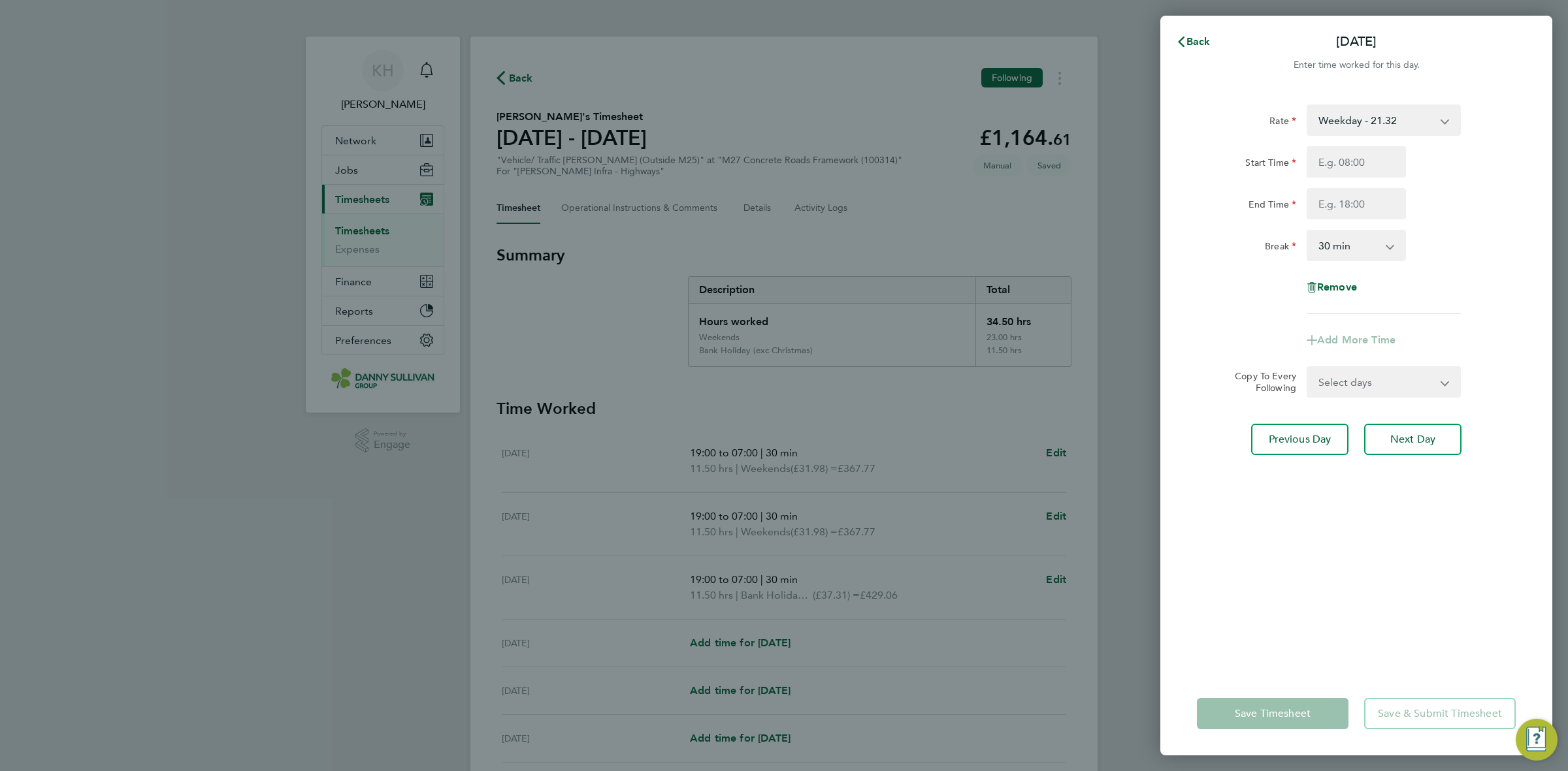
click at [1354, 136] on div "Rate Weekday - 21.32 Weekday Nights - 26.65 Weekends - 31.98 Bank Holiday (exc …" at bounding box center [1356, 209] width 318 height 209
click at [1359, 114] on select "Weekday - 21.32 Weekday Nights - 26.65 Weekends - 31.98 Bank Holiday (exc Chris…" at bounding box center [1376, 120] width 136 height 29
select select "30"
drag, startPoint x: 1357, startPoint y: 129, endPoint x: 1354, endPoint y: 161, distance: 32.1
click at [1354, 161] on input "Start Time" at bounding box center [1356, 162] width 99 height 31
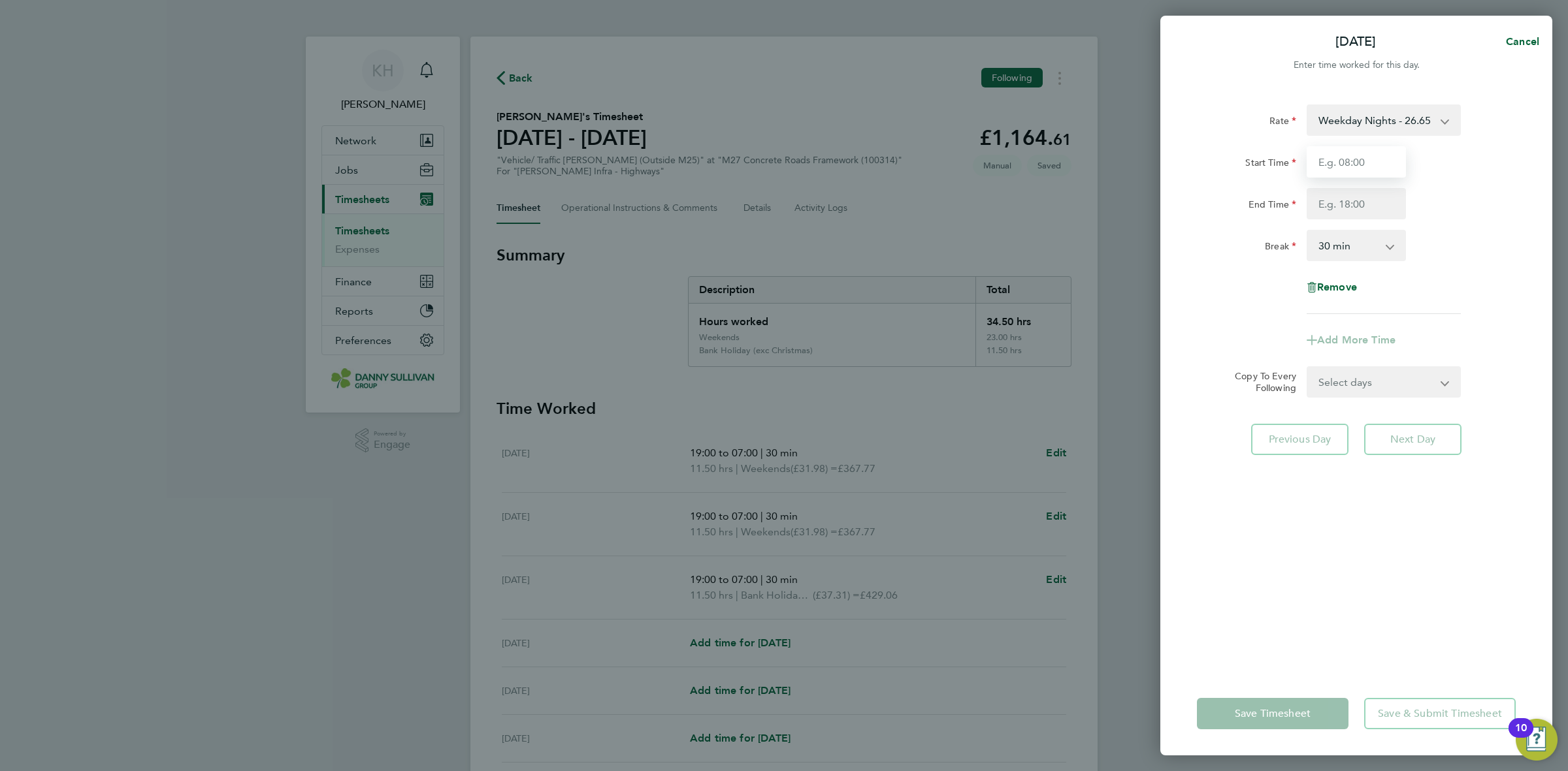
type input "19:00"
click at [1354, 200] on input "End Time" at bounding box center [1356, 204] width 99 height 31
type input "07:00"
click at [1455, 220] on div "Rate Weekday Nights - 26.65 Weekday - 21.32 Weekends - 31.98 Bank Holiday (exc …" at bounding box center [1356, 209] width 318 height 209
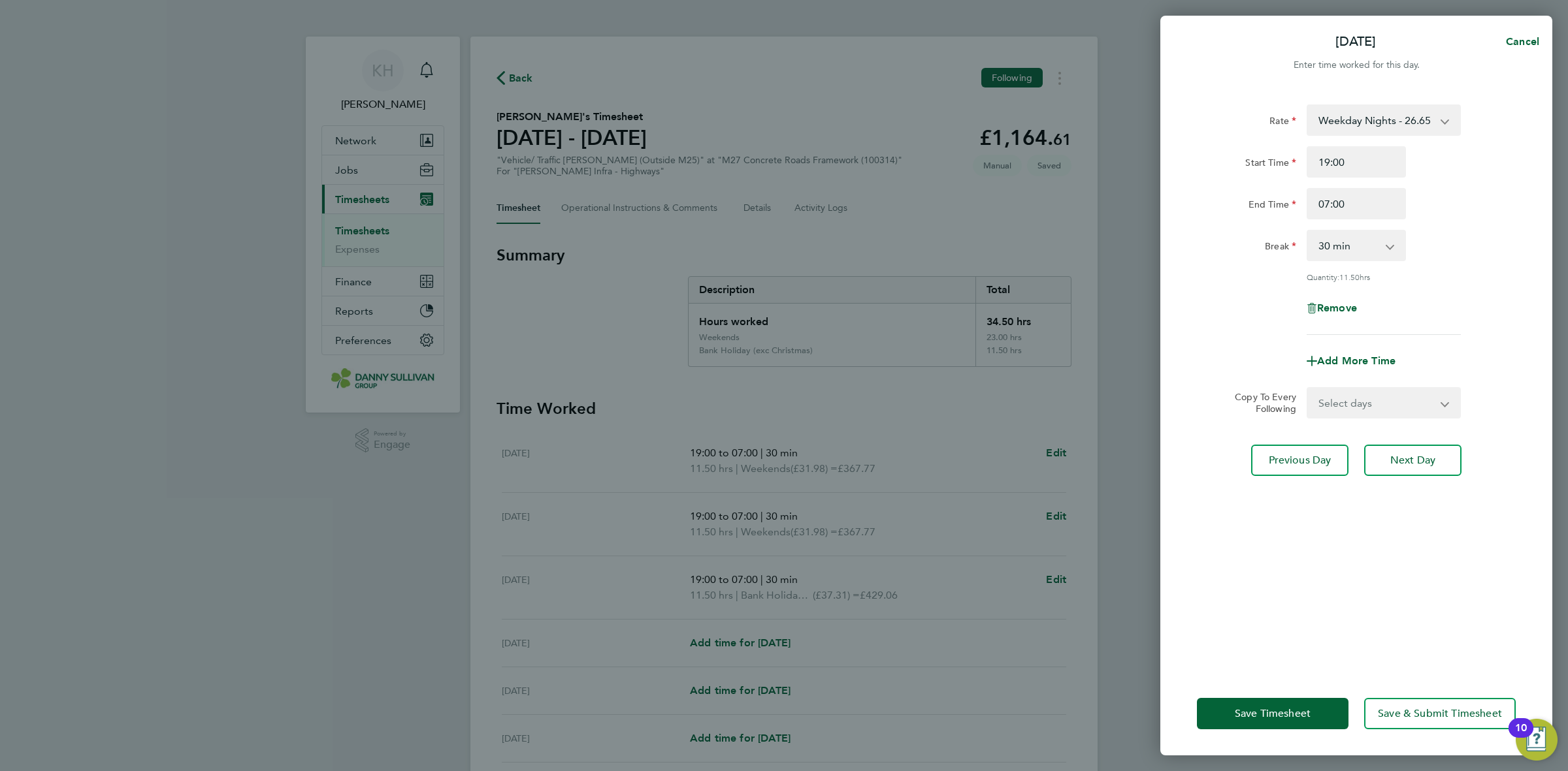
click at [1348, 408] on select "Select days Day [DATE] [DATE] [DATE]" at bounding box center [1376, 403] width 137 height 29
select select "DAY"
click at [1308, 389] on select "Select days Day [DATE] [DATE] [DATE]" at bounding box center [1376, 403] width 137 height 29
select select "[DATE]"
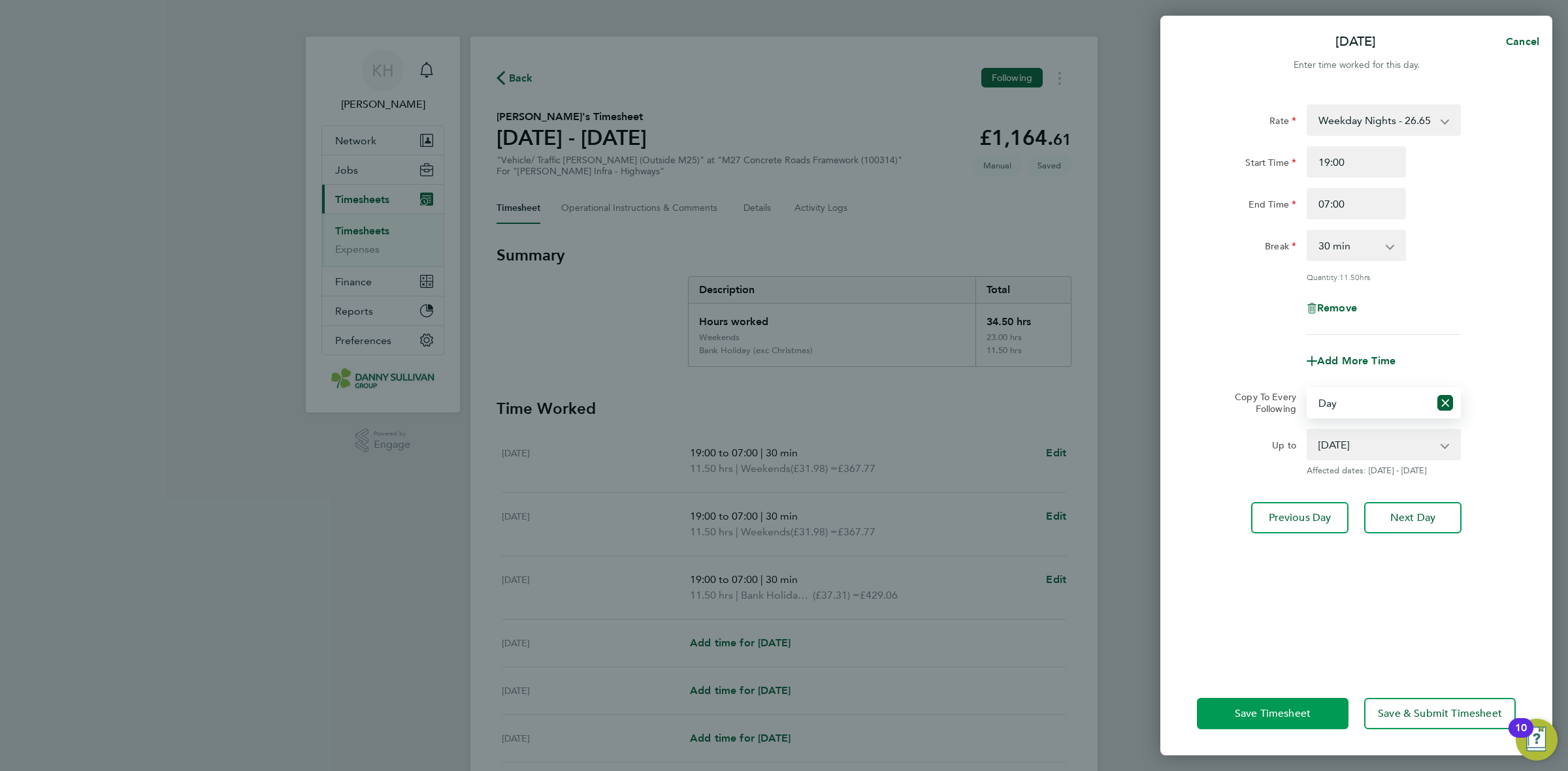
click at [1288, 707] on span "Save Timesheet" at bounding box center [1272, 713] width 76 height 13
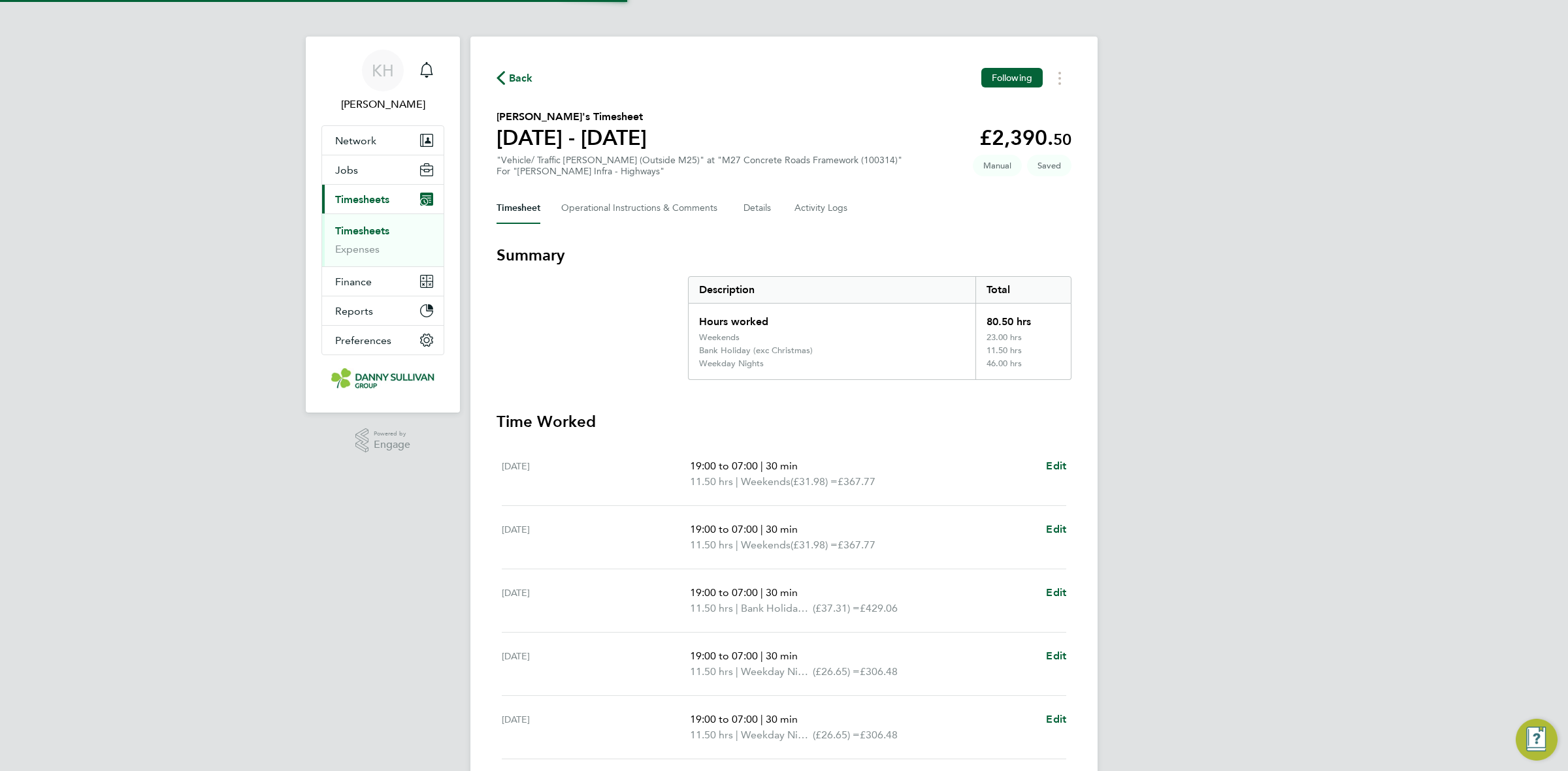
click at [1188, 425] on div "KH [PERSON_NAME] Notifications Applications: Network Businesses Sites Workers C…" at bounding box center [784, 500] width 1568 height 1001
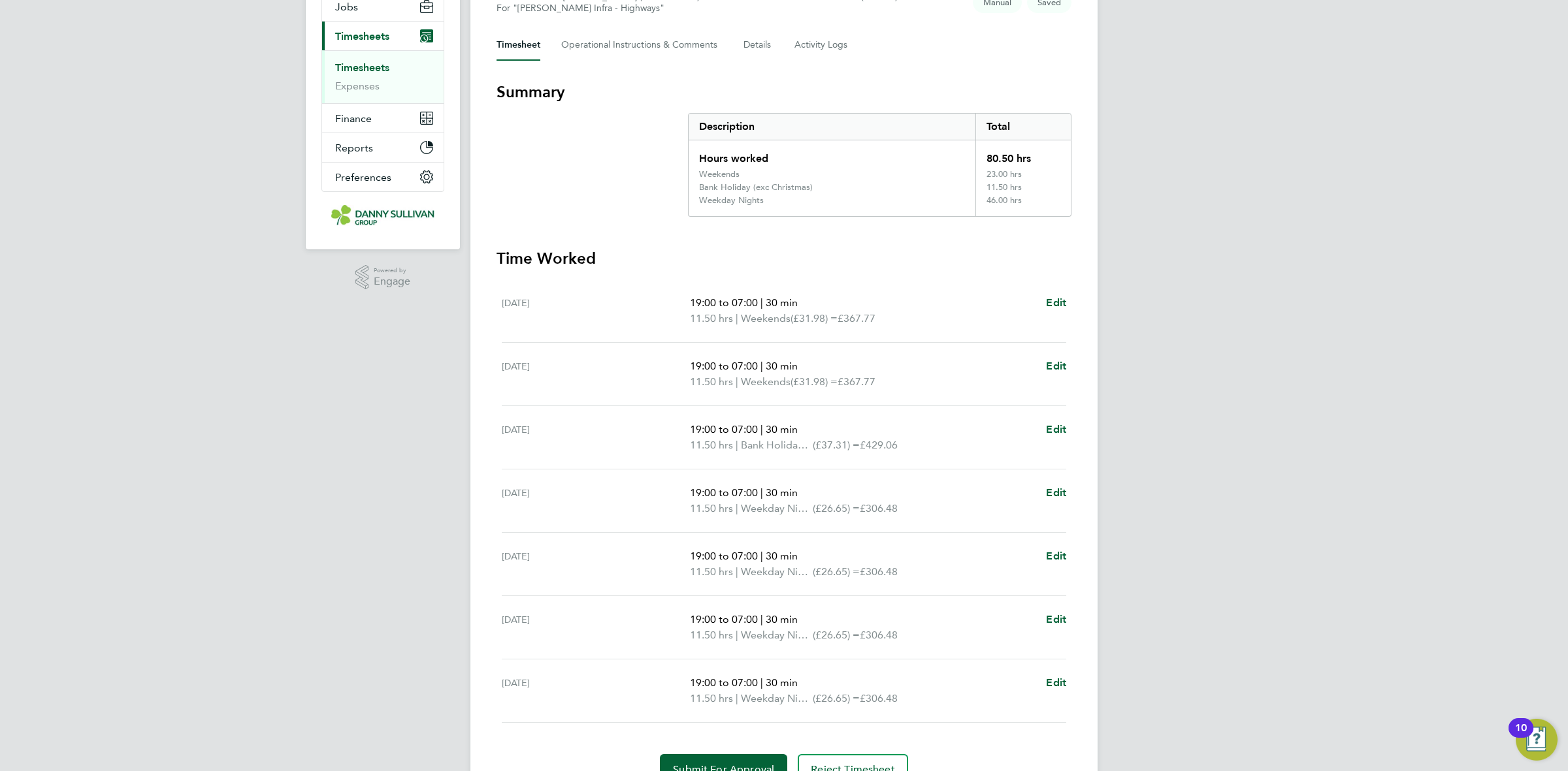
scroll to position [231, 0]
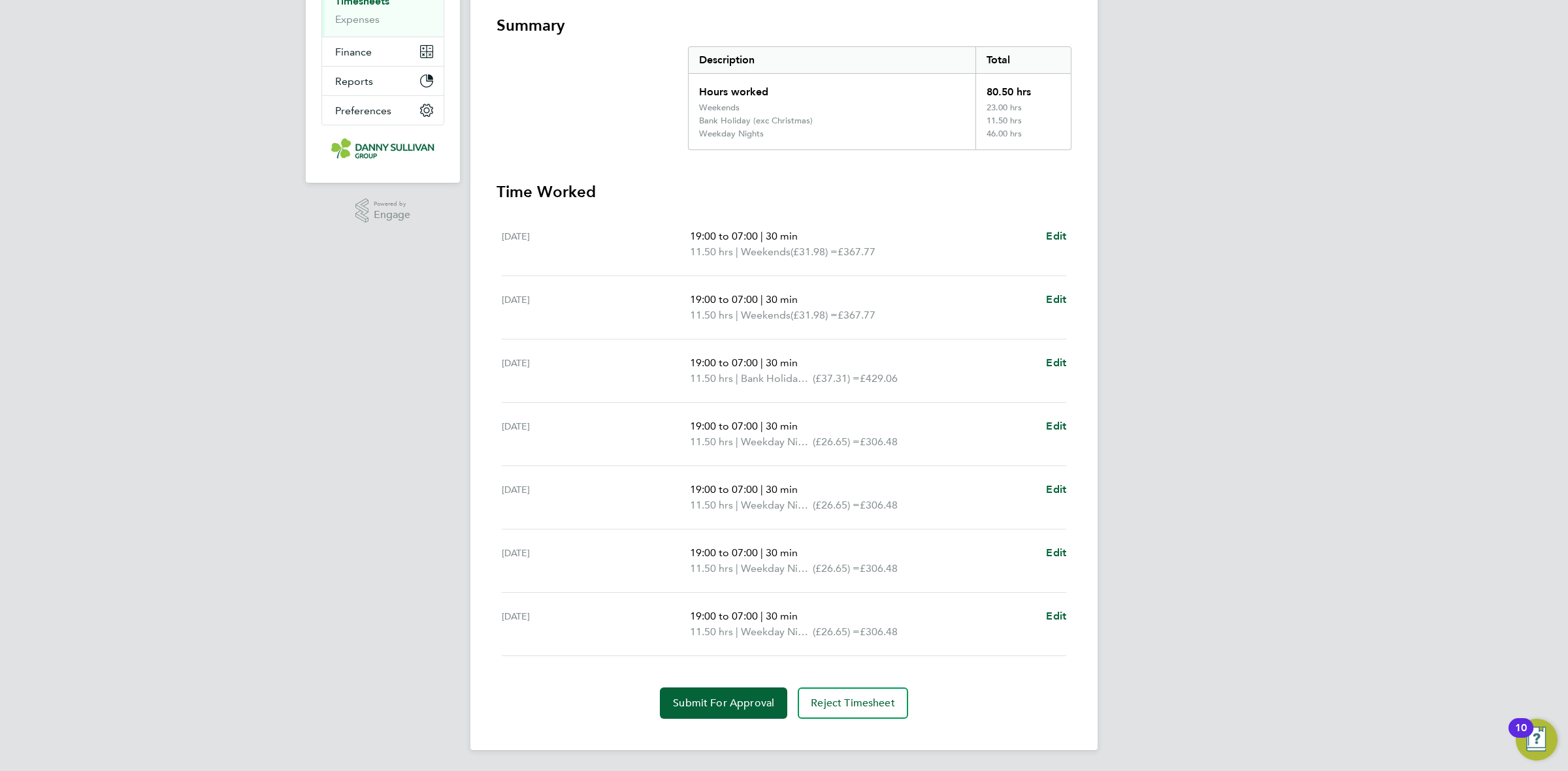
click at [725, 720] on div "Back Following [PERSON_NAME]'s Timesheet [DATE] - [DATE] £2,390. 50 "Vehicle/ T…" at bounding box center [784, 278] width 627 height 944
click at [722, 705] on span "Submit For Approval" at bounding box center [723, 702] width 101 height 13
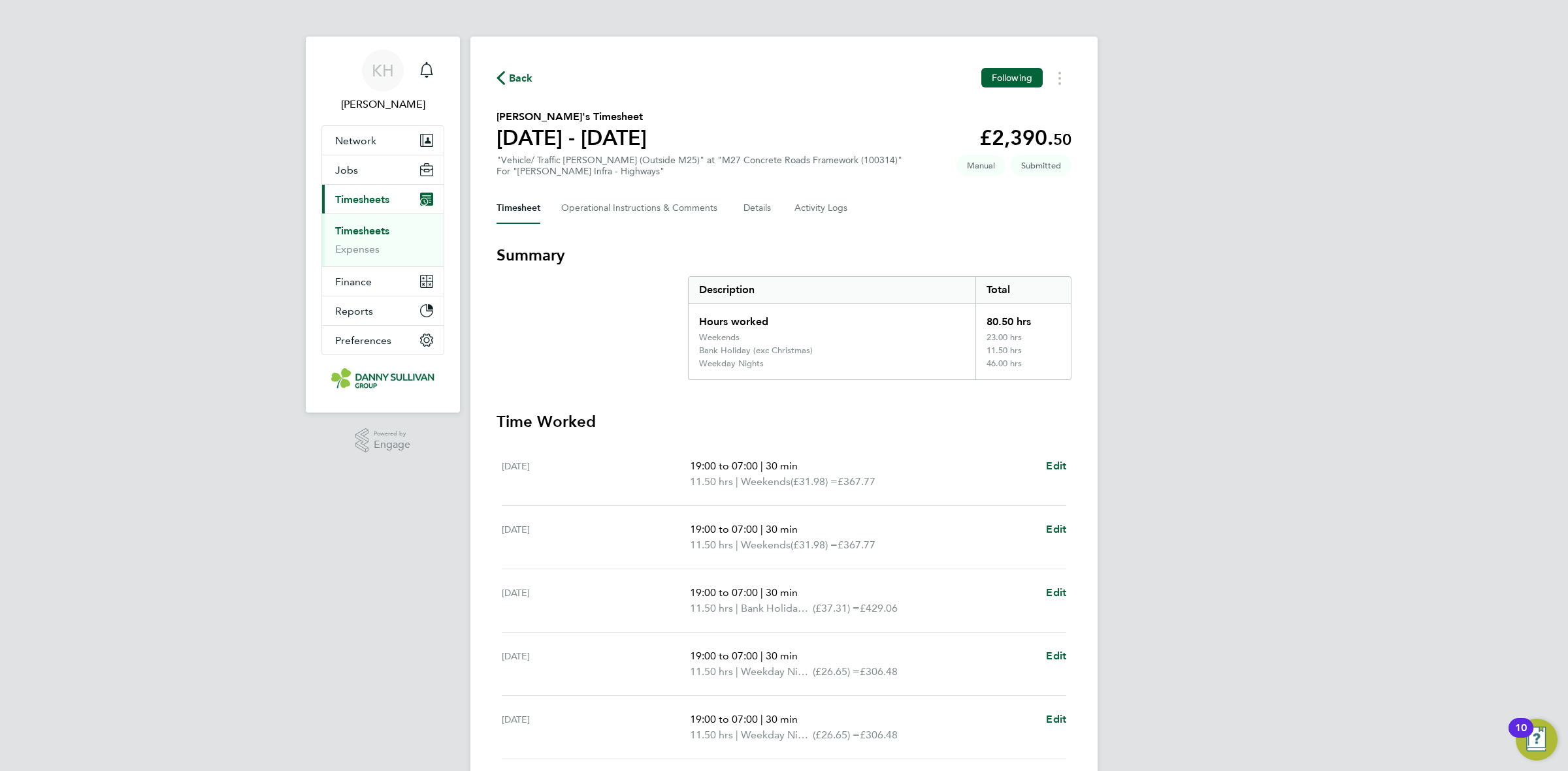
click at [355, 229] on link "Timesheets" at bounding box center [362, 231] width 54 height 13
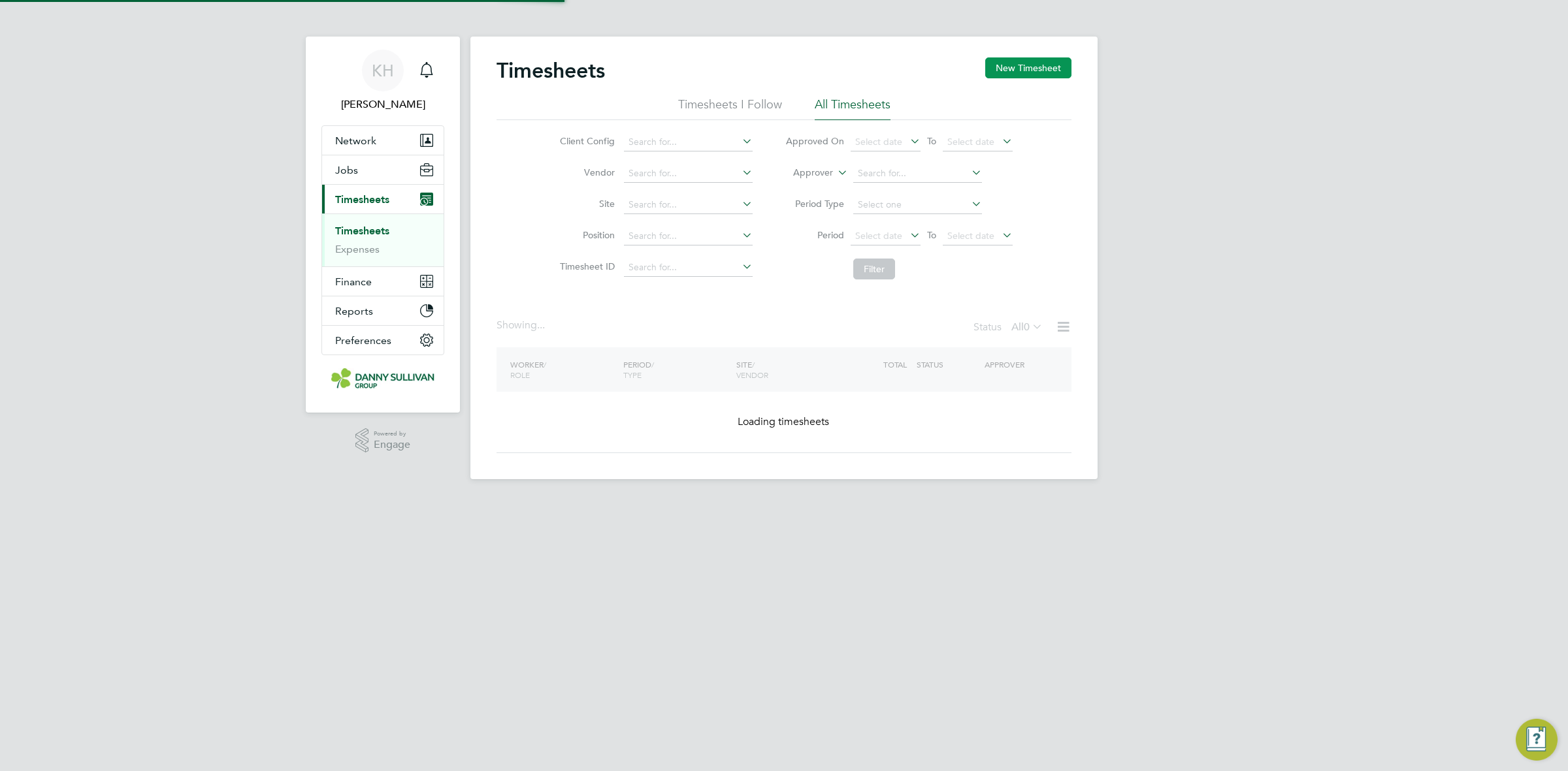
click at [1020, 77] on button "New Timesheet" at bounding box center [1028, 68] width 86 height 21
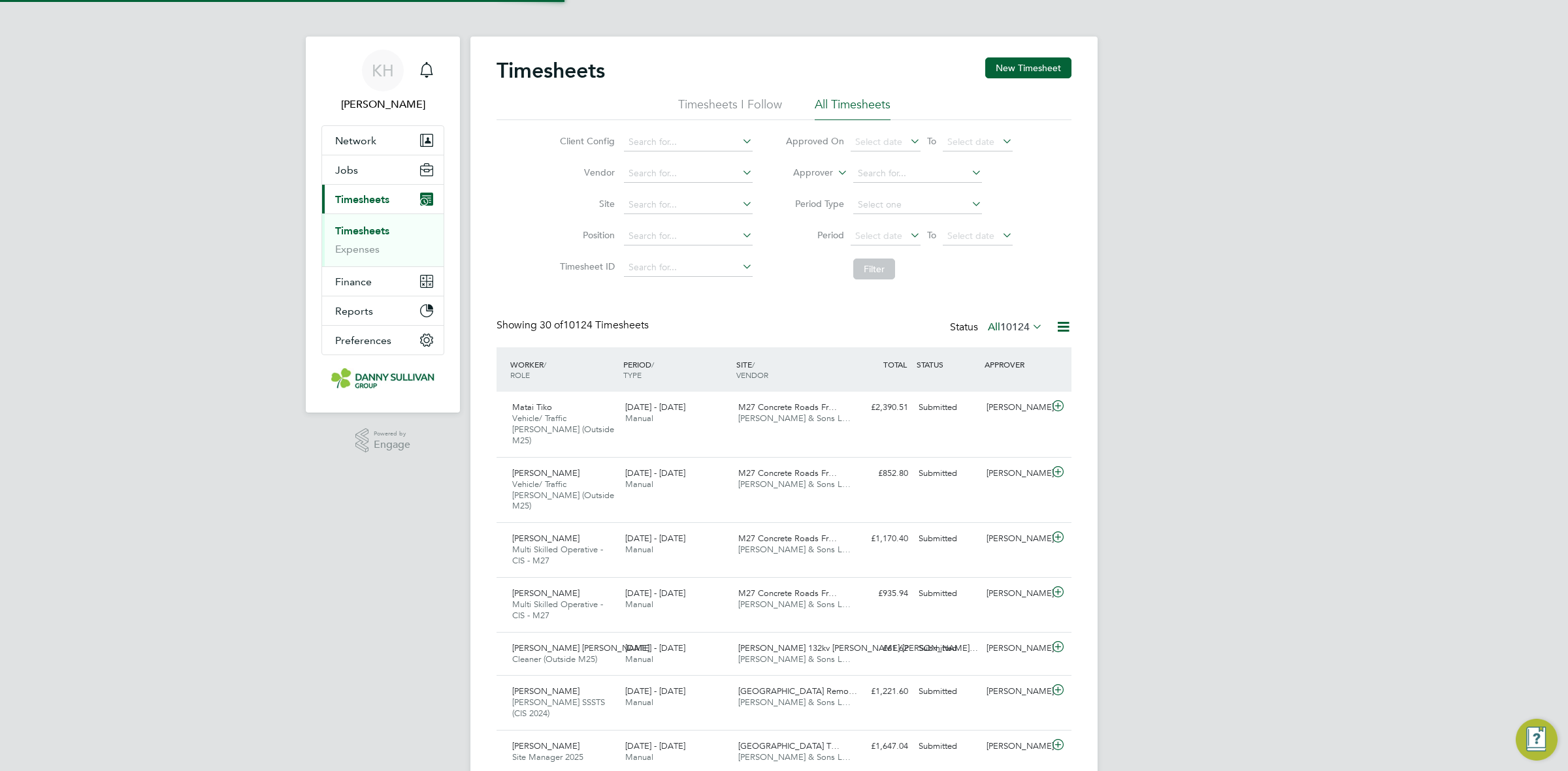
scroll to position [44, 113]
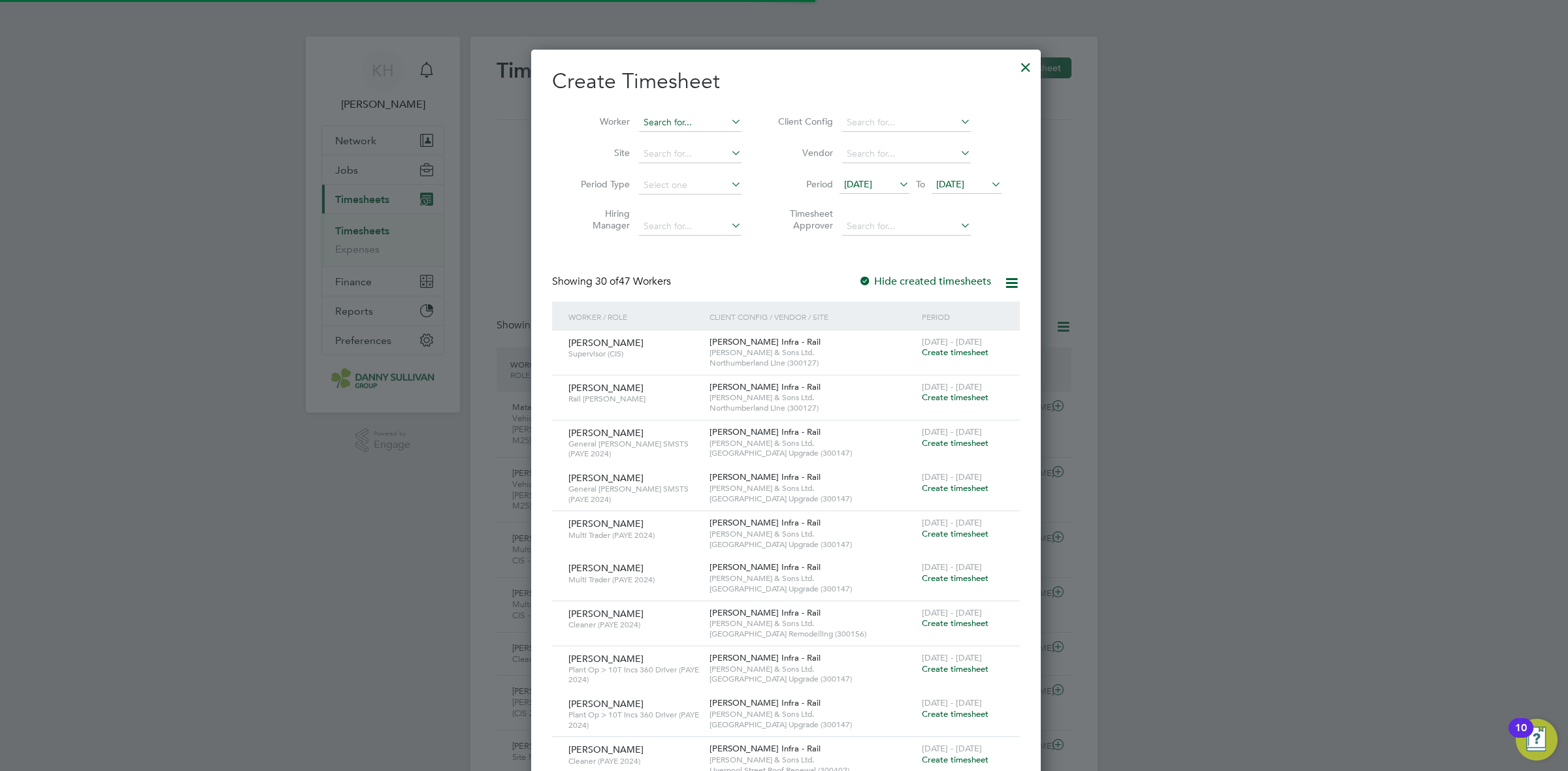
click at [651, 123] on input at bounding box center [690, 122] width 103 height 18
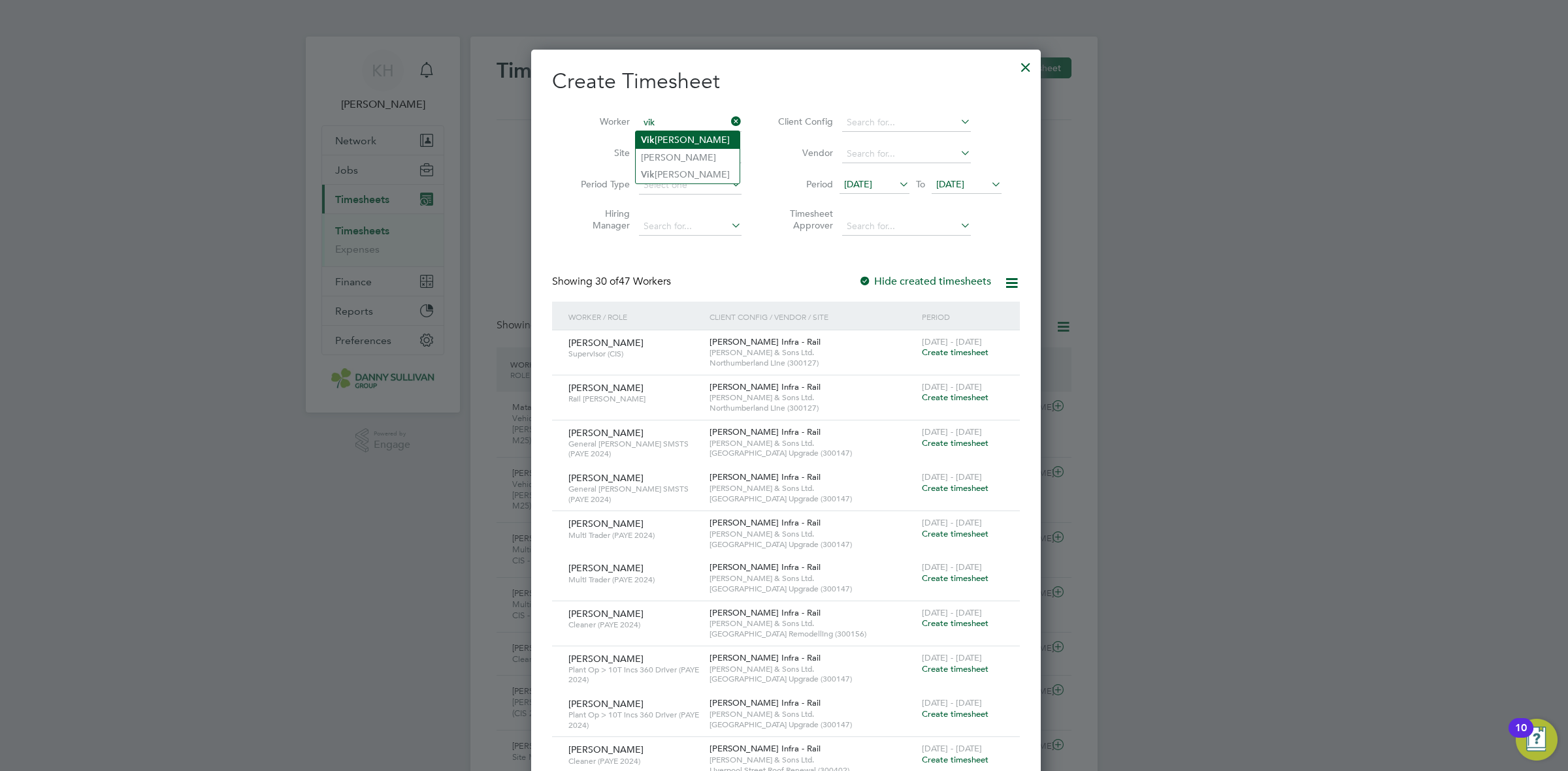
click at [661, 141] on li "[PERSON_NAME] [PERSON_NAME]" at bounding box center [687, 140] width 104 height 17
type input "[PERSON_NAME]"
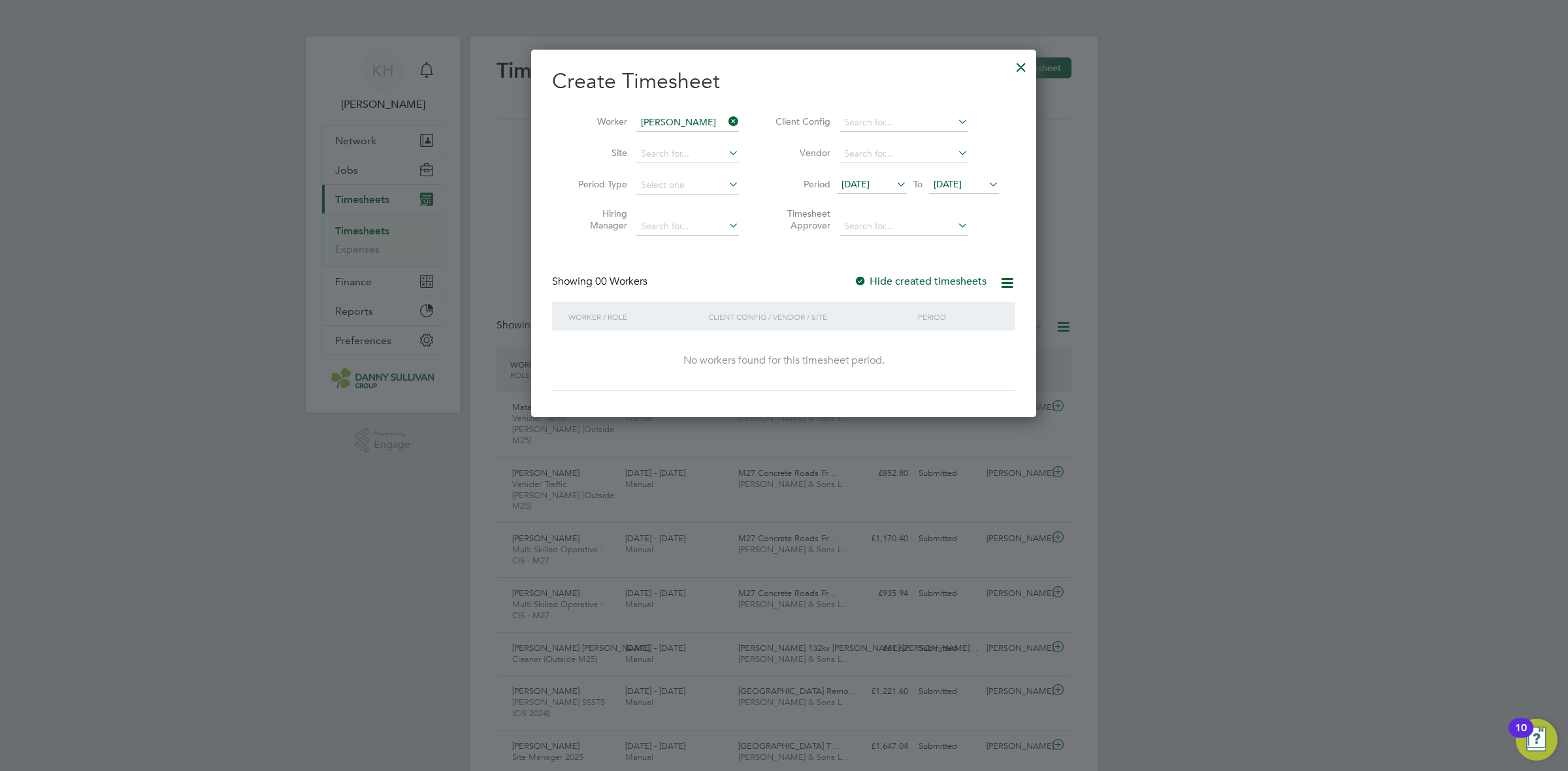
click at [950, 177] on span "[DATE]" at bounding box center [964, 185] width 70 height 17
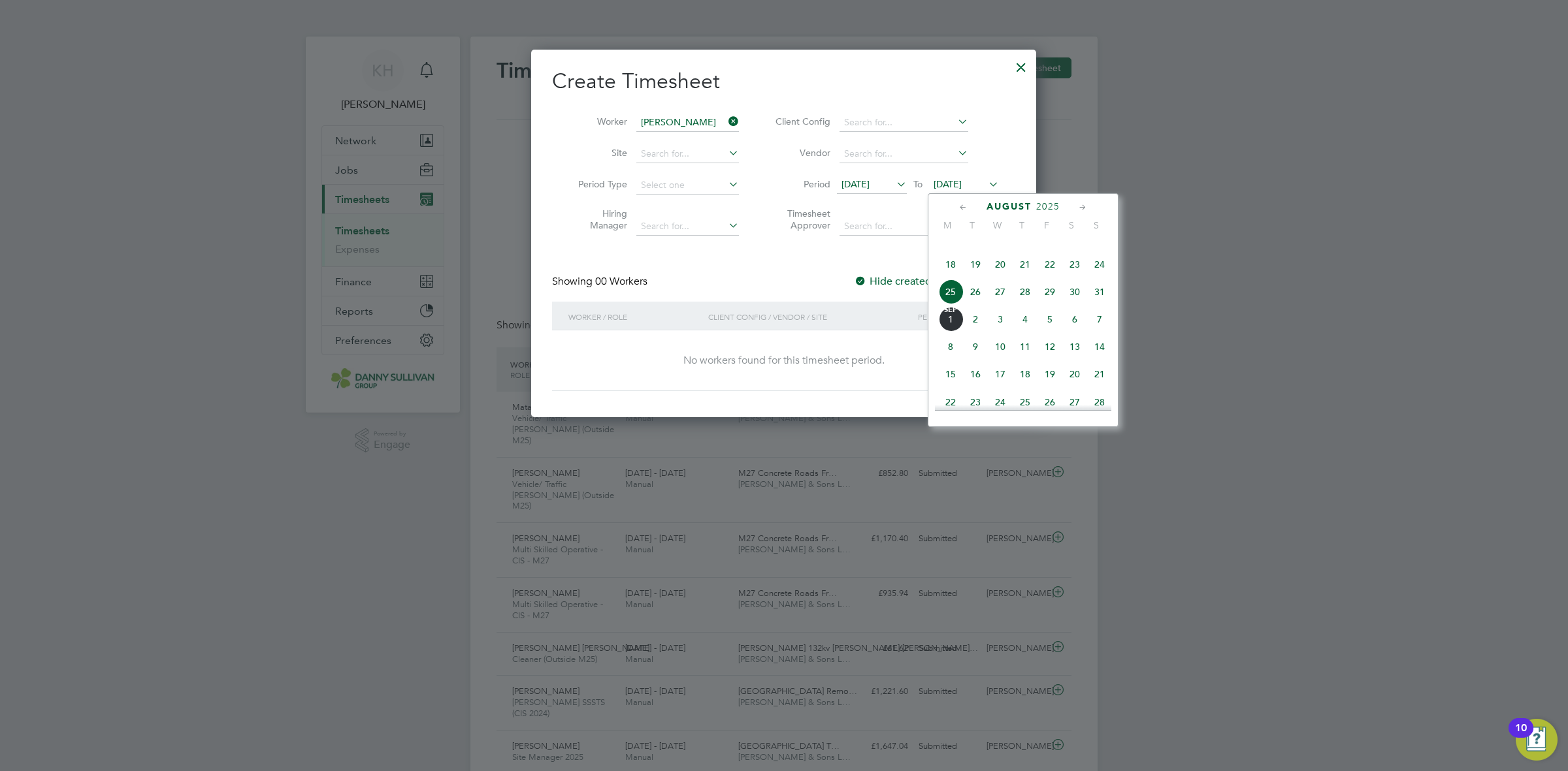
click at [1056, 305] on span "29" at bounding box center [1050, 292] width 25 height 25
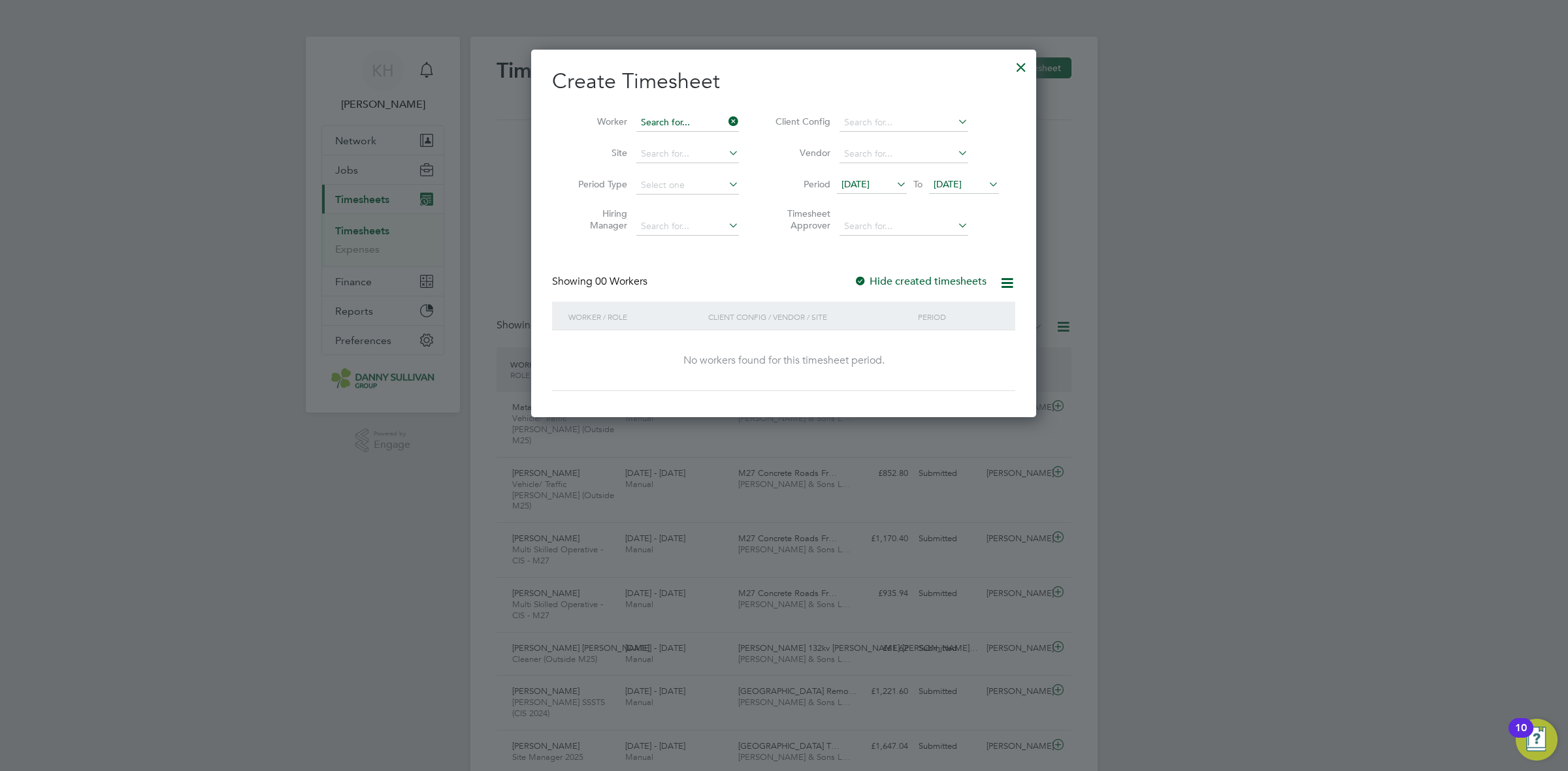
click at [716, 127] on input at bounding box center [688, 122] width 103 height 18
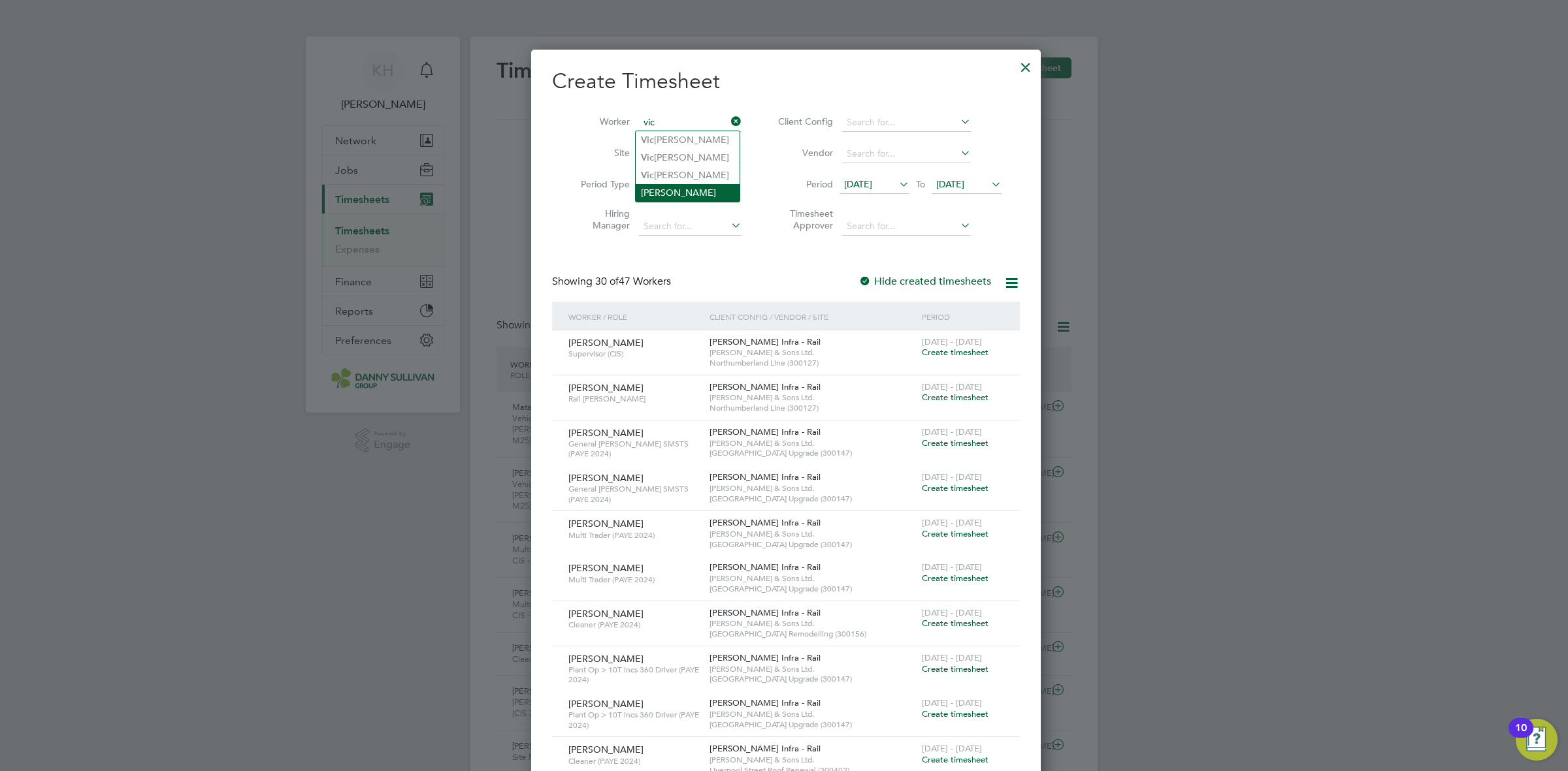
click at [698, 195] on li "[PERSON_NAME]" at bounding box center [687, 193] width 104 height 17
type input "[PERSON_NAME]"
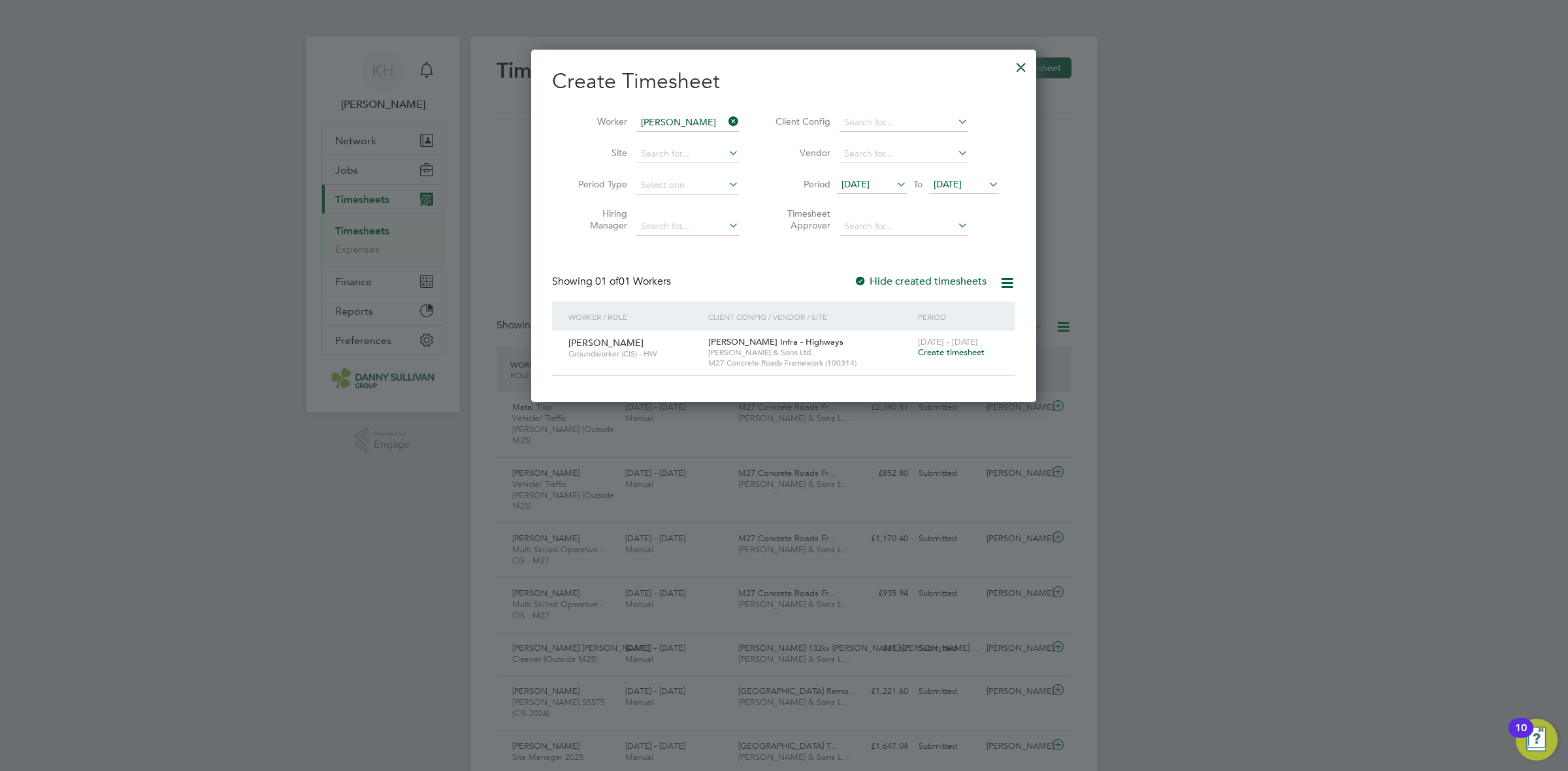
click at [1024, 63] on div at bounding box center [1021, 64] width 23 height 23
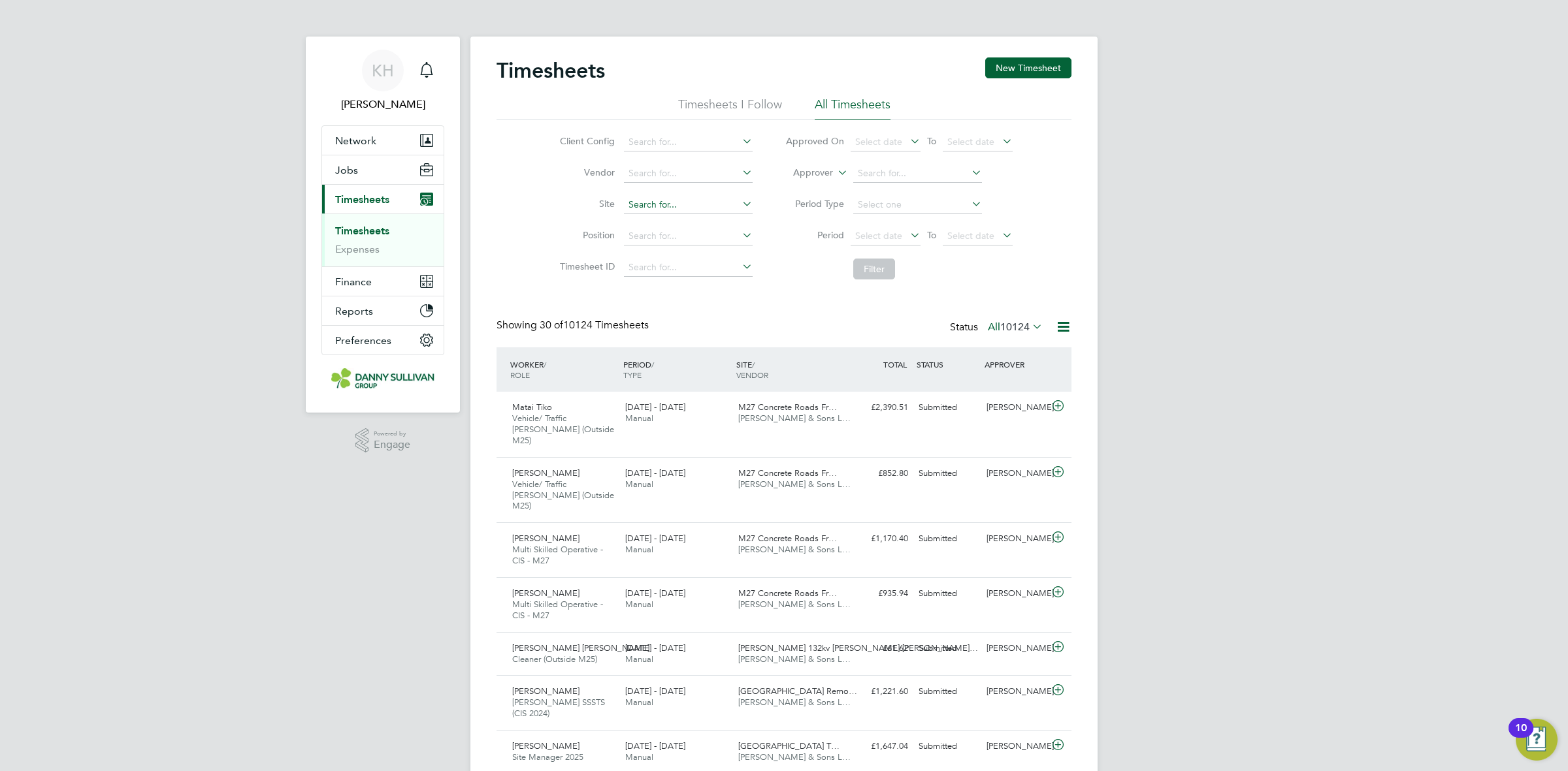
click at [716, 200] on input at bounding box center [688, 205] width 129 height 18
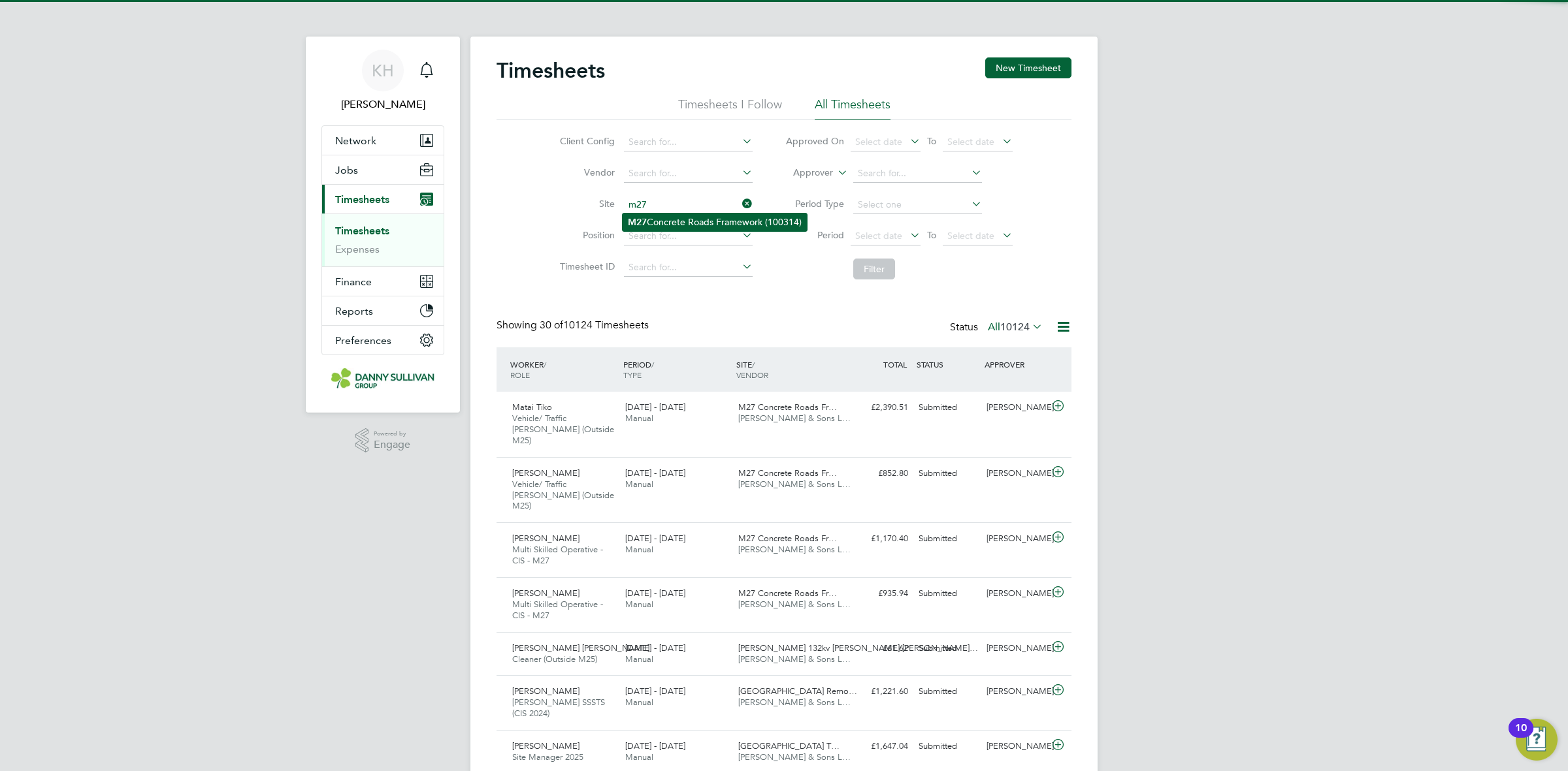
click at [706, 226] on li "M27 Concrete Roads Framework (100314)" at bounding box center [715, 222] width 184 height 17
type input "M27 Concrete Roads Framework (100314)"
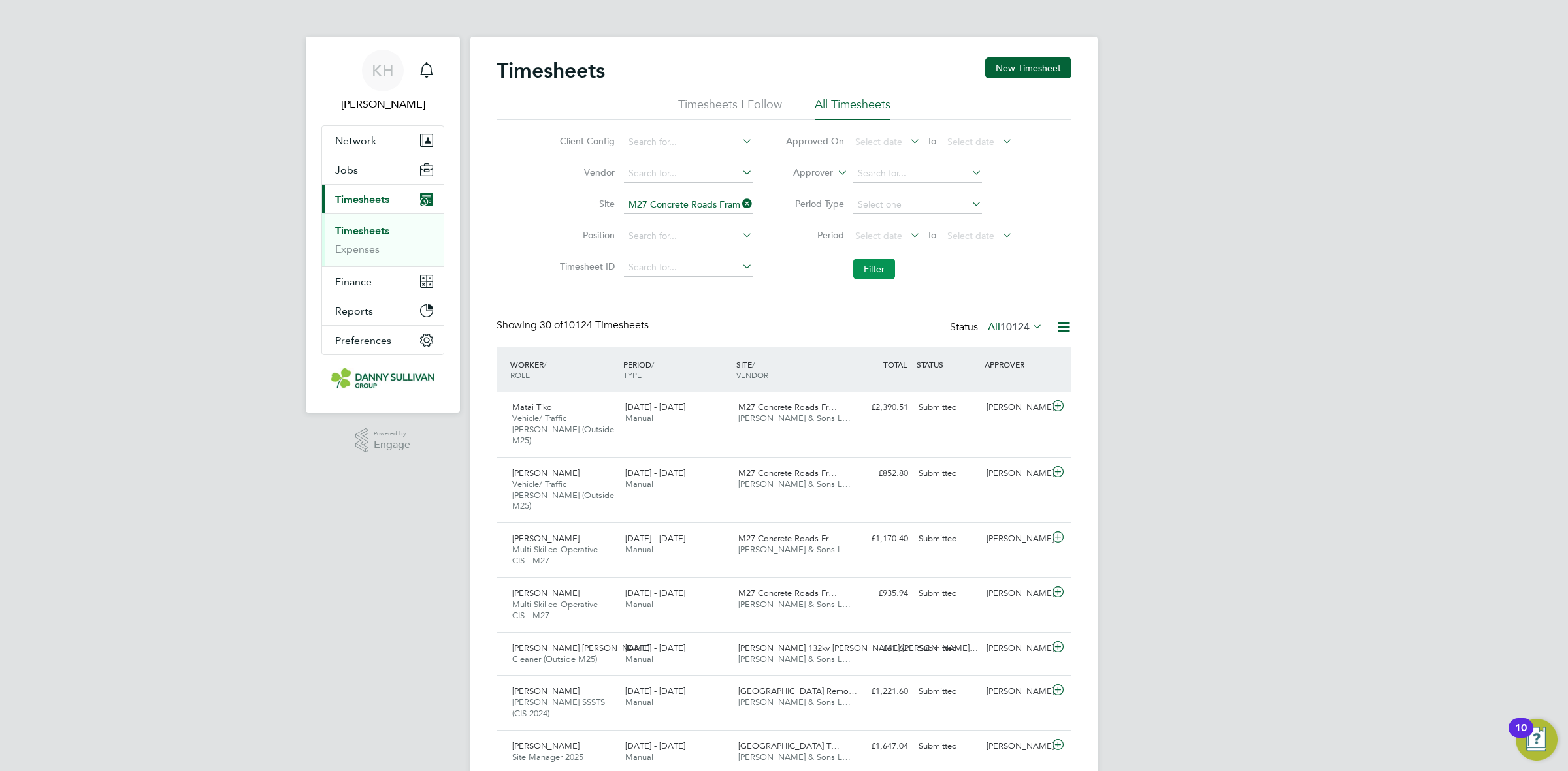
click at [872, 273] on button "Filter" at bounding box center [873, 270] width 42 height 21
click at [1062, 76] on button "New Timesheet" at bounding box center [1028, 68] width 86 height 21
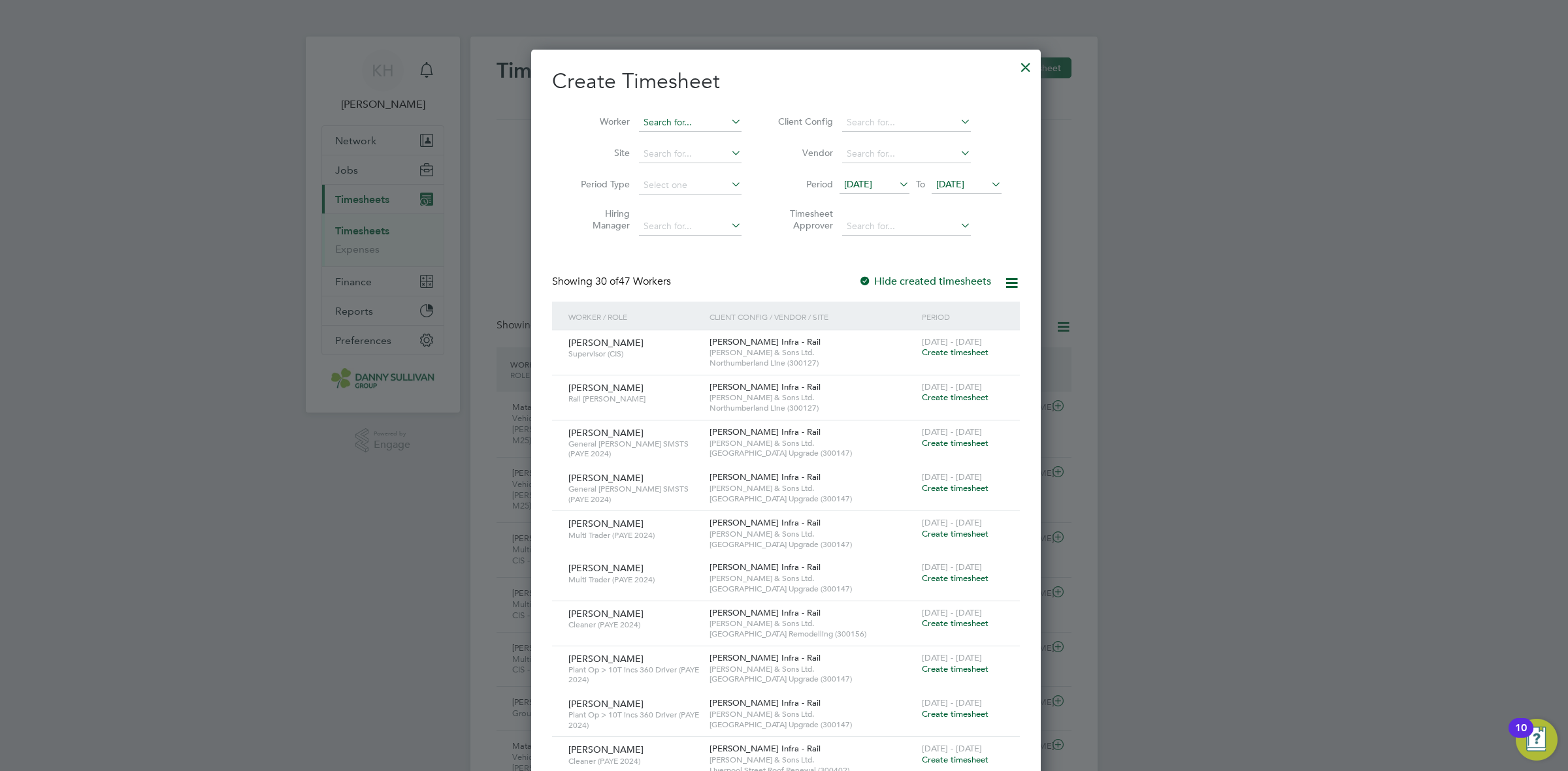
click at [669, 125] on input at bounding box center [690, 122] width 103 height 18
click at [672, 172] on li "[PERSON_NAME]" at bounding box center [687, 175] width 104 height 17
type input "[PERSON_NAME]"
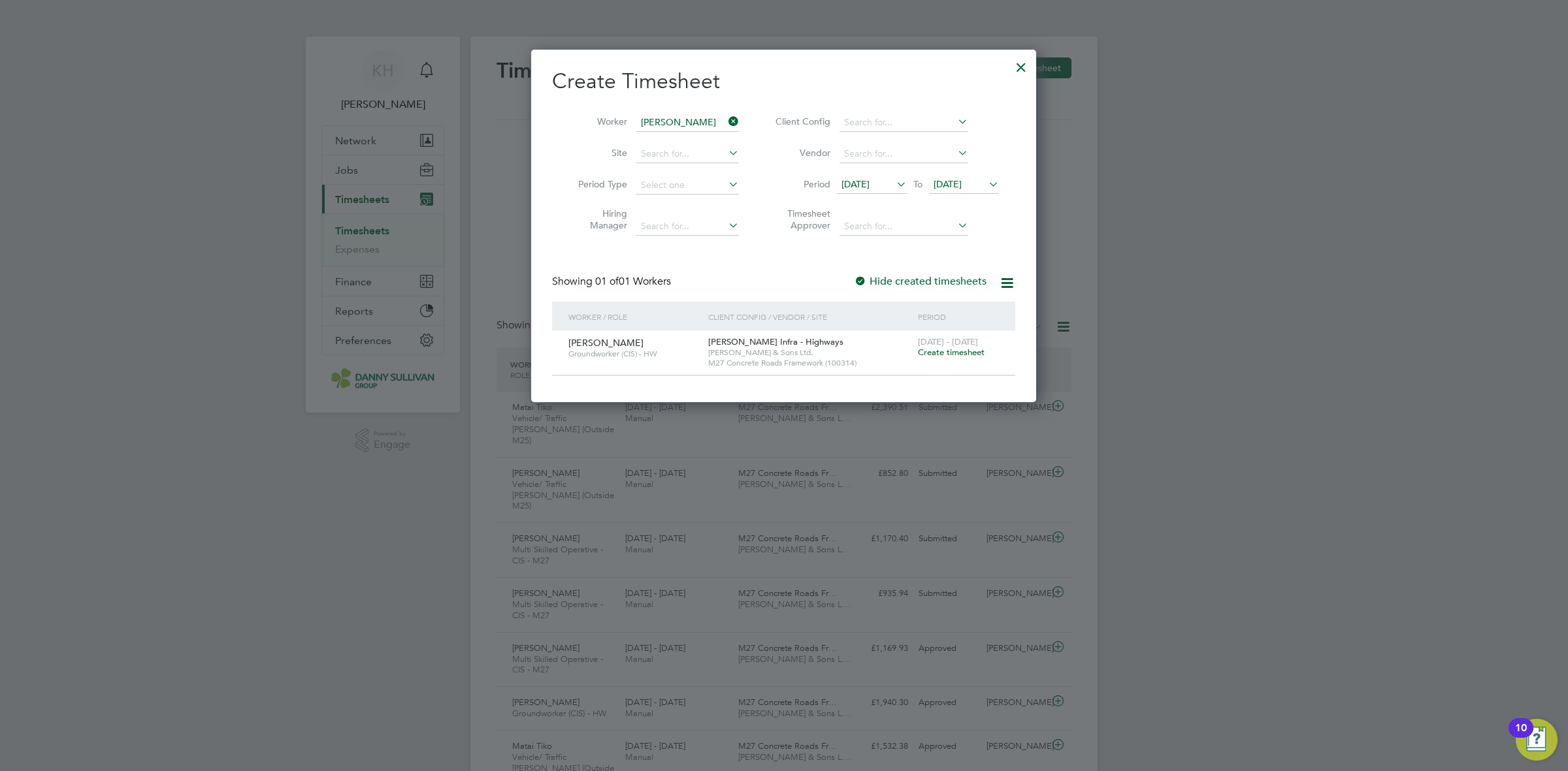
click at [970, 354] on span "Create timesheet" at bounding box center [951, 351] width 67 height 11
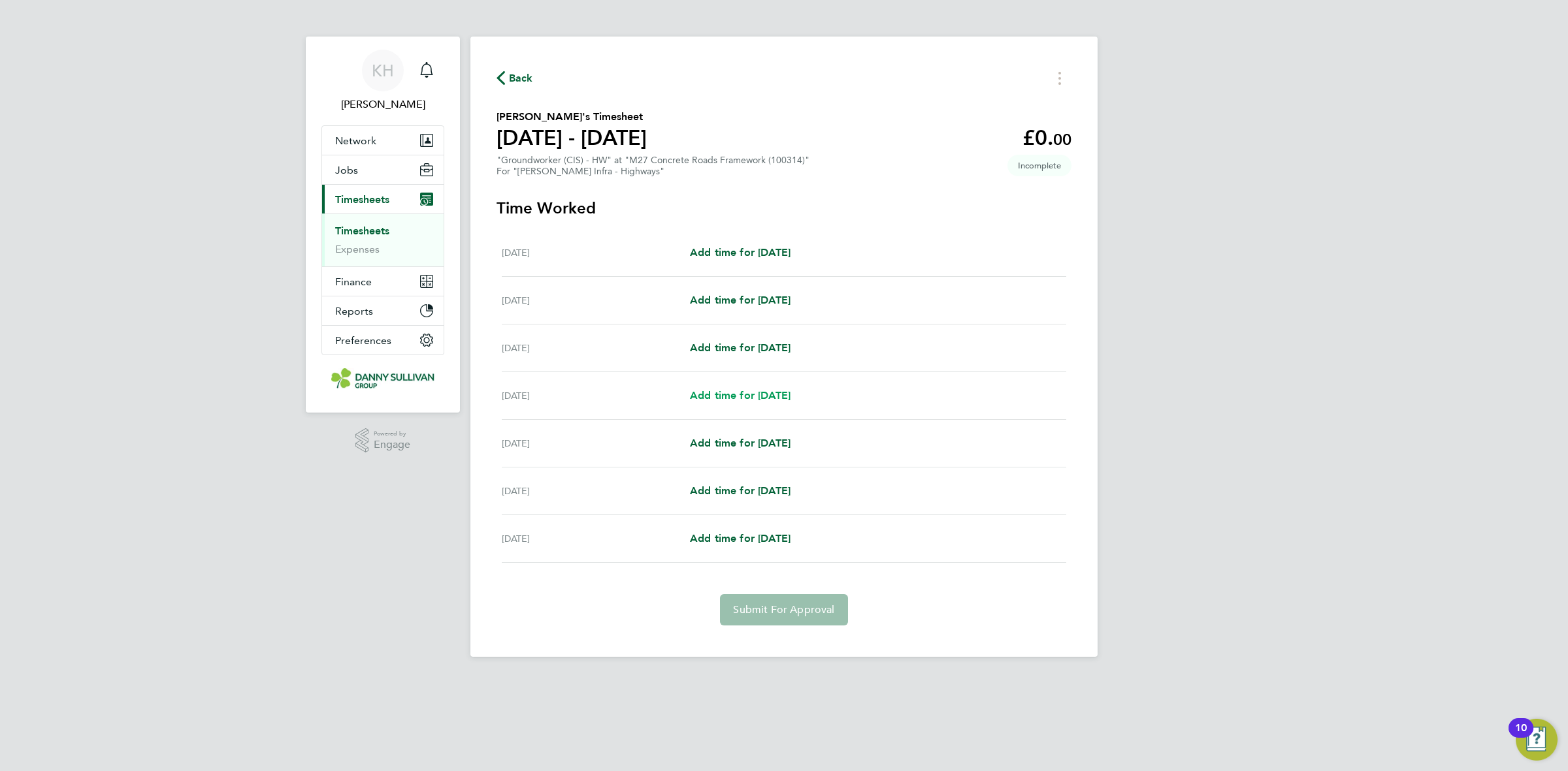
click at [739, 393] on span "Add time for [DATE]" at bounding box center [740, 395] width 101 height 13
select select "30"
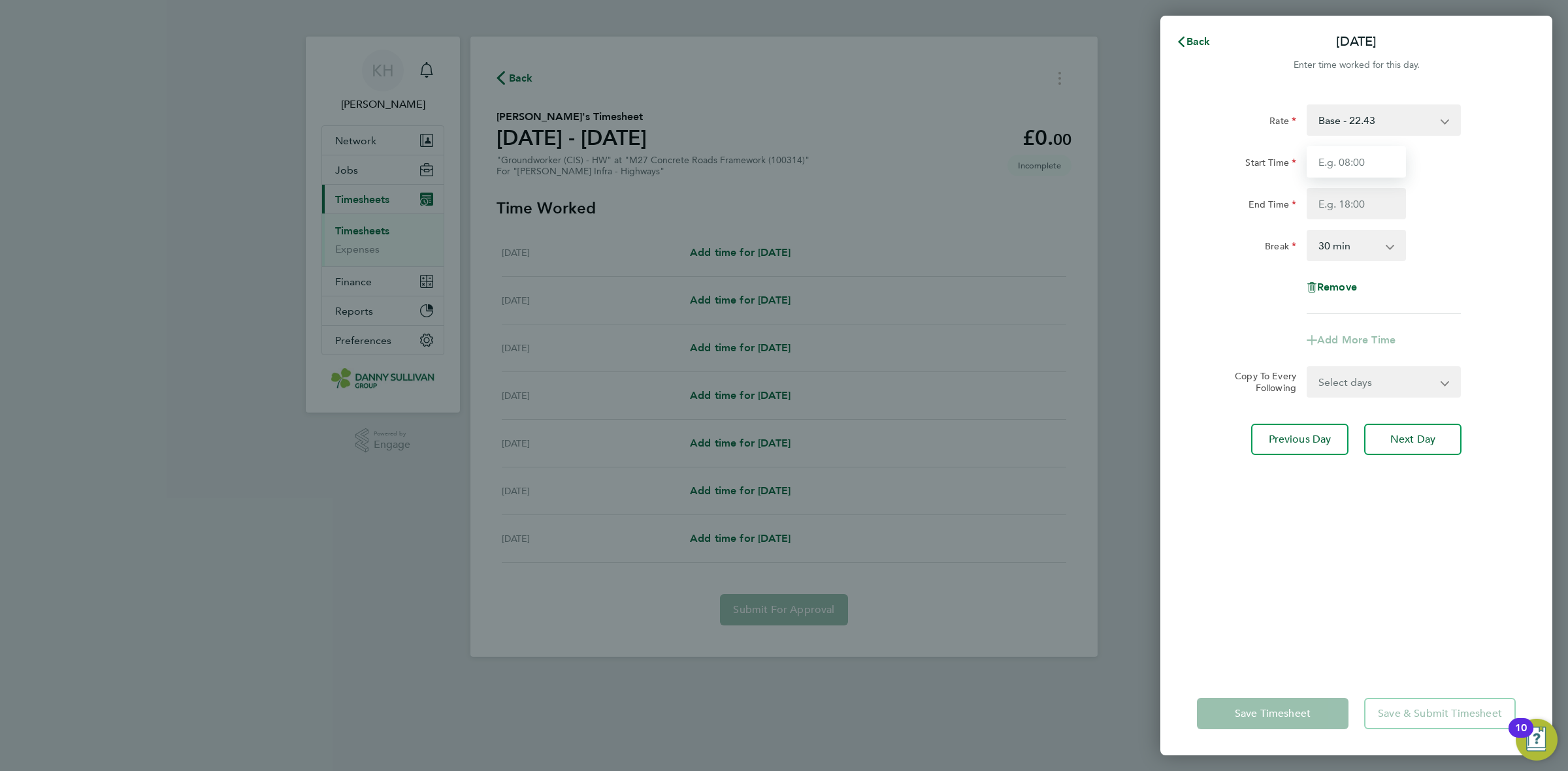
click at [1344, 152] on input "Start Time" at bounding box center [1356, 162] width 99 height 31
type input "07:00"
click at [1352, 208] on input "End Time" at bounding box center [1356, 204] width 99 height 31
click at [1473, 173] on div "Start Time 07:00" at bounding box center [1356, 162] width 329 height 31
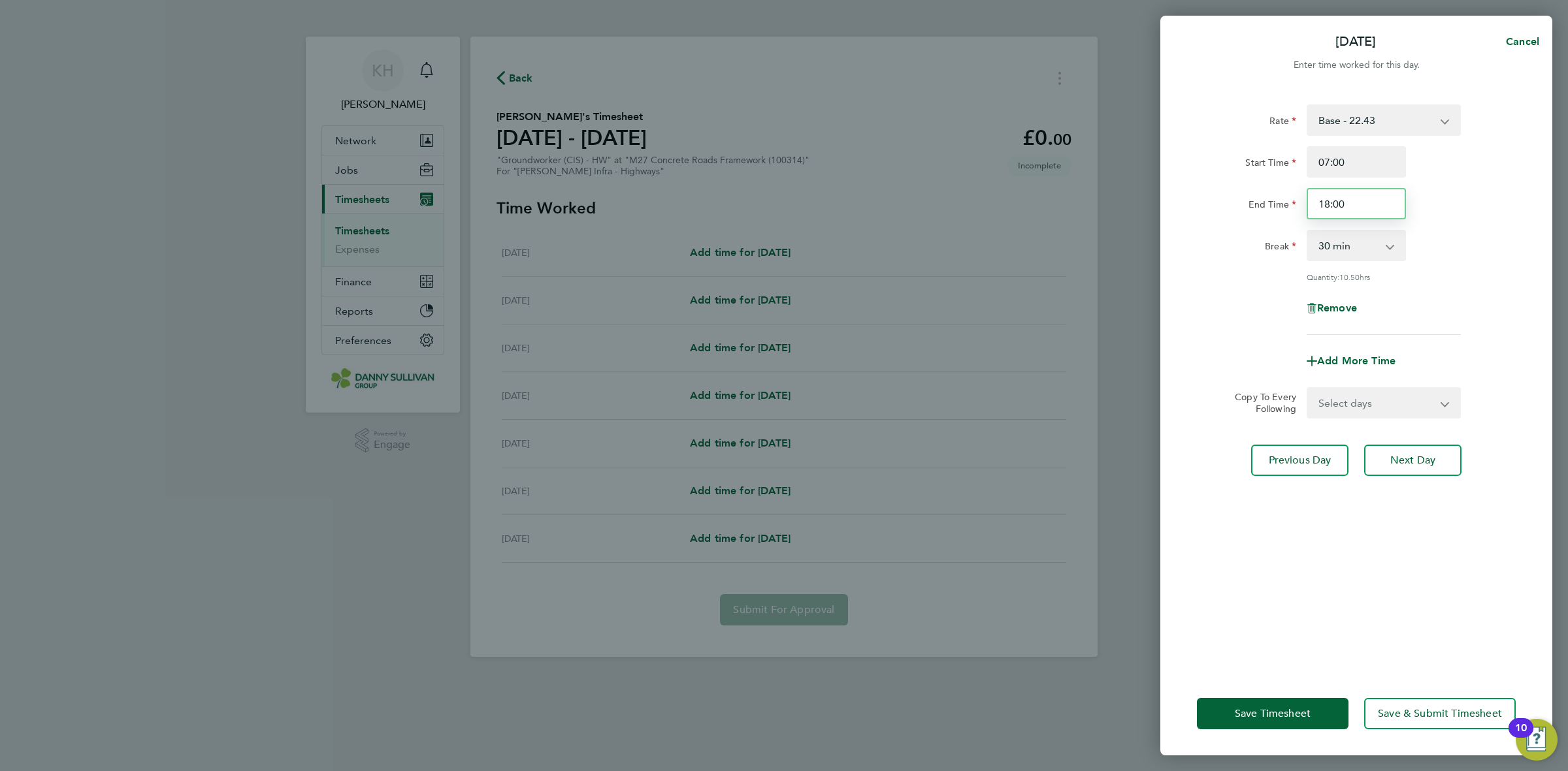
click at [1350, 212] on input "18:00" at bounding box center [1356, 204] width 99 height 31
type input "18:3"
click at [1442, 227] on div "Rate Base - 22.43 Weekend - 33.65 Start Time 07:00 End Time 18:3 Break 0 min 15…" at bounding box center [1356, 220] width 318 height 231
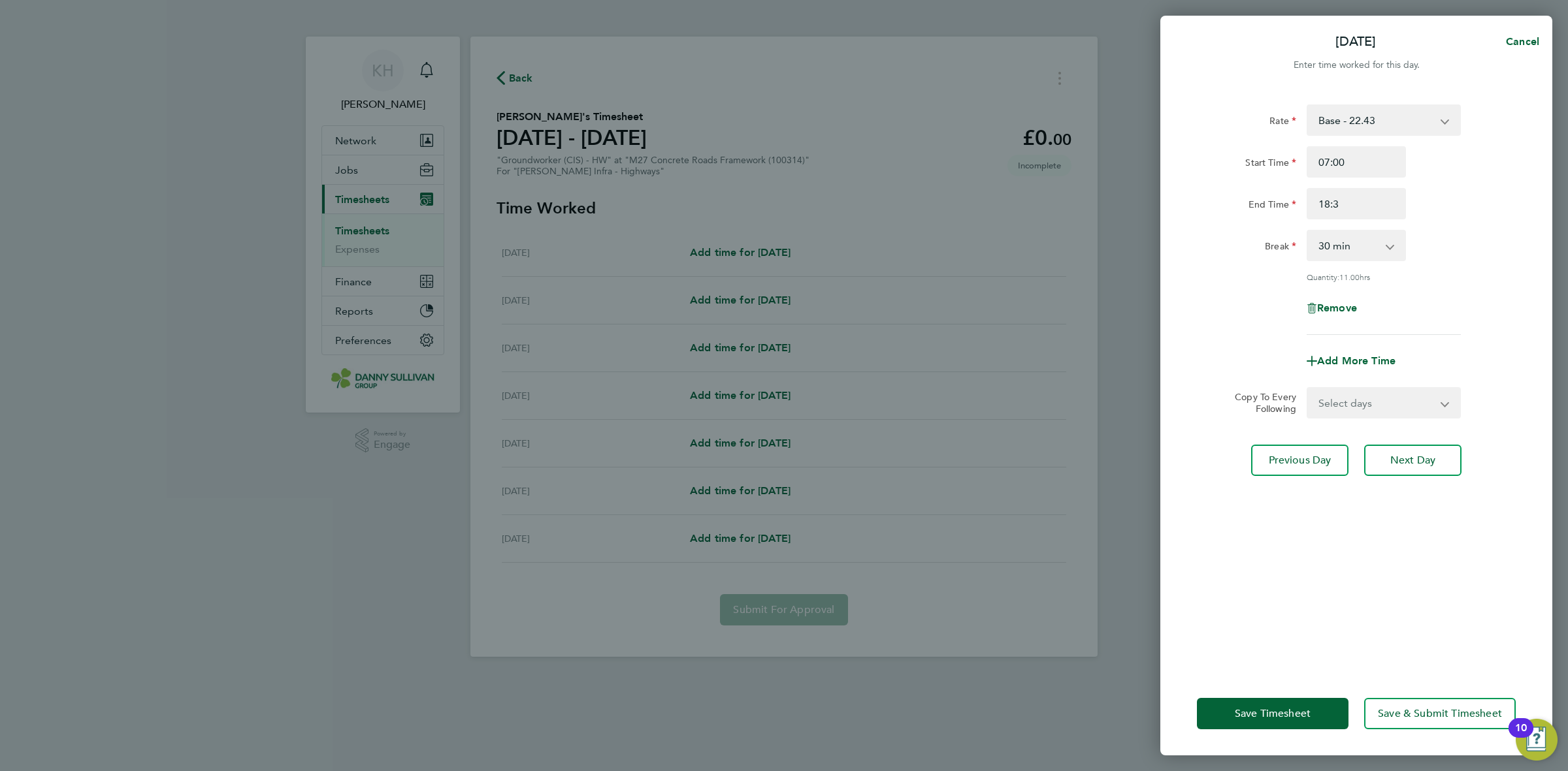
click at [1346, 399] on select "Select days Day [DATE] [DATE] [DATE]" at bounding box center [1376, 403] width 137 height 29
select select "DAY"
click at [1308, 389] on select "Select days Day [DATE] [DATE] [DATE]" at bounding box center [1376, 403] width 137 height 29
select select "[DATE]"
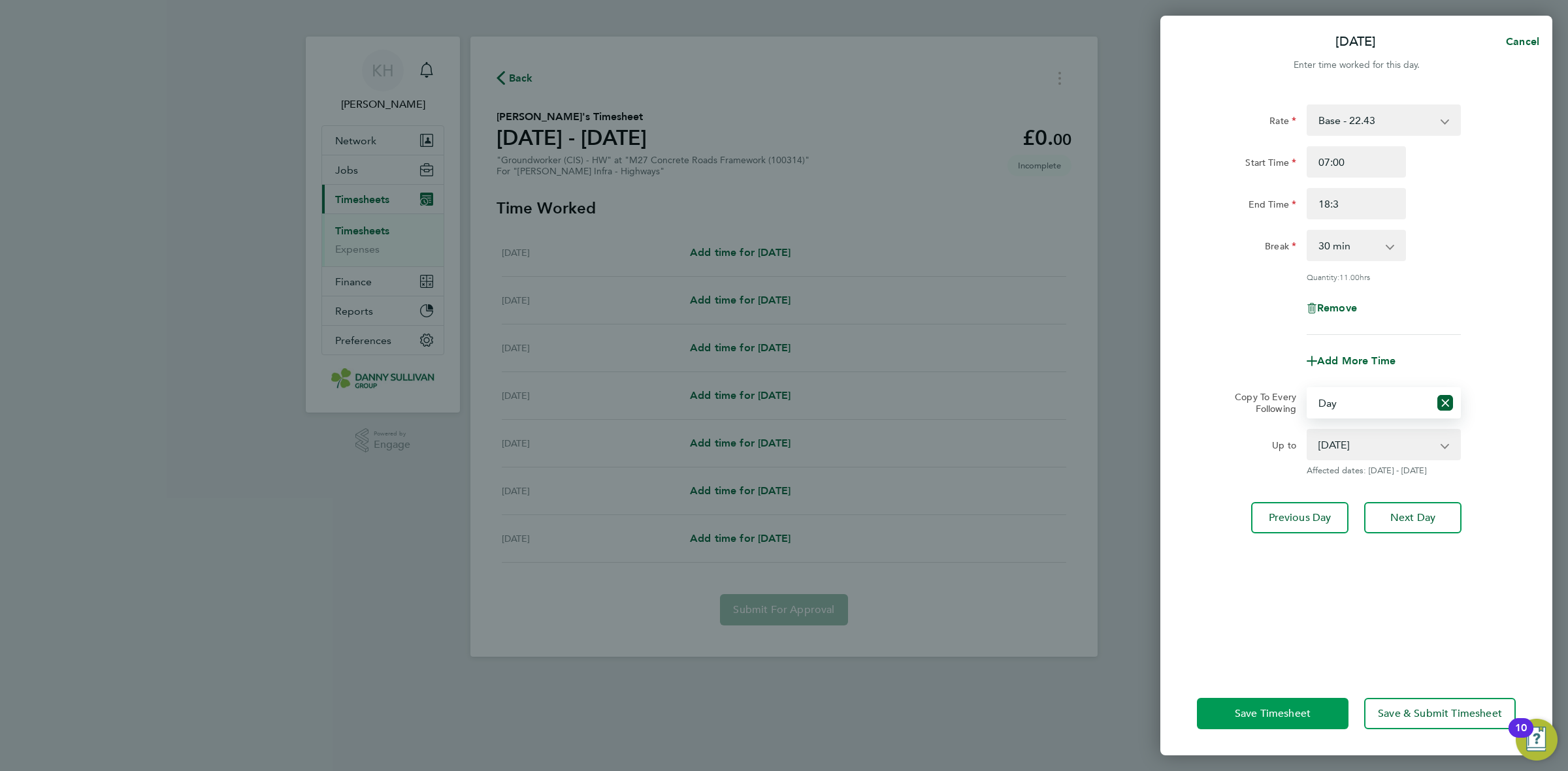
click at [1269, 702] on button "Save Timesheet" at bounding box center [1272, 714] width 151 height 31
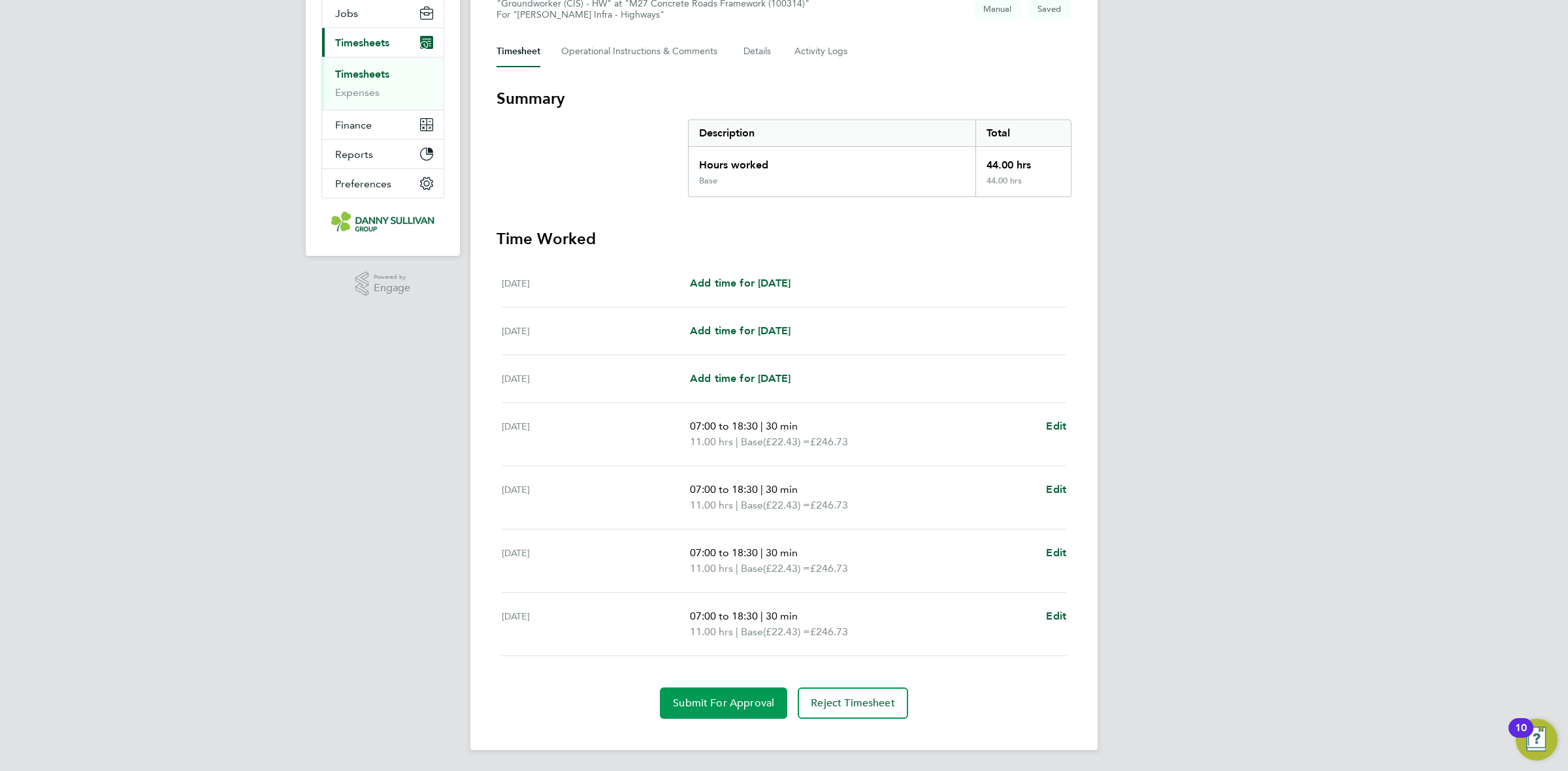
click at [709, 692] on button "Submit For Approval" at bounding box center [723, 703] width 127 height 31
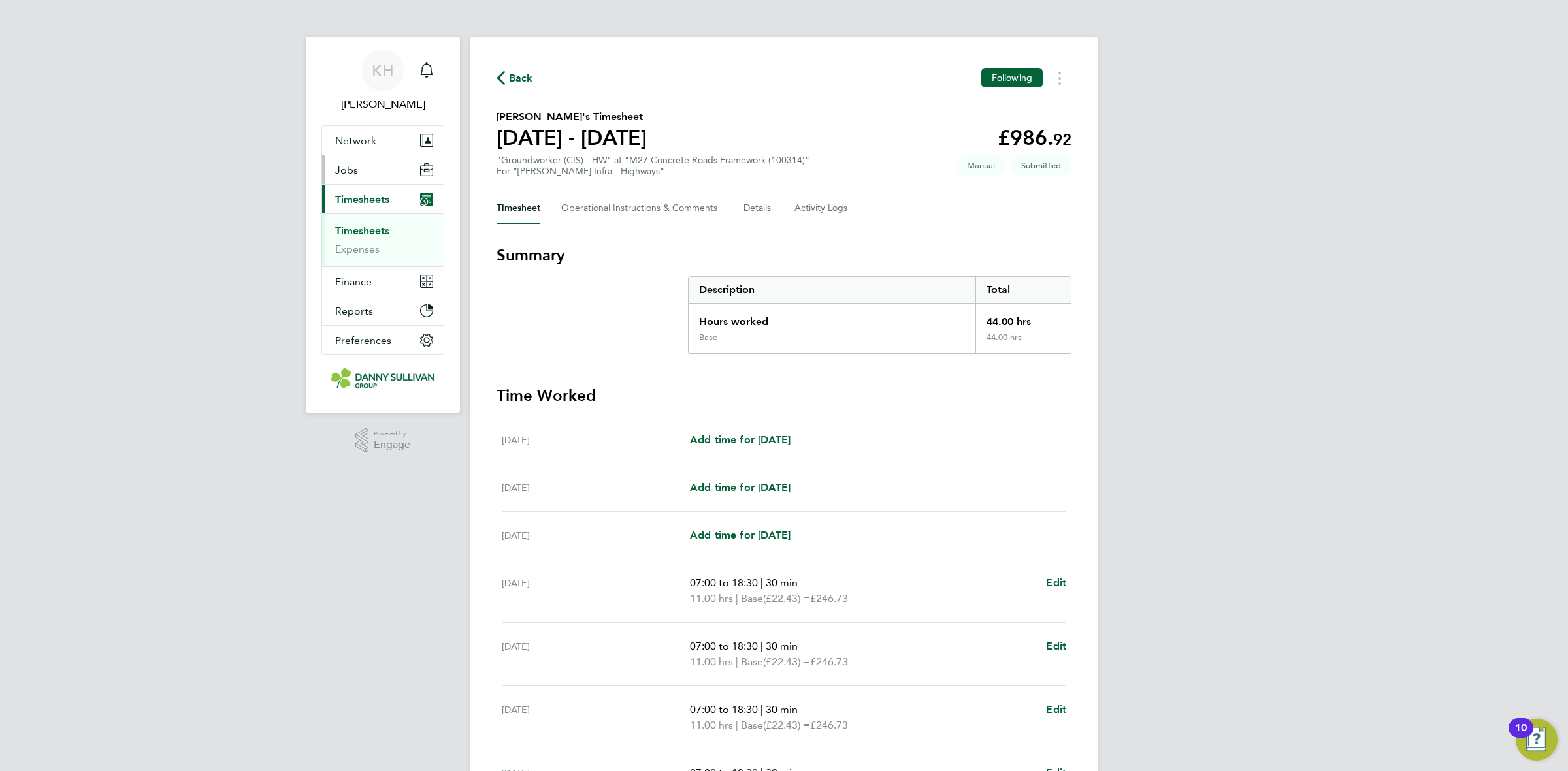
click at [365, 161] on button "Jobs" at bounding box center [382, 170] width 121 height 29
click at [367, 258] on span "Timesheets" at bounding box center [362, 252] width 54 height 13
click at [361, 227] on link "Timesheets" at bounding box center [362, 231] width 54 height 13
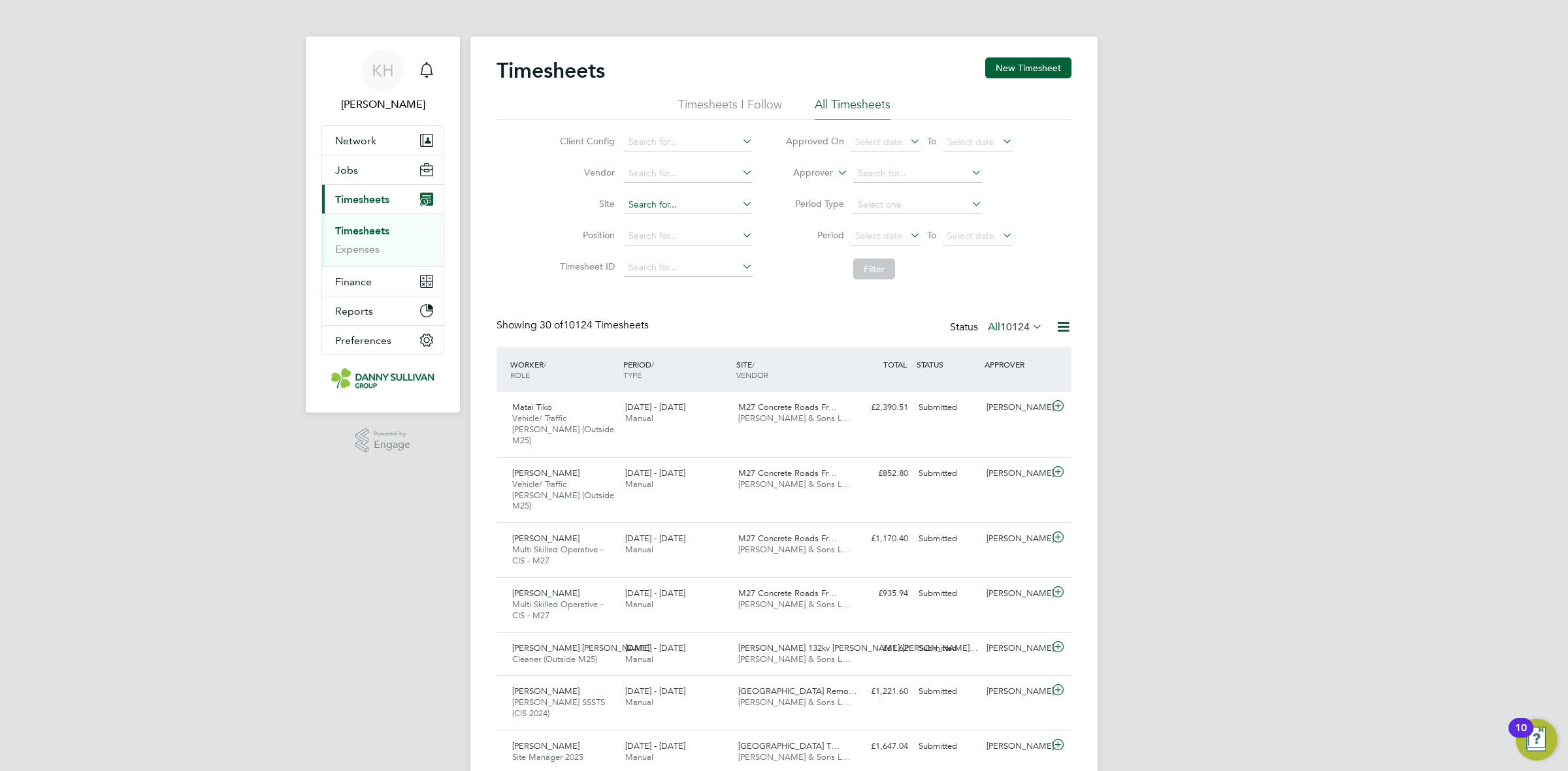
click at [651, 196] on input at bounding box center [688, 205] width 129 height 18
click at [657, 213] on li "M27 Concrete Roads Framework (100314)" at bounding box center [715, 222] width 184 height 17
type input "M27 Concrete Roads Framework (100314)"
click at [858, 263] on button "Filter" at bounding box center [873, 270] width 42 height 21
click at [403, 171] on button "Jobs" at bounding box center [382, 170] width 121 height 29
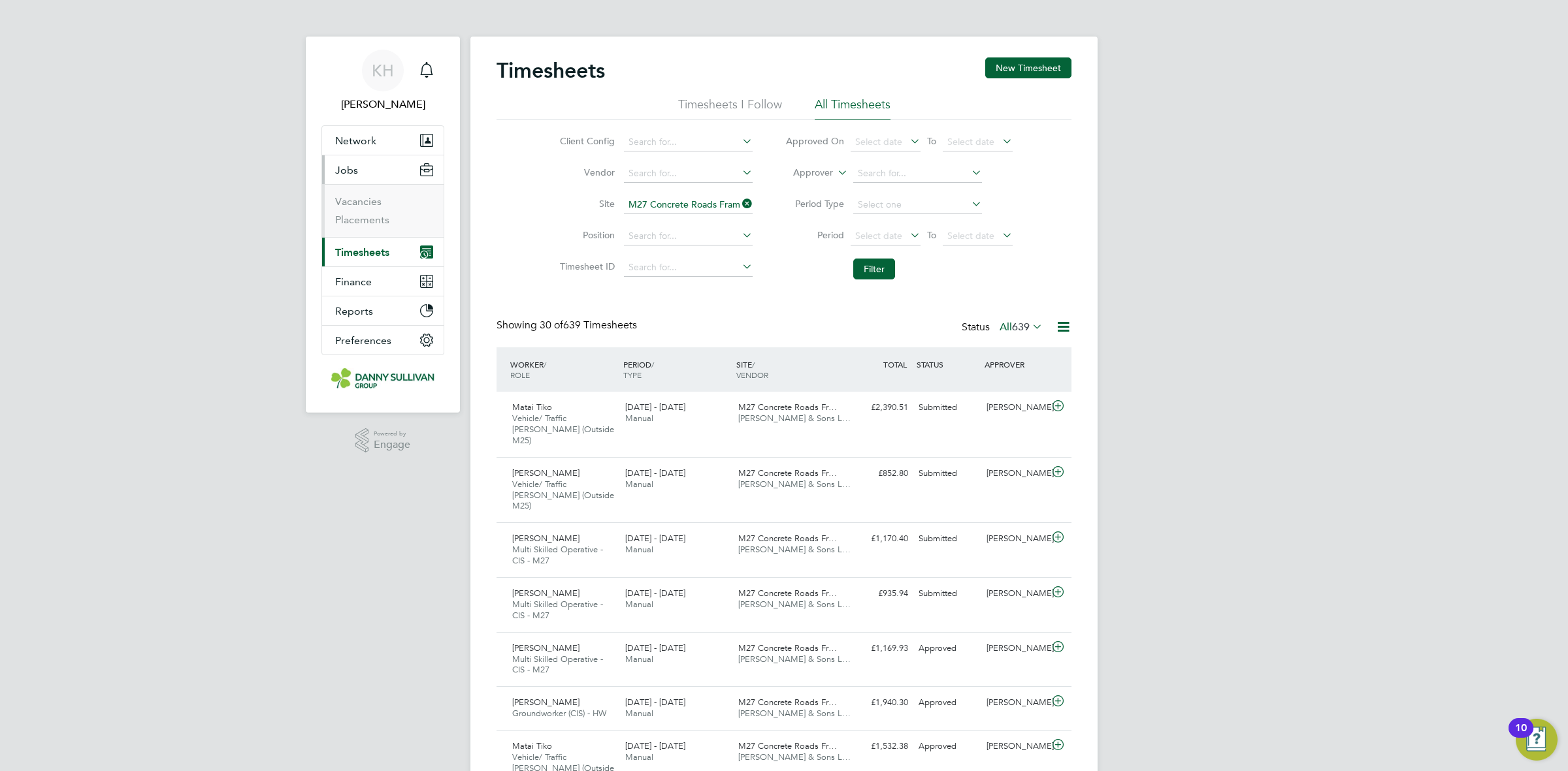
click at [370, 229] on ul "Vacancies Placements" at bounding box center [382, 210] width 121 height 53
click at [366, 223] on link "Placements" at bounding box center [362, 219] width 54 height 13
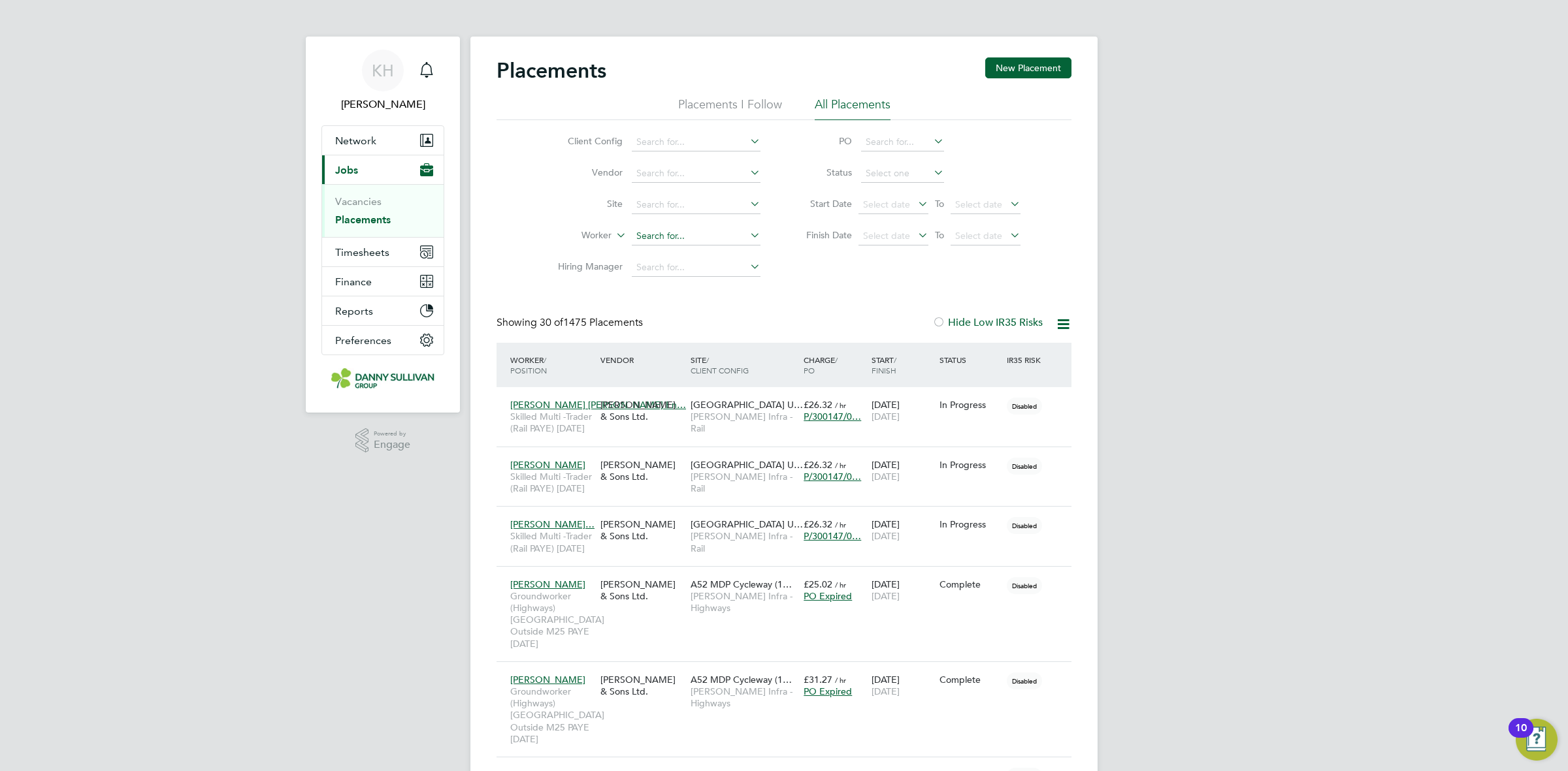
click at [651, 230] on input at bounding box center [696, 236] width 129 height 18
click at [680, 359] on li "[PERSON_NAME] Krac" at bounding box center [696, 359] width 130 height 17
type input "[PERSON_NAME]"
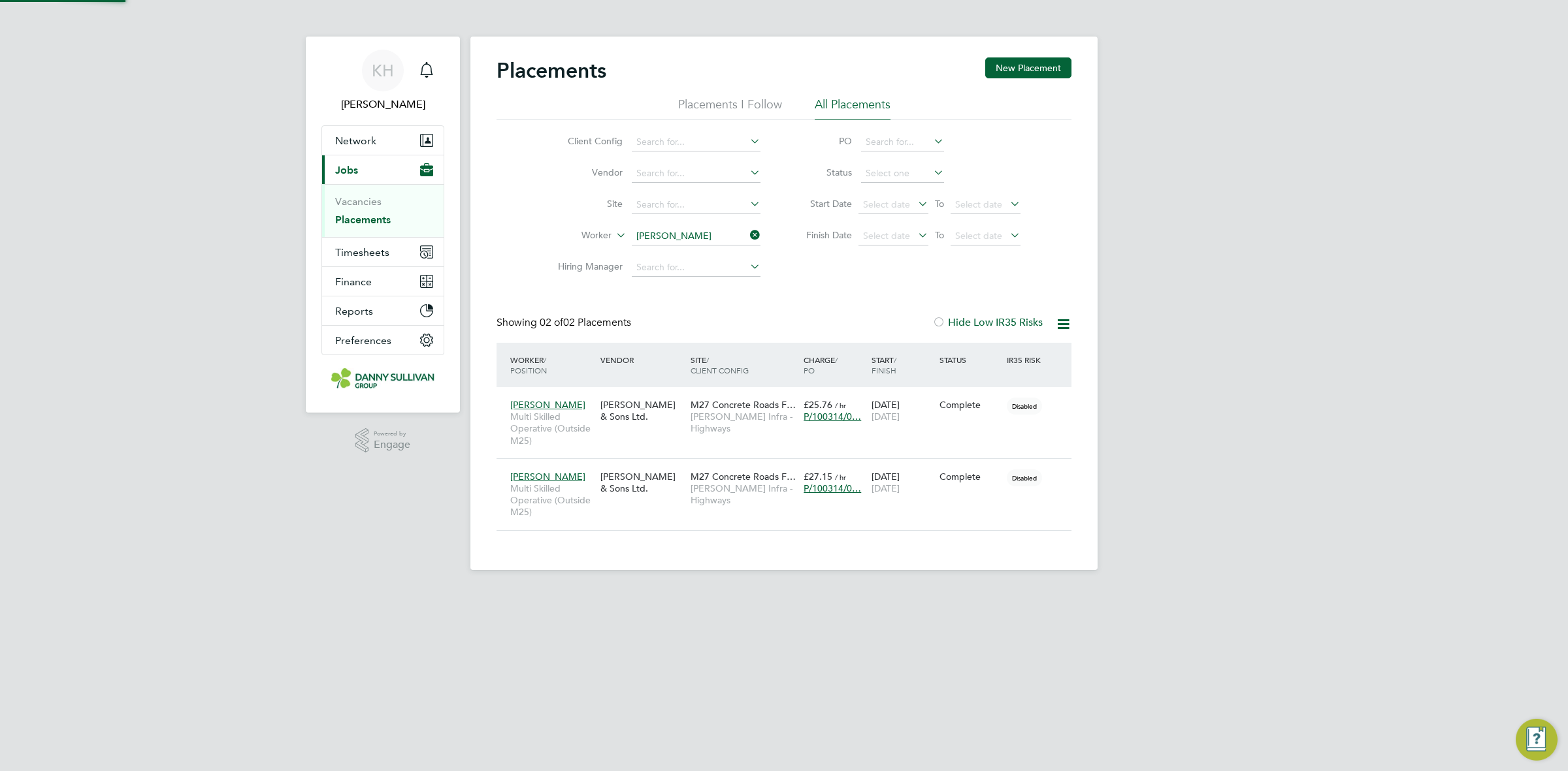
scroll to position [49, 113]
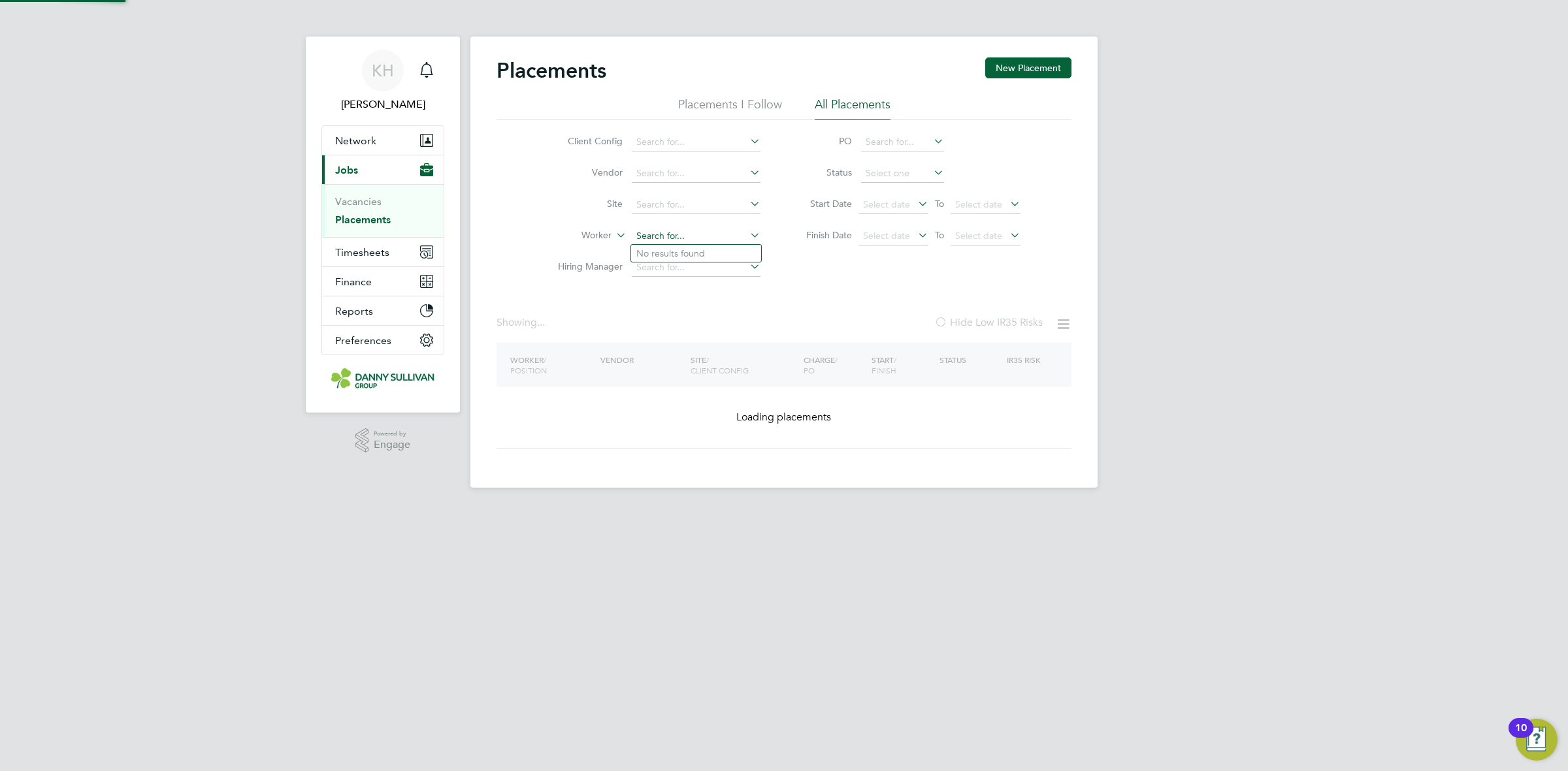
click at [716, 236] on input at bounding box center [696, 236] width 129 height 18
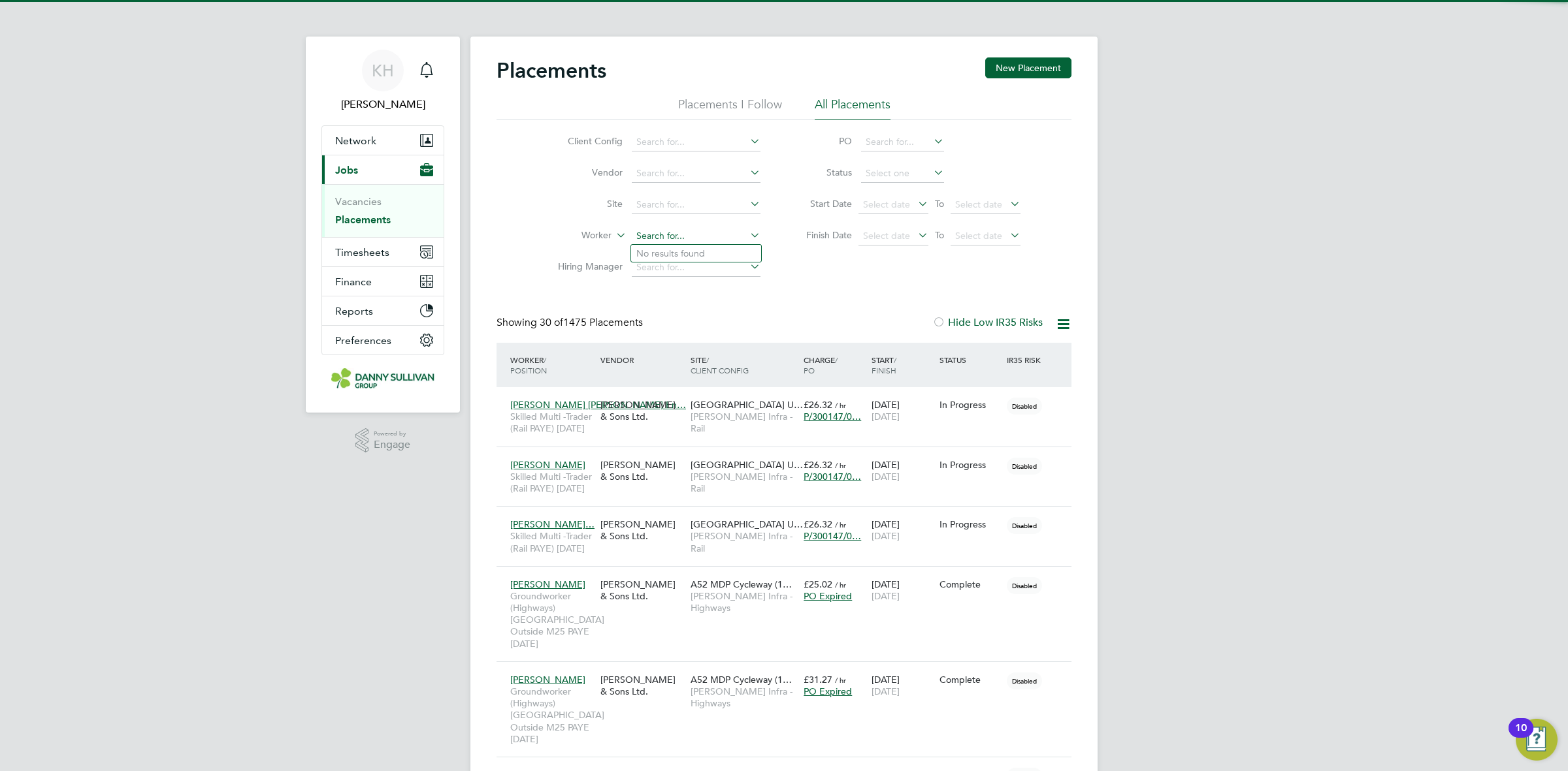
scroll to position [37, 113]
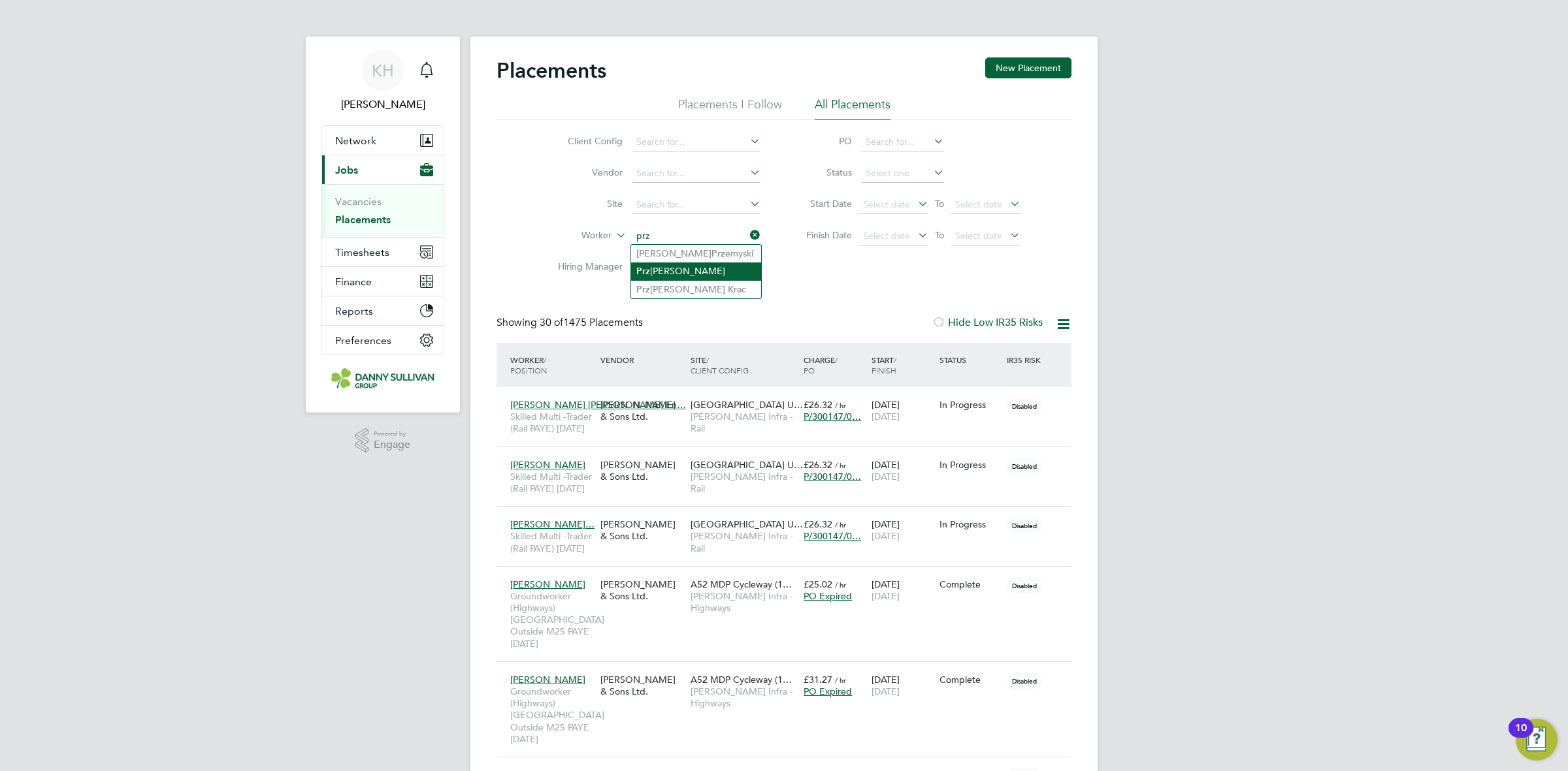
click at [714, 267] on li "Prz [PERSON_NAME]" at bounding box center [696, 272] width 130 height 17
type input "[PERSON_NAME]"
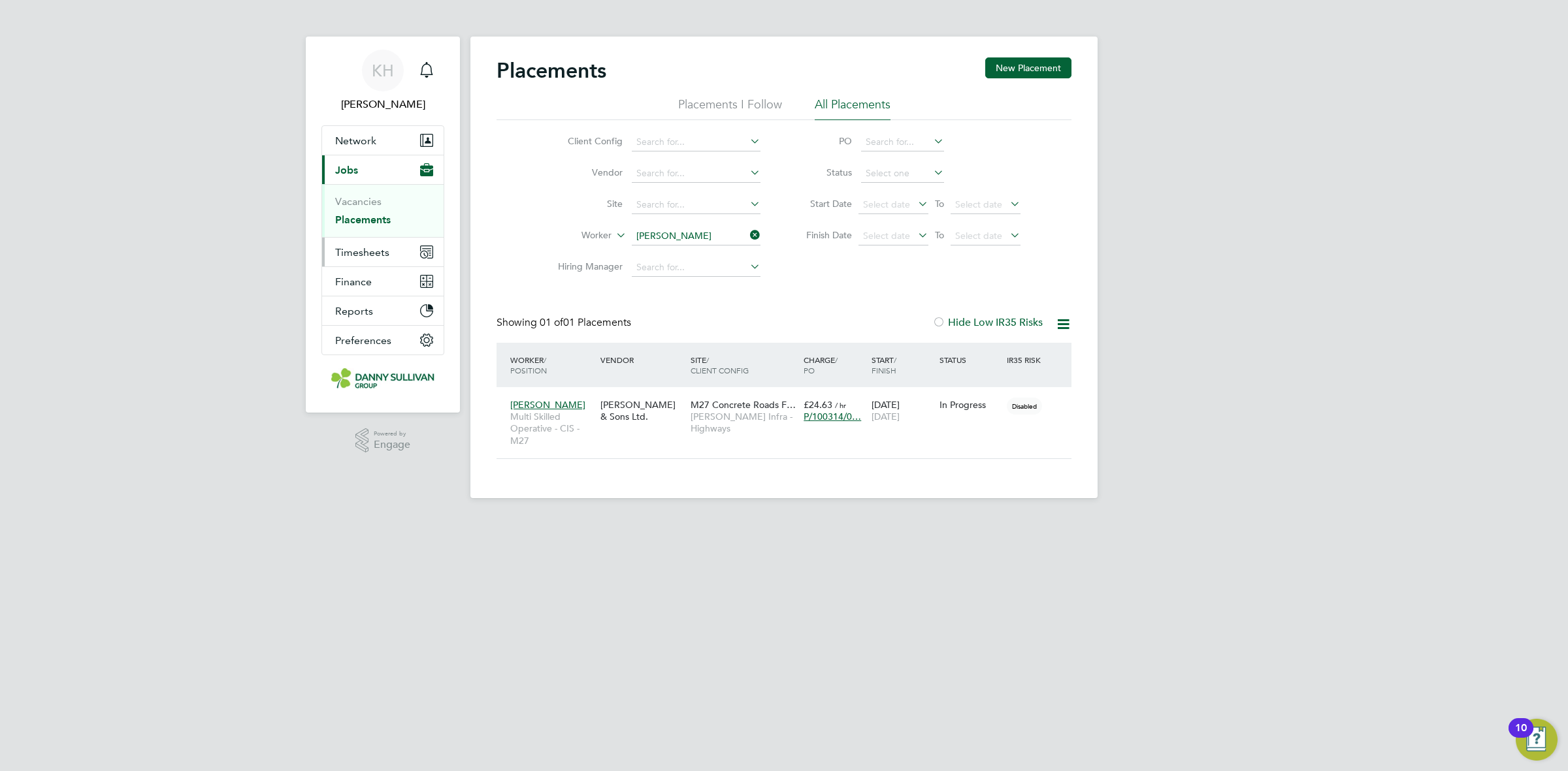
click at [376, 246] on span "Timesheets" at bounding box center [362, 252] width 54 height 13
click at [373, 234] on link "Timesheets" at bounding box center [362, 231] width 54 height 13
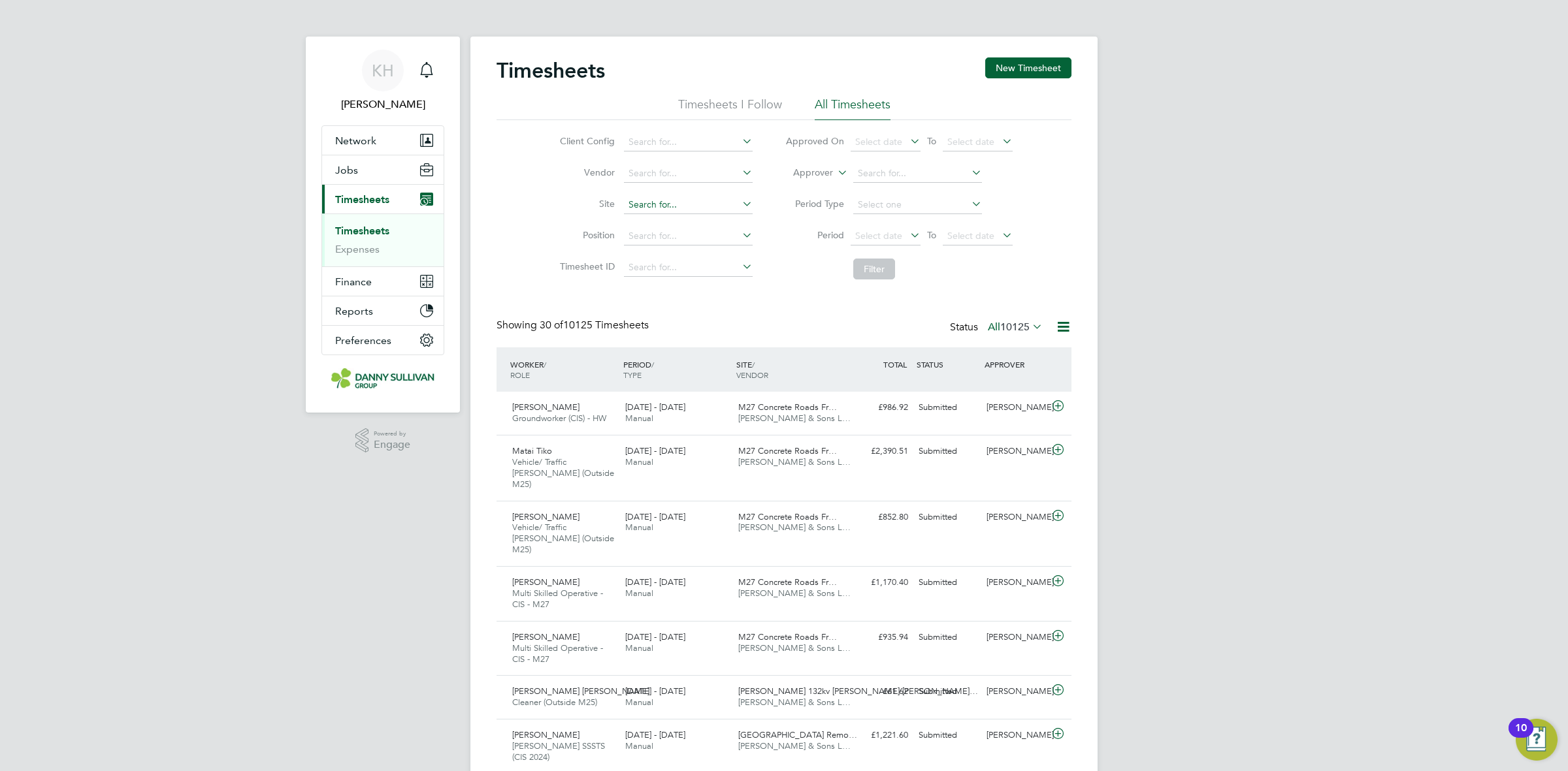
click at [652, 203] on input at bounding box center [688, 205] width 129 height 18
click at [652, 226] on li "M27 Concrete Roads Framework (100314)" at bounding box center [715, 222] width 184 height 17
type input "M27 Concrete Roads Framework (100314)"
click at [866, 269] on button "Filter" at bounding box center [873, 270] width 42 height 21
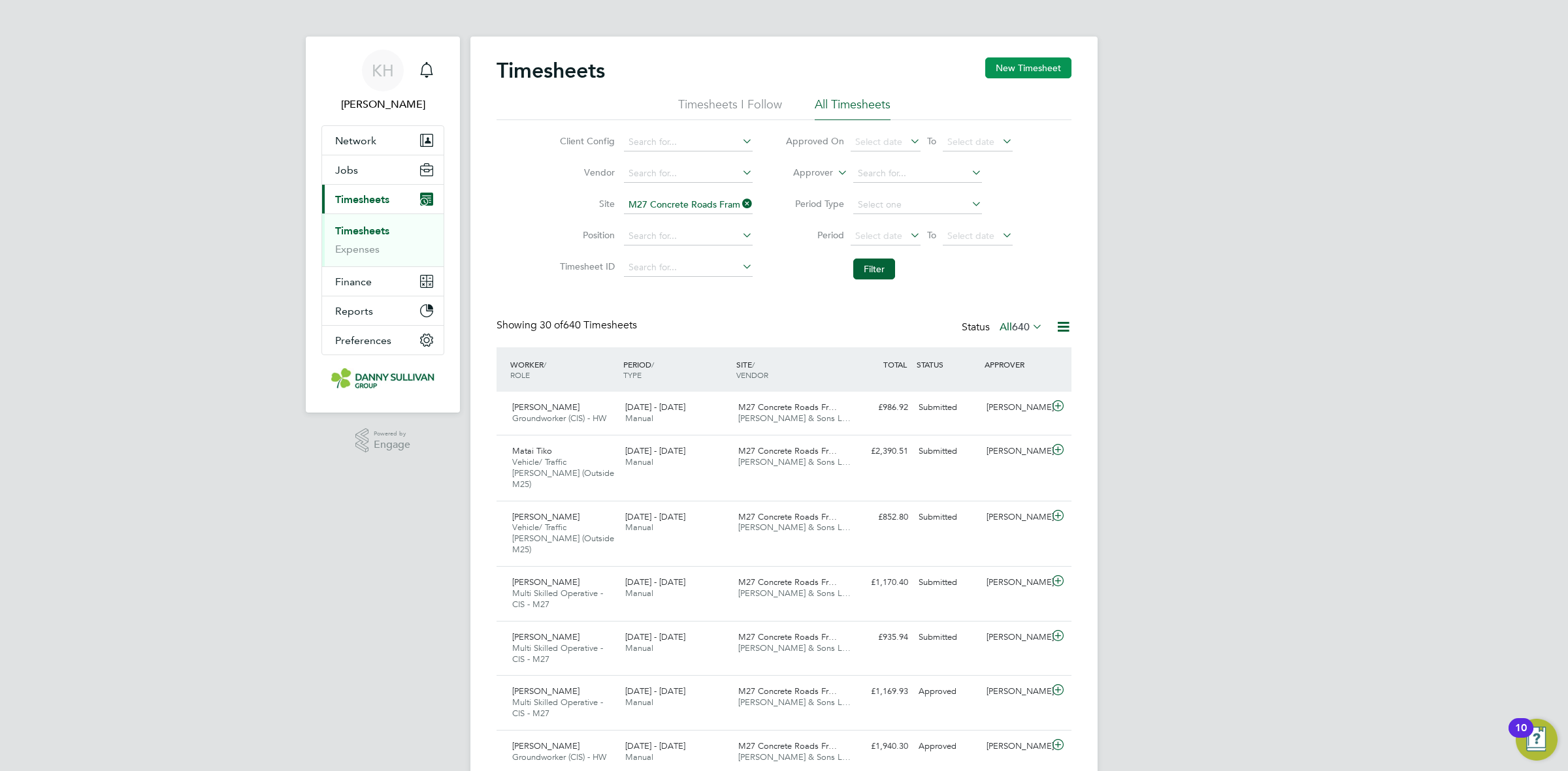
click at [1024, 71] on button "New Timesheet" at bounding box center [1028, 68] width 86 height 21
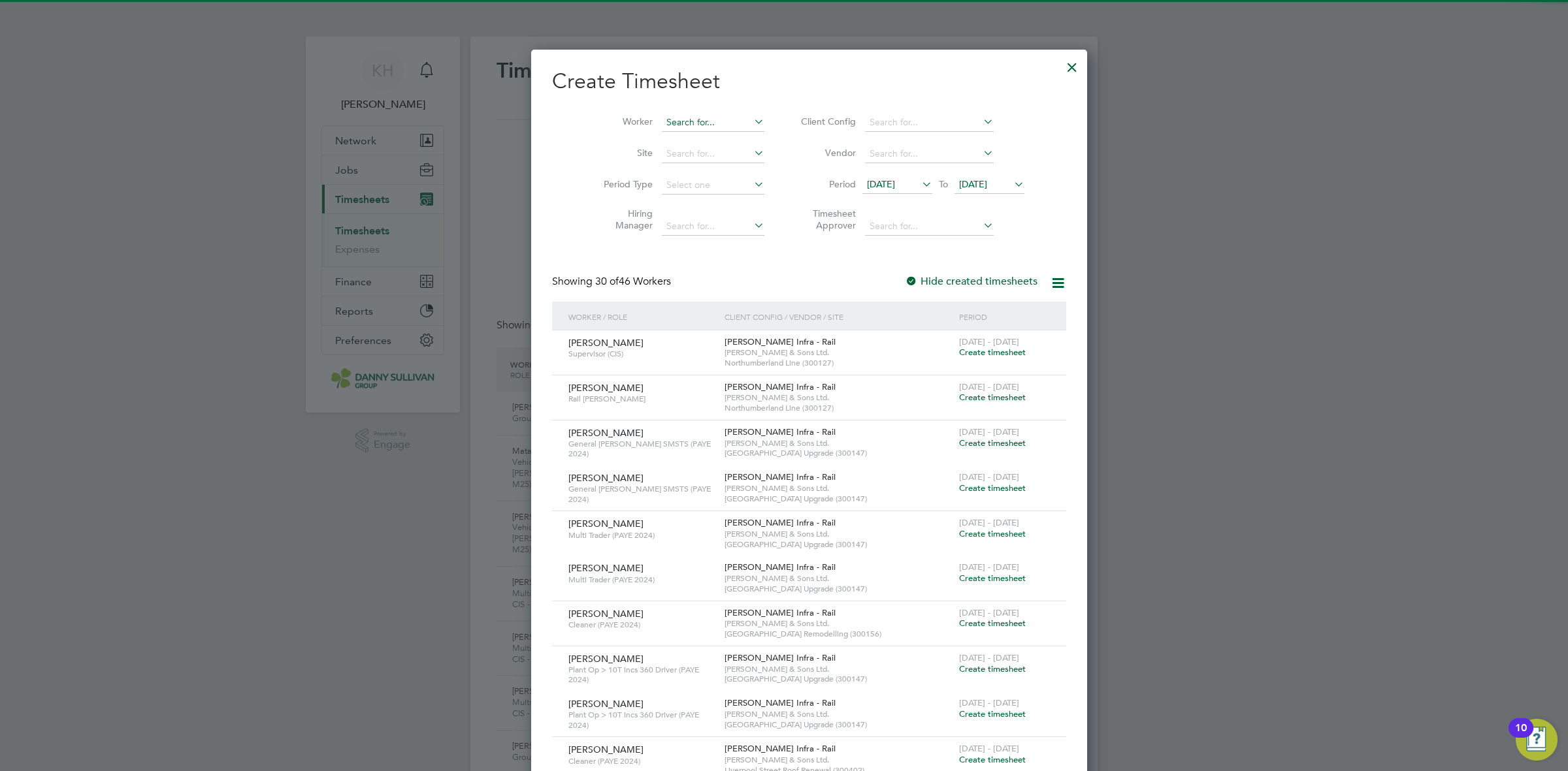
click at [665, 122] on input at bounding box center [713, 122] width 103 height 18
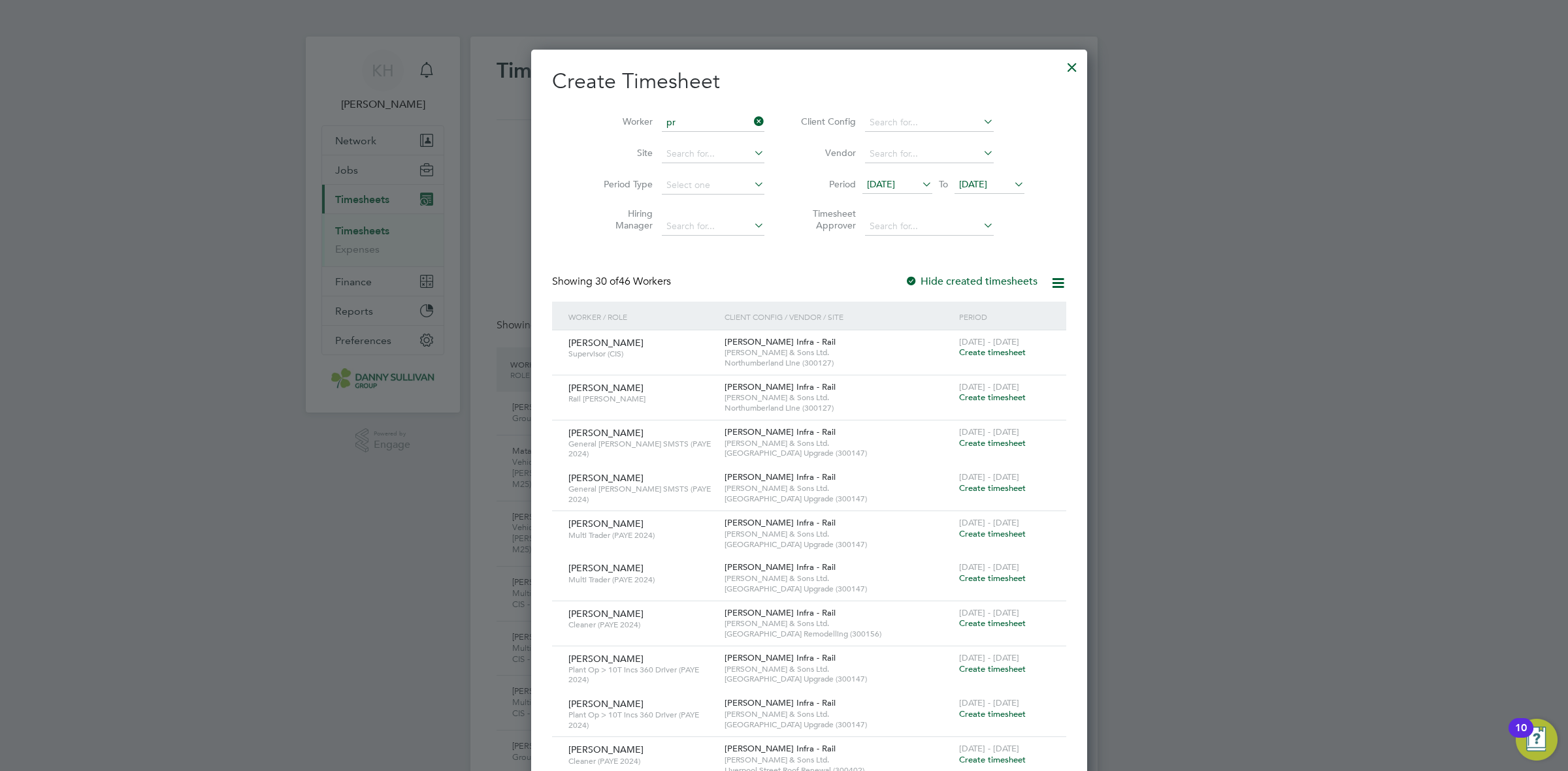
click at [670, 272] on li "Pr zemyslaw Krac" at bounding box center [699, 264] width 127 height 17
type input "[PERSON_NAME]"
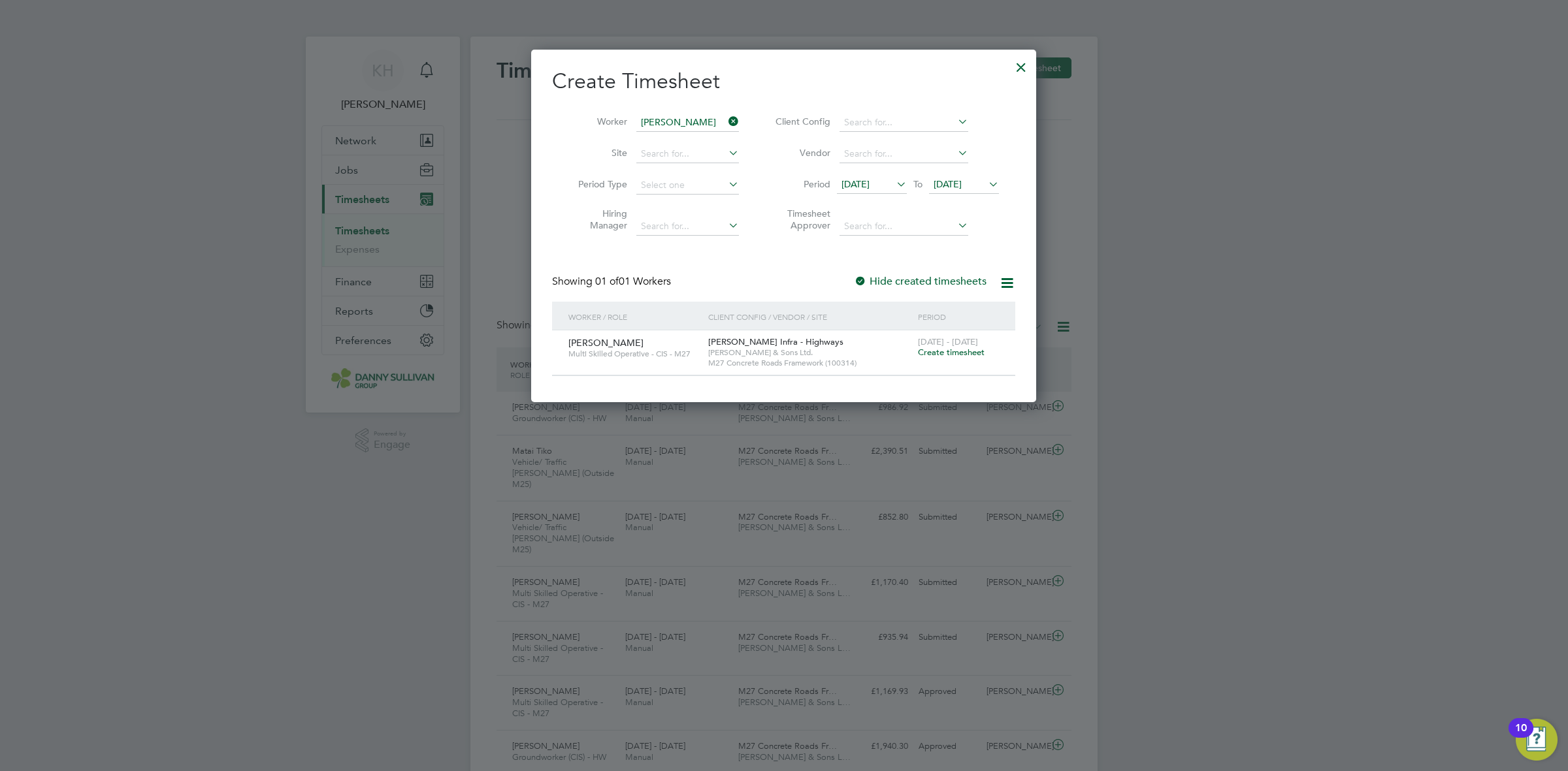
click at [975, 354] on span "Create timesheet" at bounding box center [951, 351] width 67 height 11
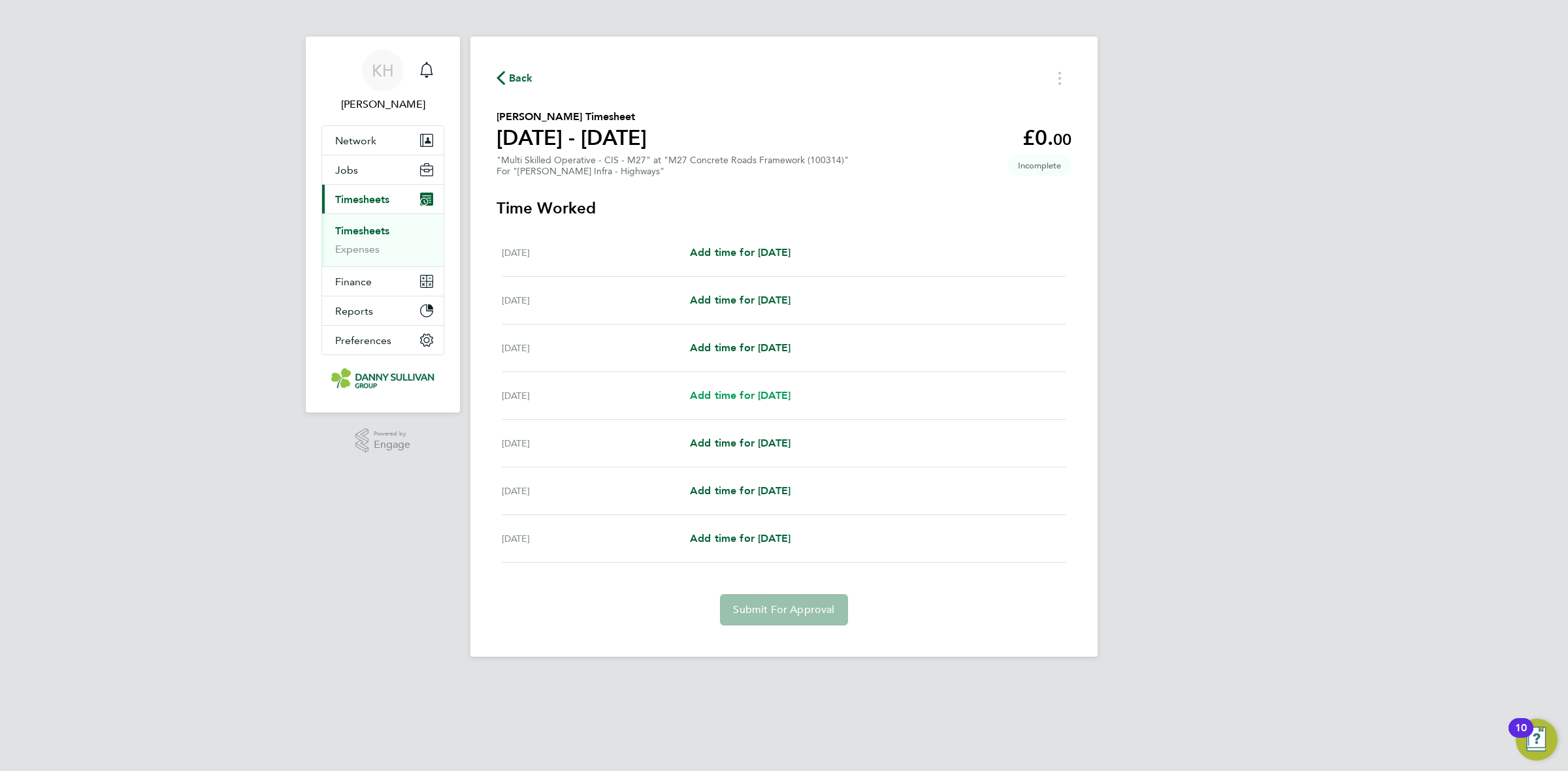
click at [759, 400] on span "Add time for [DATE]" at bounding box center [740, 395] width 101 height 13
select select "30"
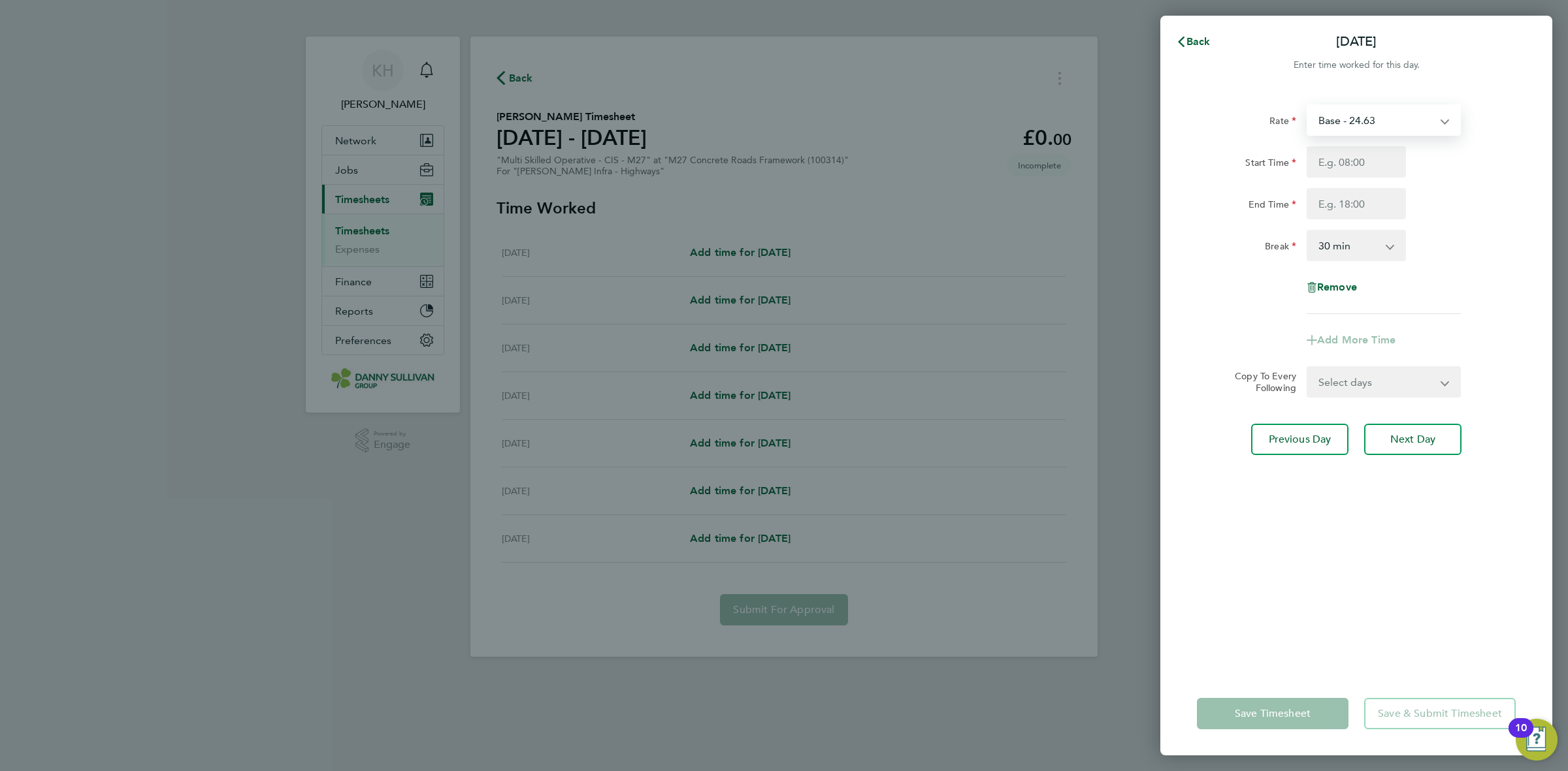
click at [1356, 117] on select "Base - 24.63 Night - 30.80 Weekend - 36.95 Bank Holiday - 43.11" at bounding box center [1376, 120] width 136 height 29
select select "30"
click at [1356, 163] on input "Start Time" at bounding box center [1356, 162] width 99 height 31
click at [1359, 203] on input "End Time" at bounding box center [1356, 204] width 99 height 31
click at [1368, 165] on input "07:00" at bounding box center [1356, 162] width 99 height 31
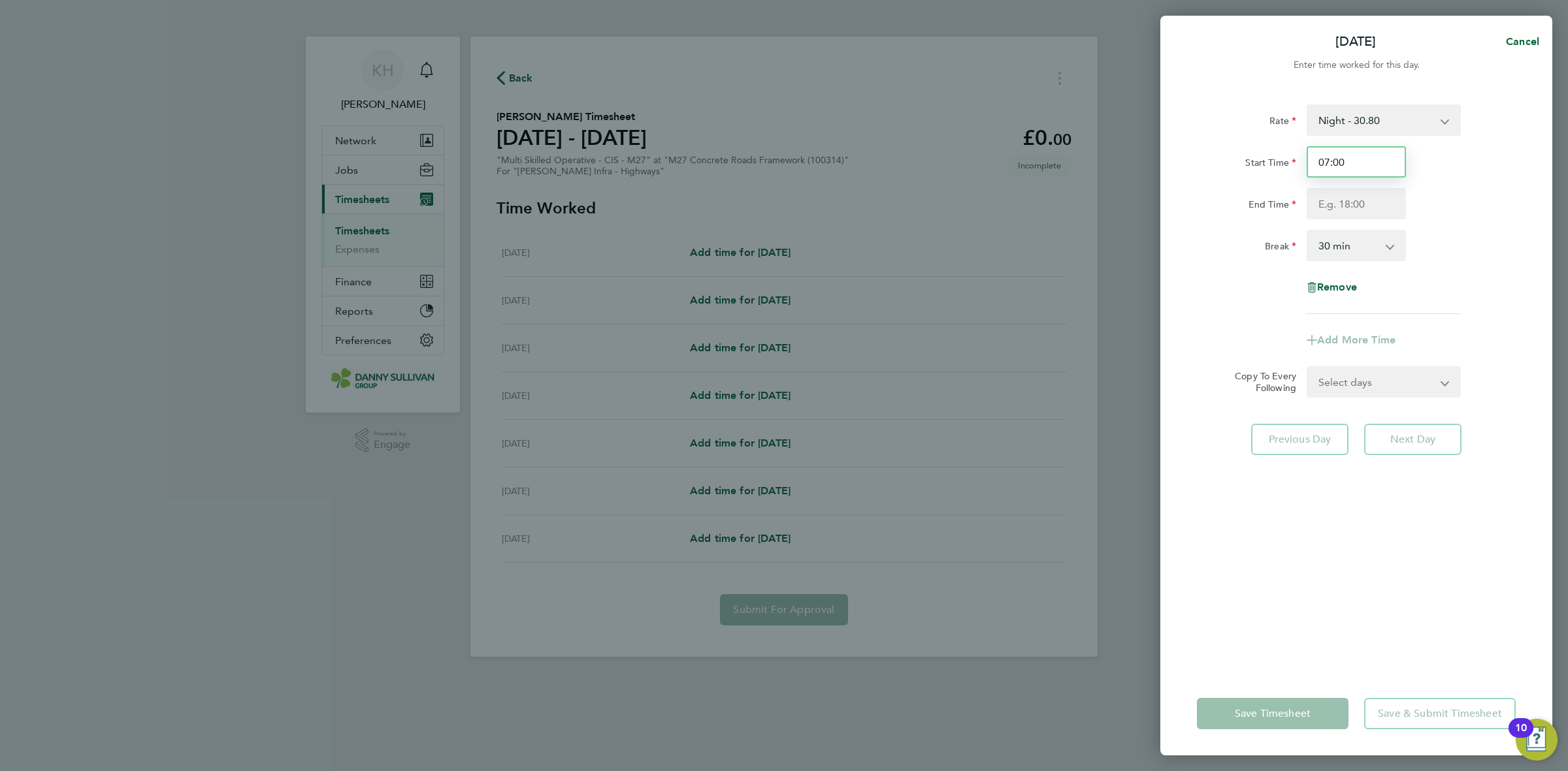
click at [1368, 165] on input "07:00" at bounding box center [1356, 162] width 99 height 31
type input "19:00"
click at [1359, 203] on input "End Time" at bounding box center [1356, 204] width 99 height 31
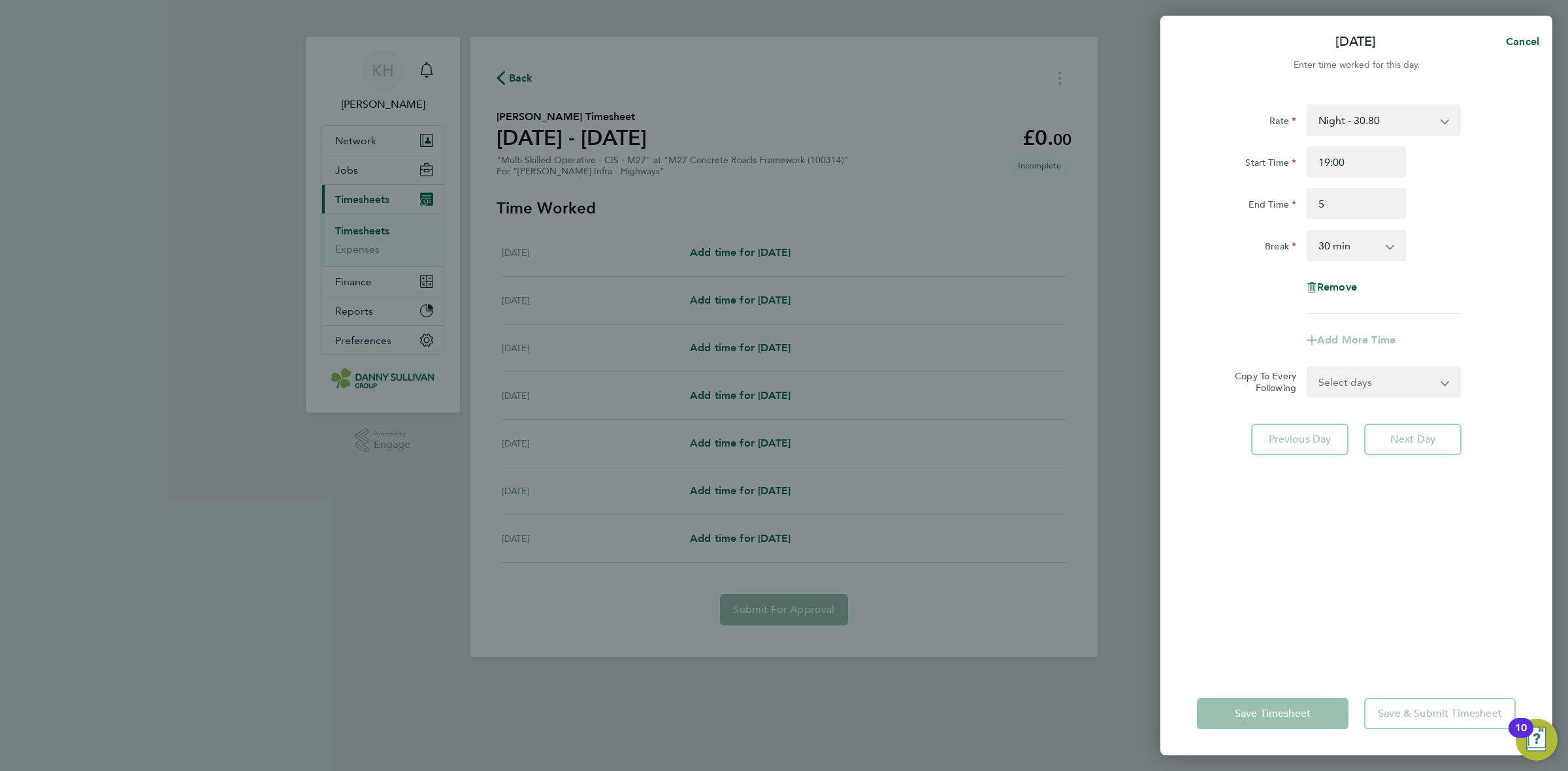
type input "05:00"
click at [1457, 206] on div "End Time 05:00" at bounding box center [1356, 204] width 329 height 31
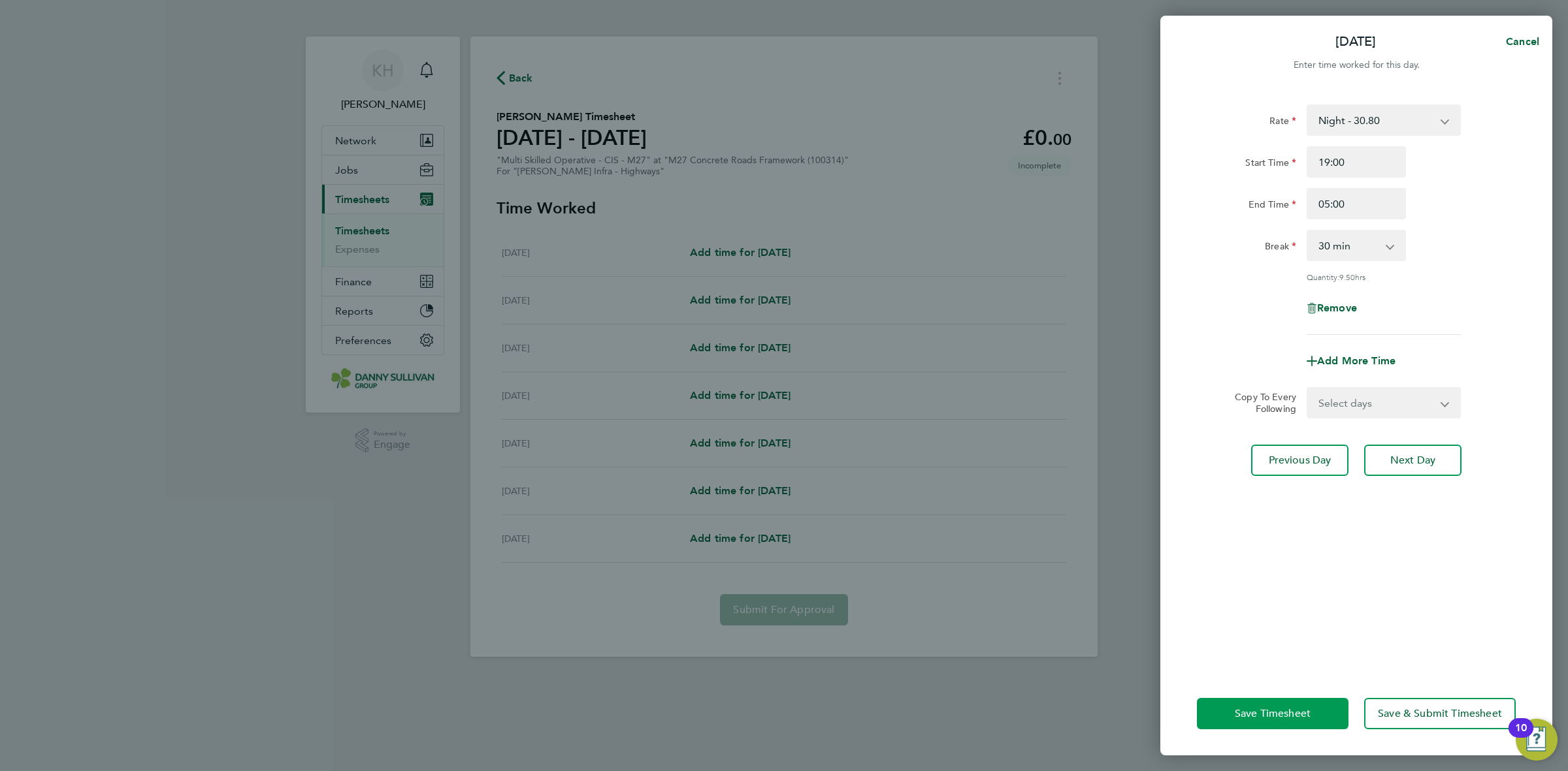
click at [1225, 706] on button "Save Timesheet" at bounding box center [1272, 714] width 151 height 31
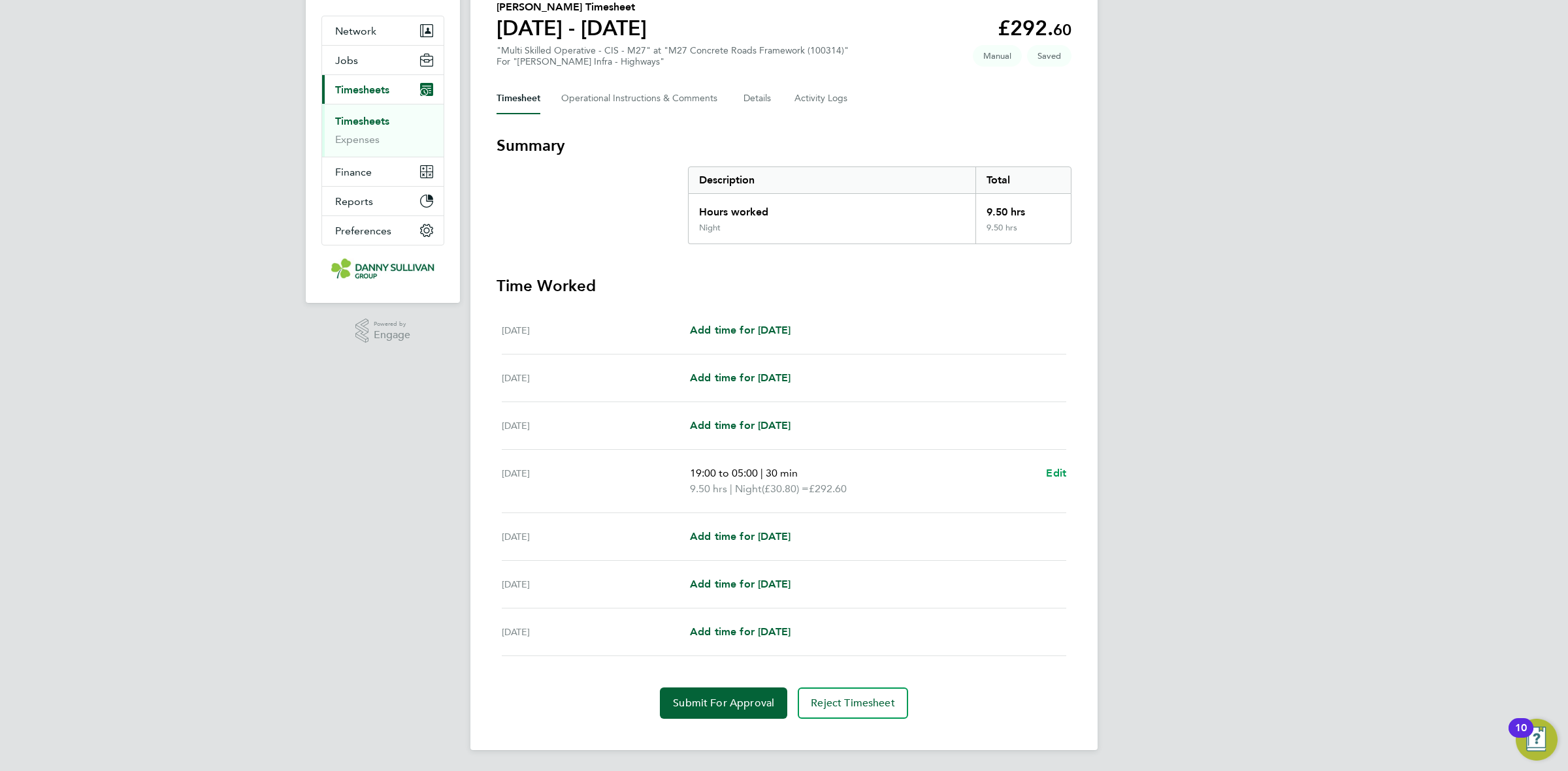
click at [1049, 474] on span "Edit" at bounding box center [1056, 472] width 20 height 13
select select "30"
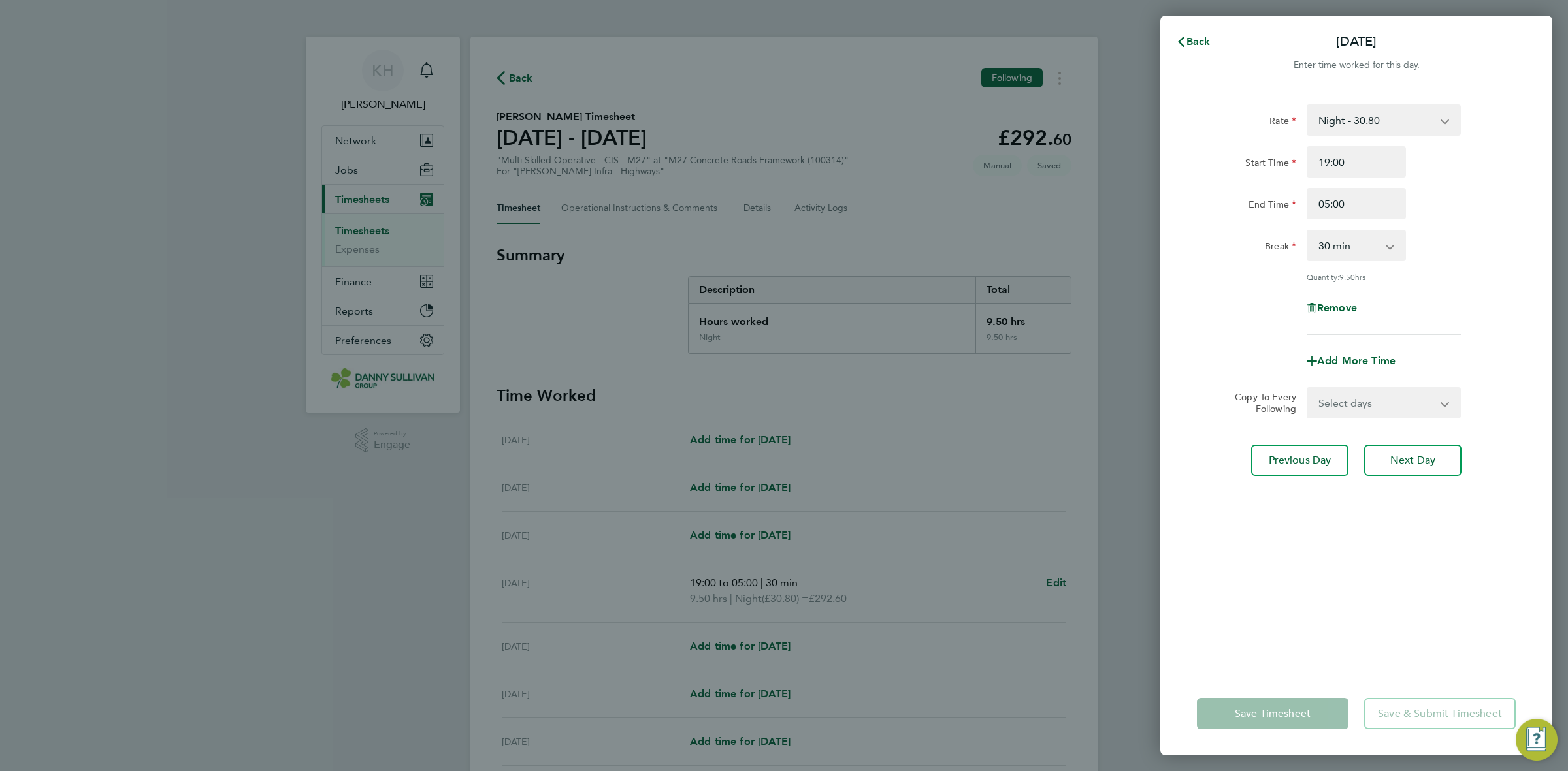
drag, startPoint x: 1382, startPoint y: 399, endPoint x: 1375, endPoint y: 412, distance: 14.8
click at [1382, 399] on select "Select days Day [DATE] [DATE] [DATE]" at bounding box center [1376, 403] width 137 height 29
select select "DAY"
click at [1308, 389] on select "Select days Day [DATE] [DATE] [DATE]" at bounding box center [1376, 403] width 137 height 29
select select "[DATE]"
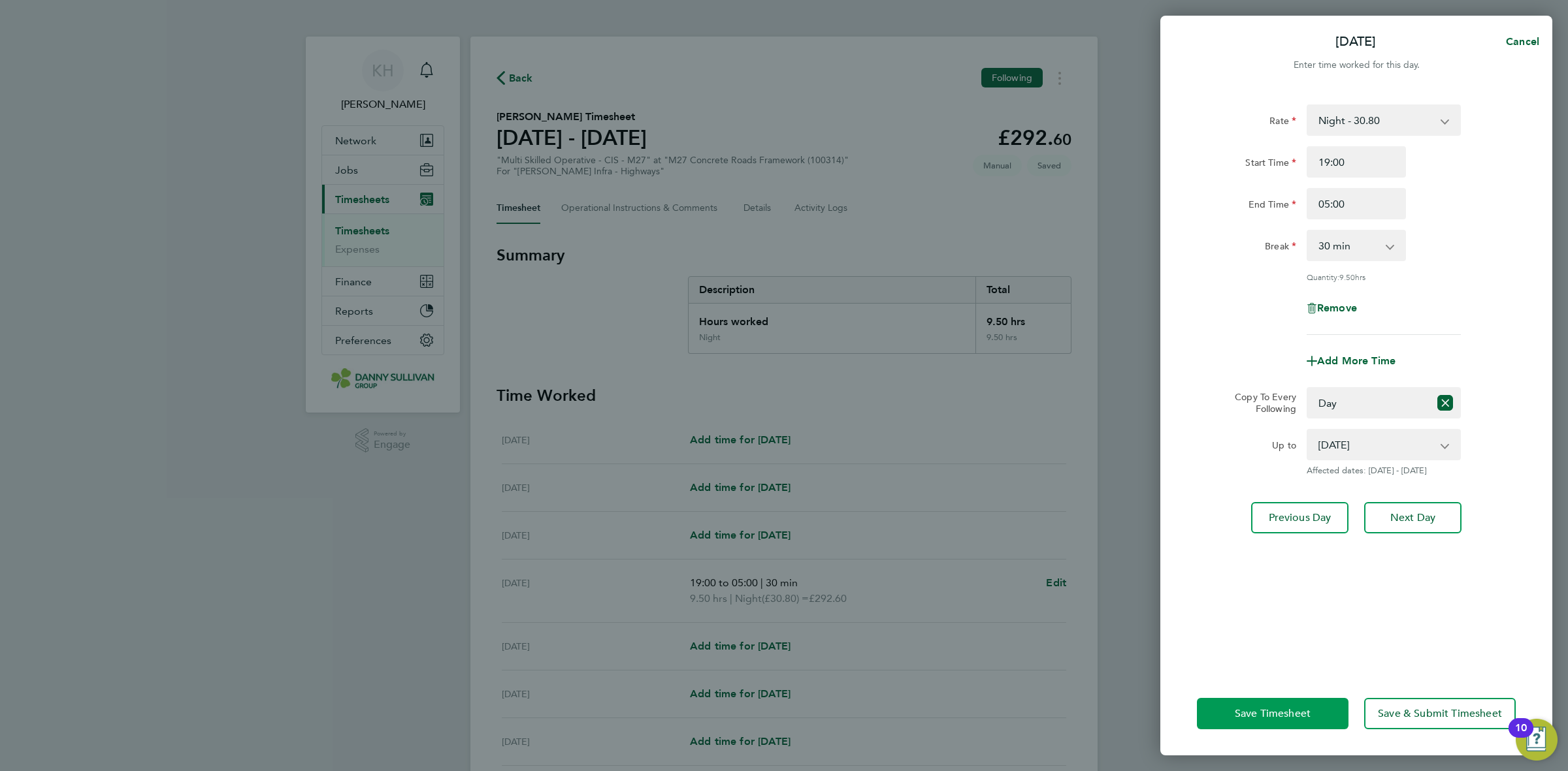
click at [1277, 714] on span "Save Timesheet" at bounding box center [1272, 713] width 76 height 13
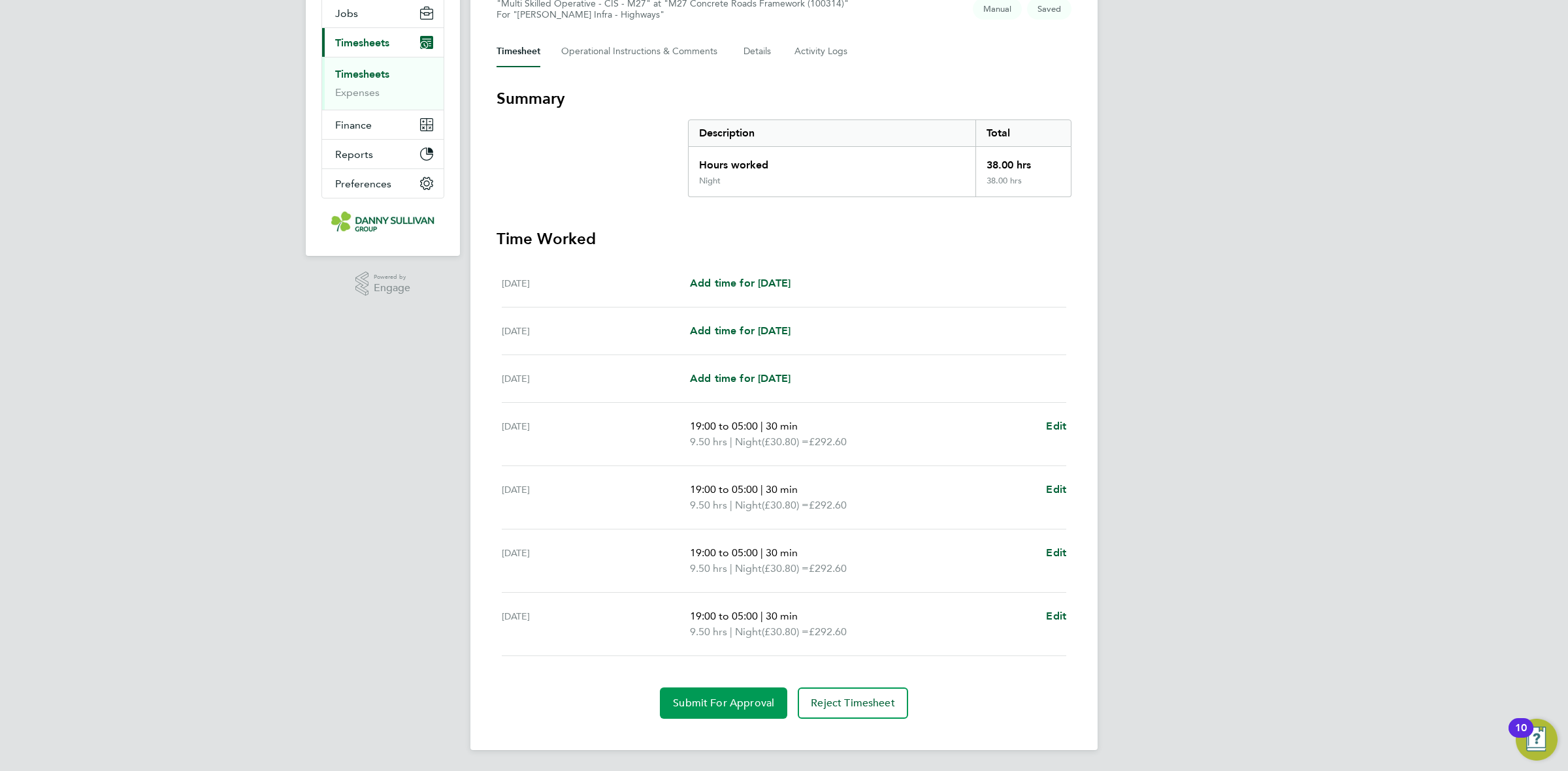
click at [688, 703] on span "Submit For Approval" at bounding box center [723, 702] width 101 height 13
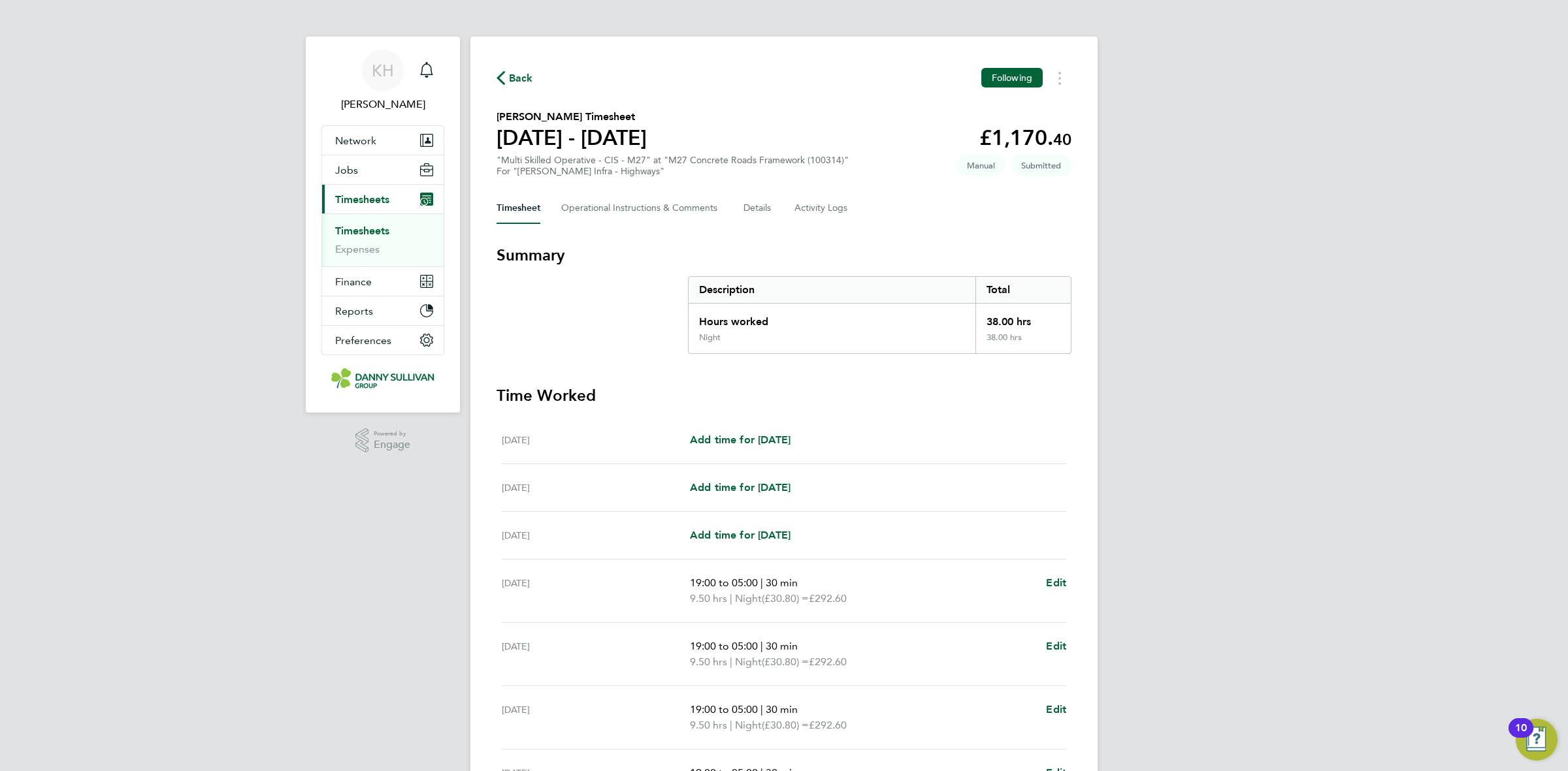
click at [368, 236] on link "Timesheets" at bounding box center [362, 231] width 54 height 13
